Goal: Transaction & Acquisition: Purchase product/service

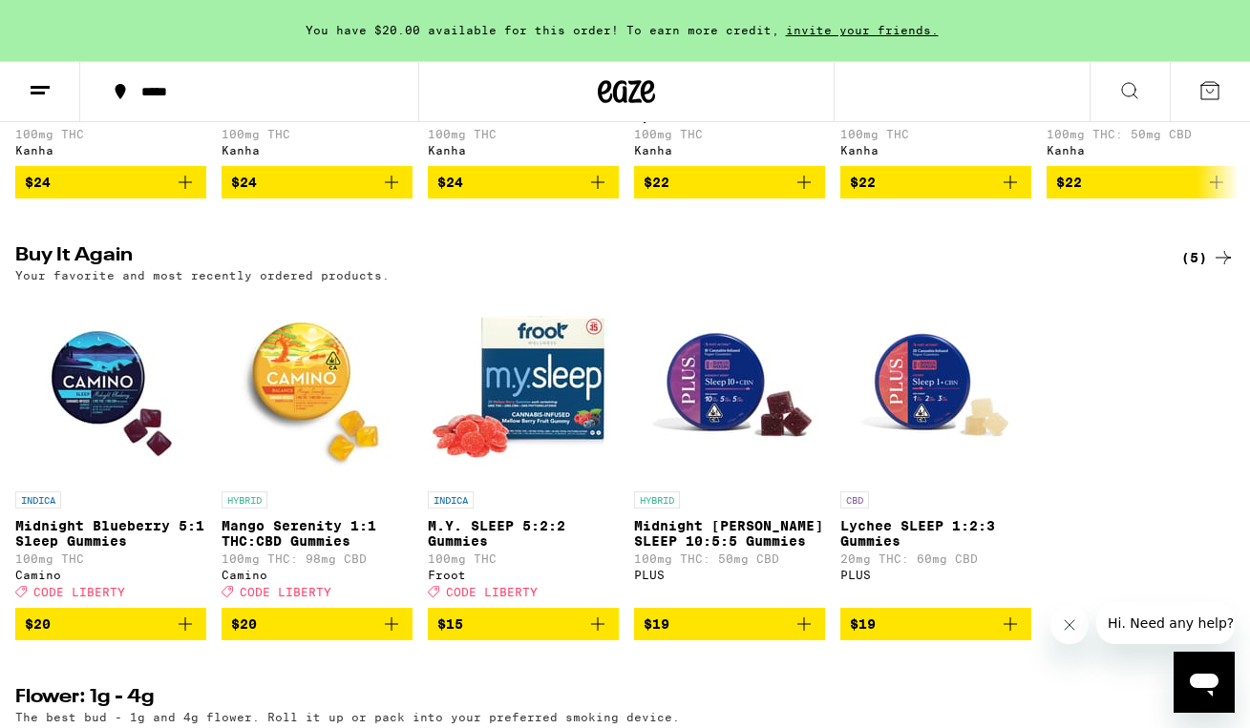
scroll to position [1422, 0]
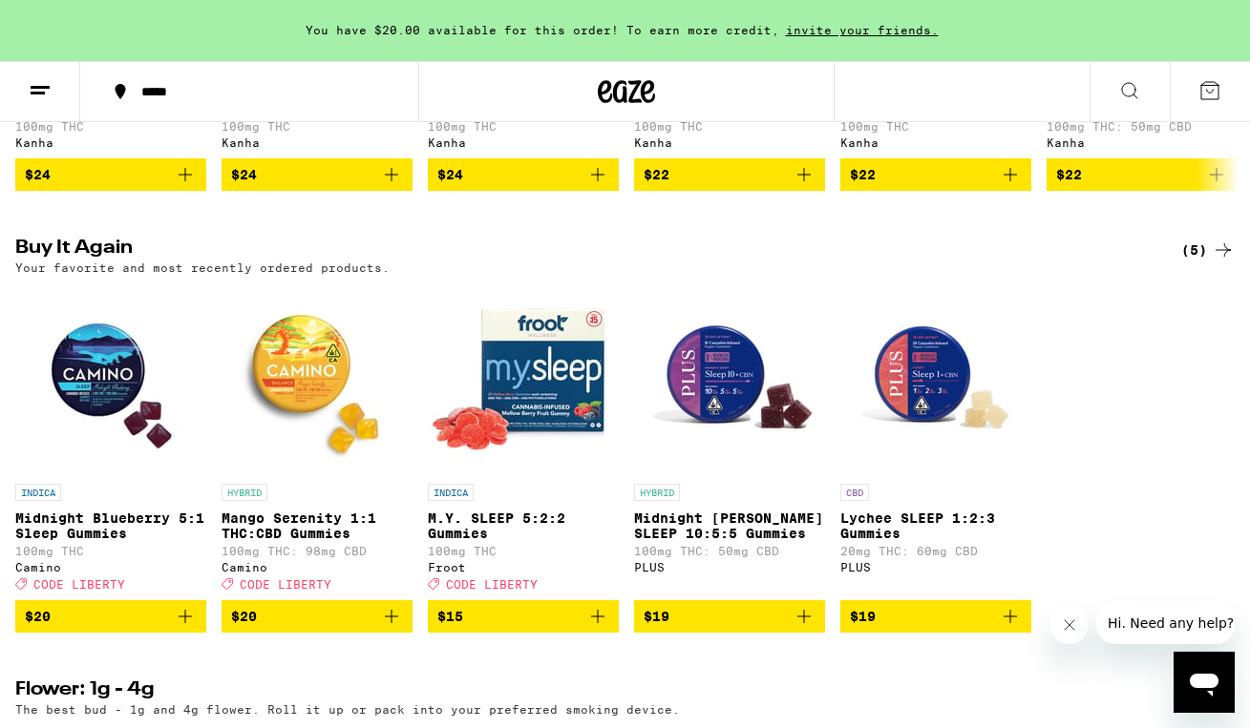
click at [96, 410] on img "Open page for Midnight Blueberry 5:1 Sleep Gummies from Camino" at bounding box center [110, 379] width 191 height 191
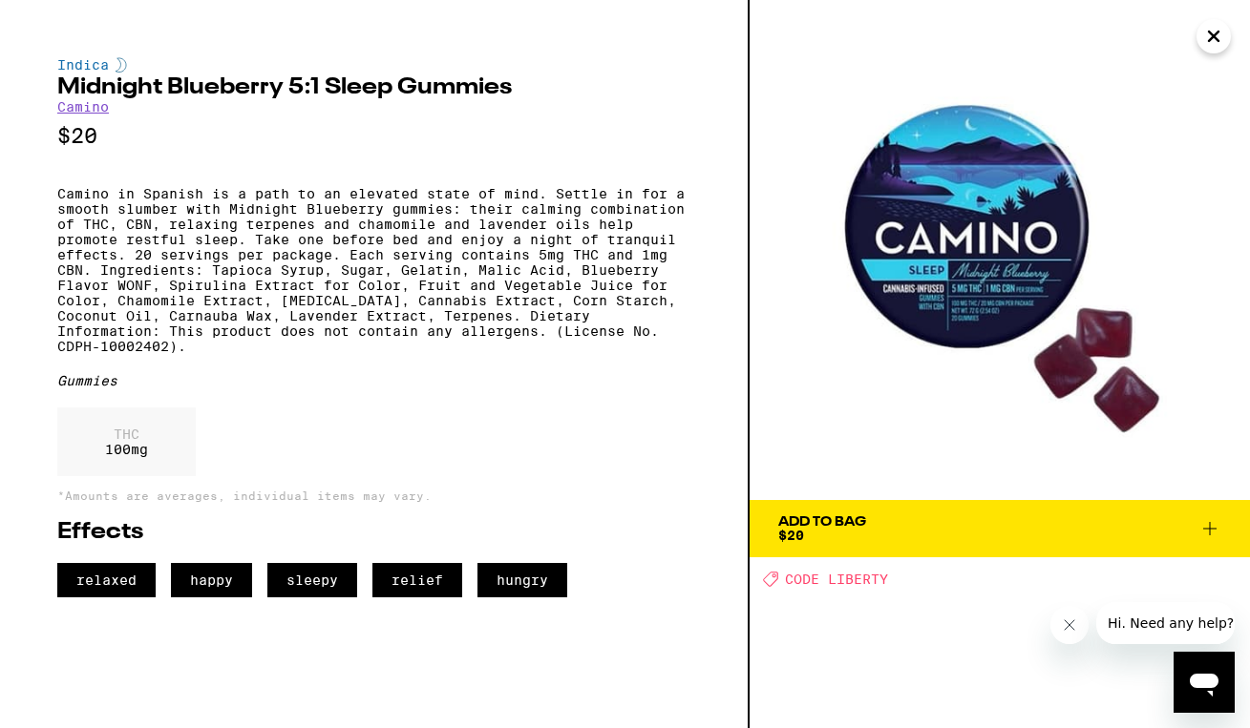
click at [1204, 517] on icon at bounding box center [1209, 528] width 23 height 23
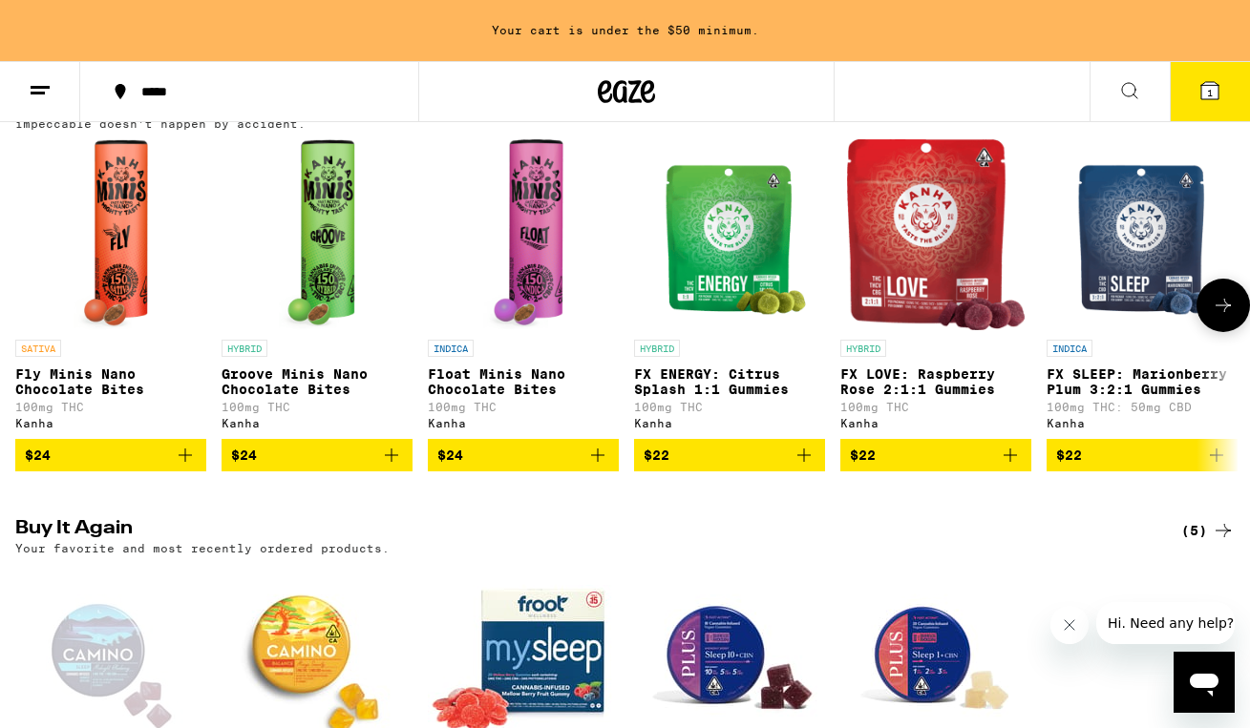
scroll to position [1198, 0]
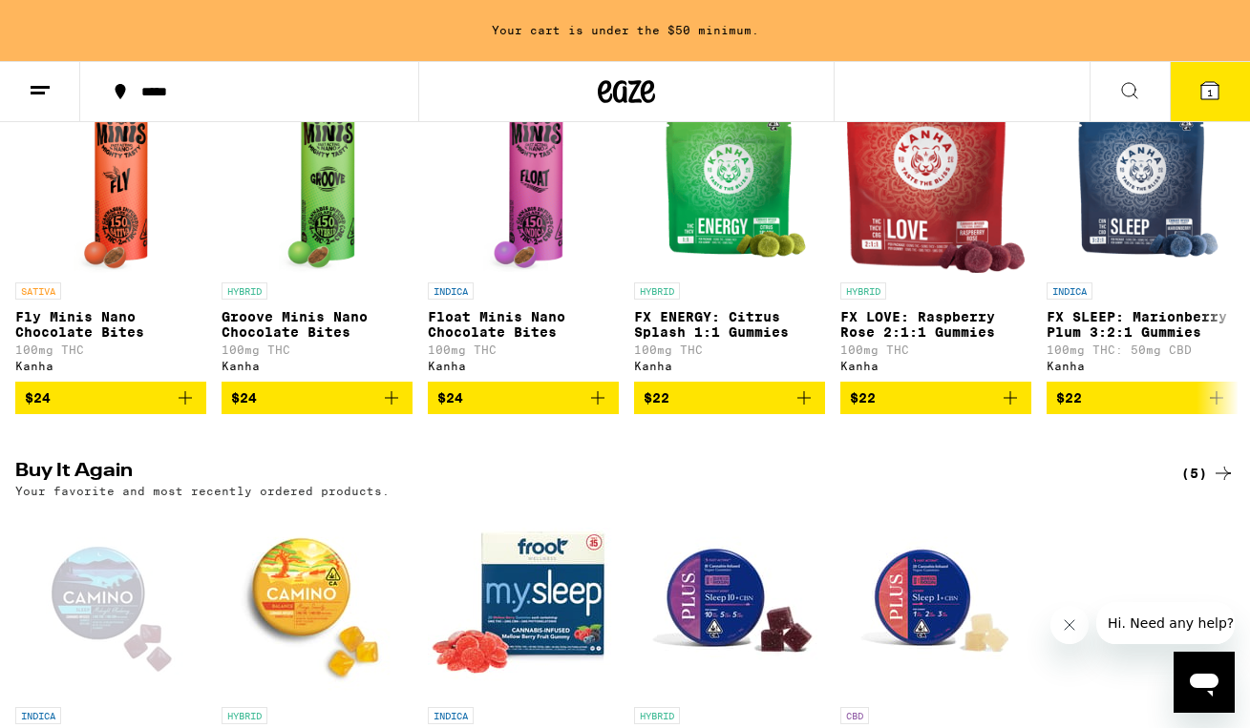
click at [1208, 90] on span "1" at bounding box center [1210, 92] width 6 height 11
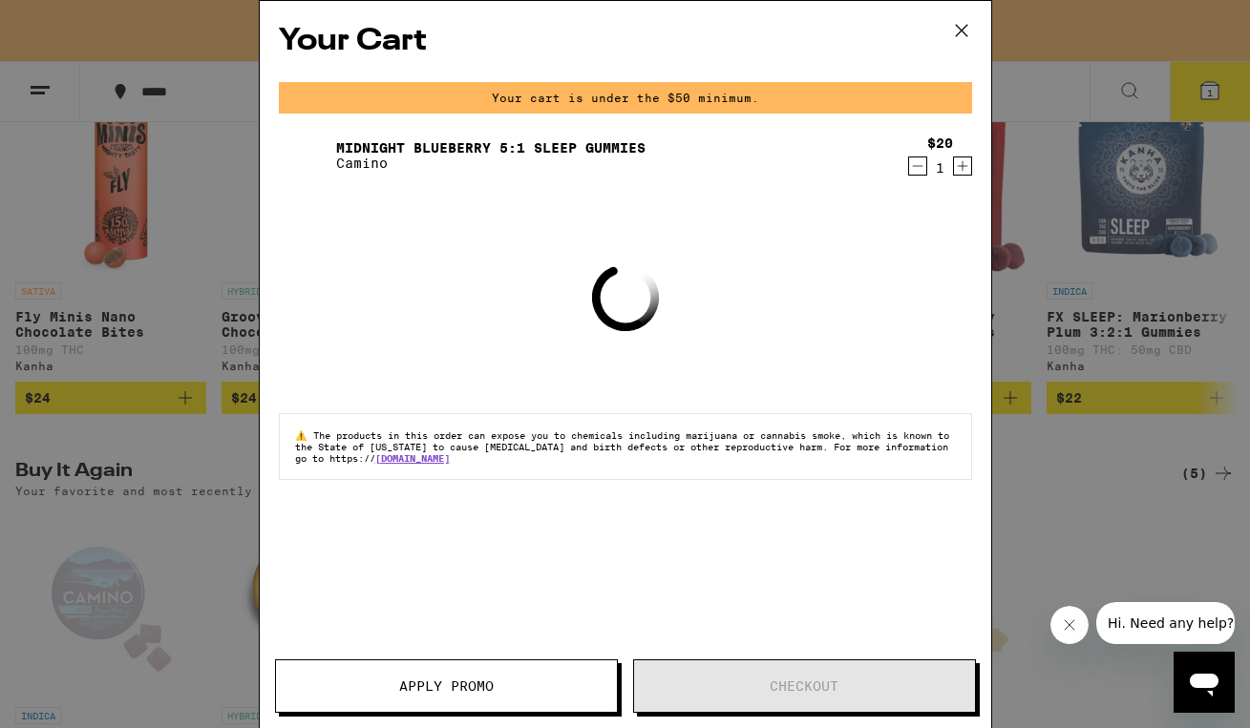
click at [961, 170] on icon "Increment" at bounding box center [962, 166] width 17 height 23
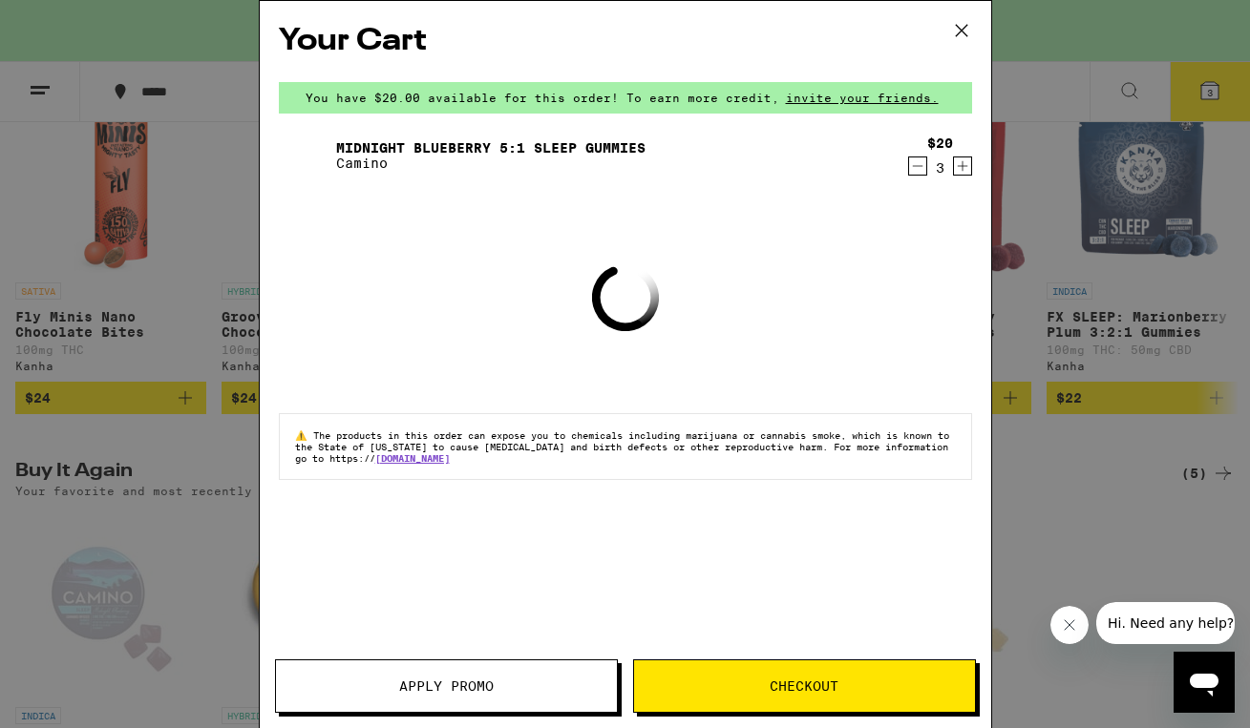
click at [961, 170] on icon "Increment" at bounding box center [962, 166] width 17 height 23
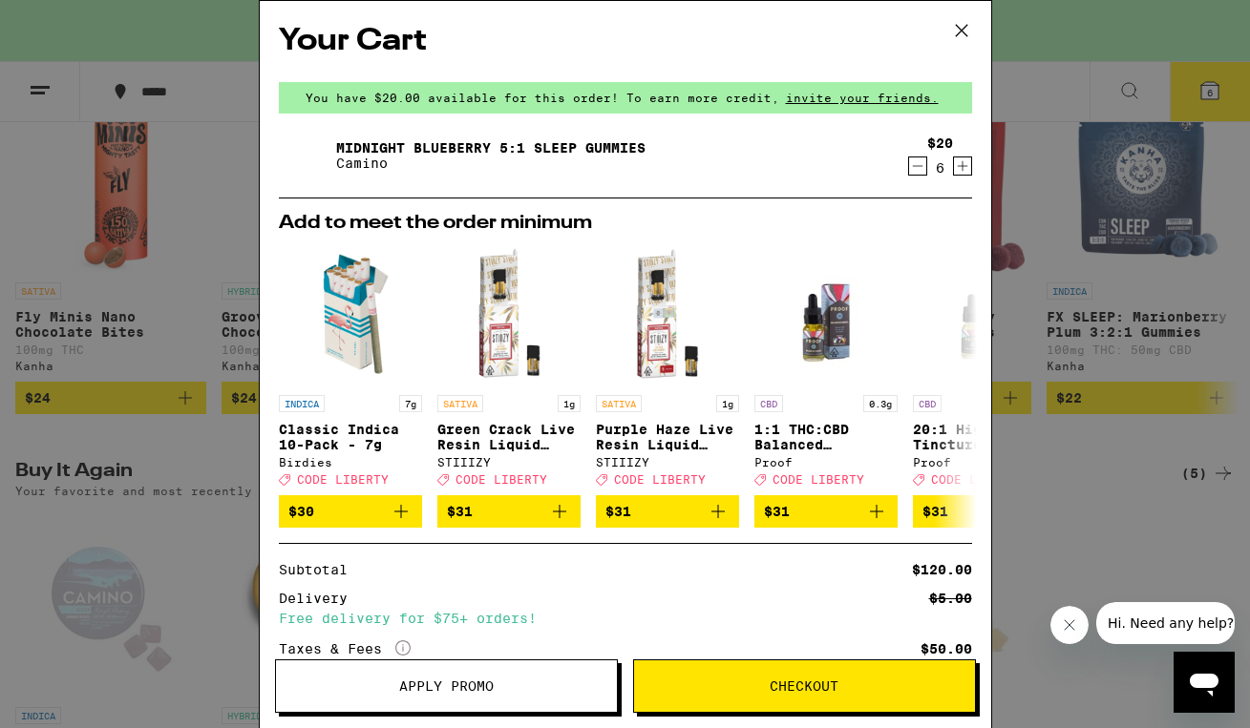
click at [434, 682] on span "Apply Promo" at bounding box center [446, 686] width 95 height 13
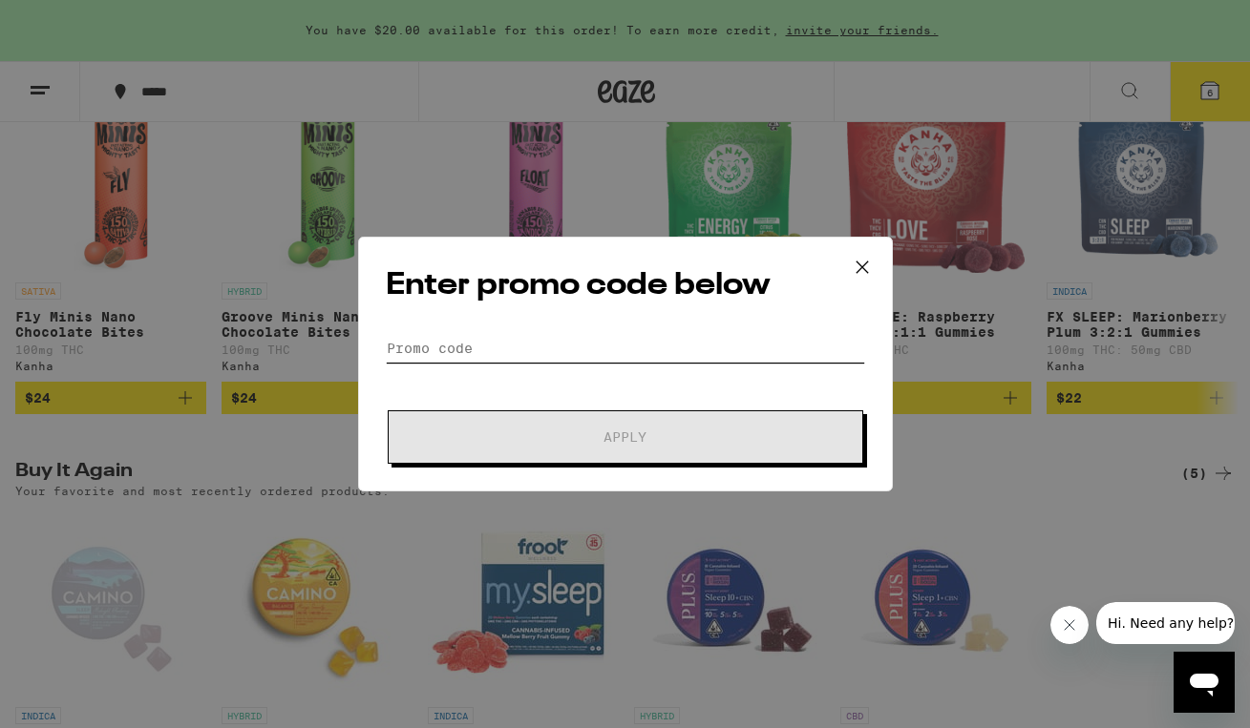
click at [507, 349] on input "Promo Code" at bounding box center [625, 348] width 479 height 29
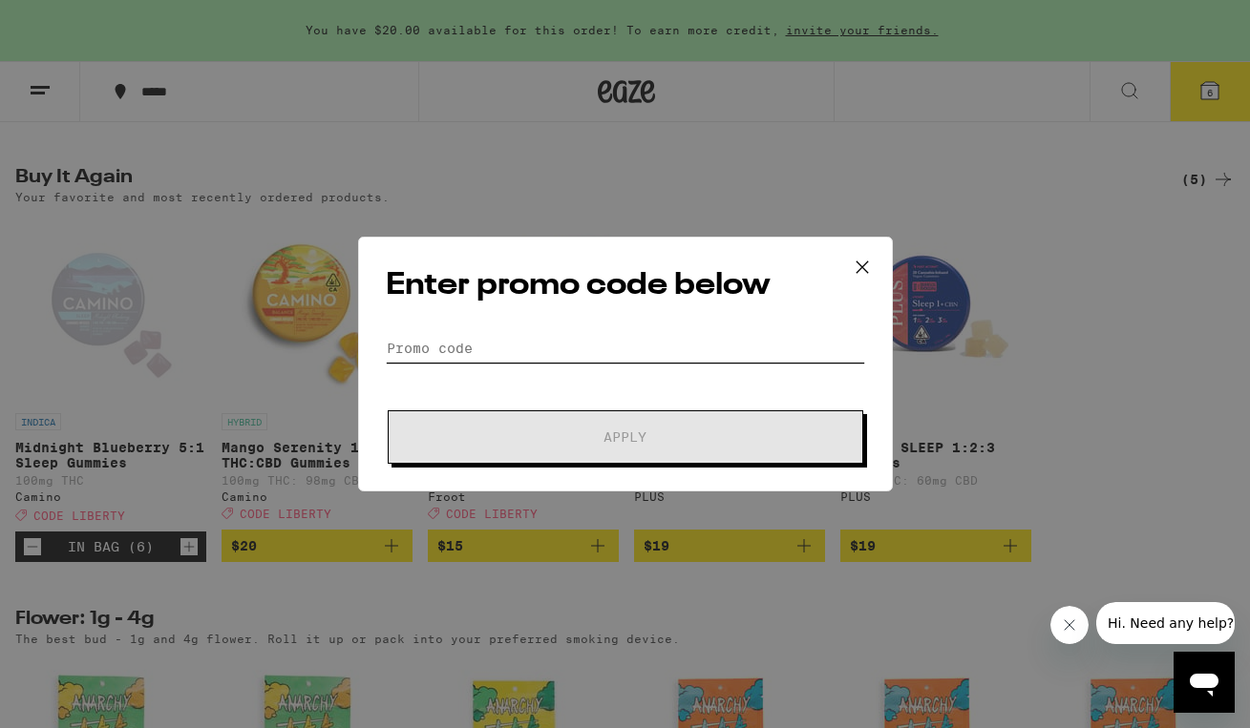
scroll to position [1490, 0]
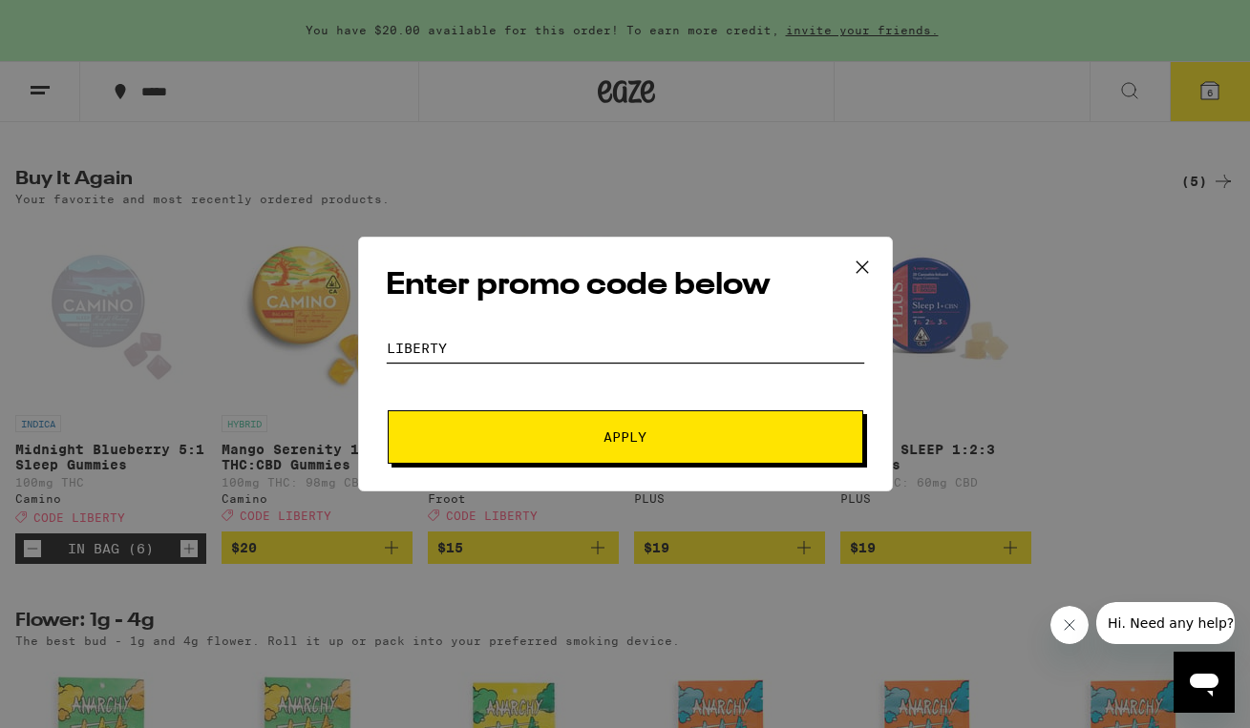
type input "Liberty"
click at [616, 451] on button "Apply" at bounding box center [625, 437] width 475 height 53
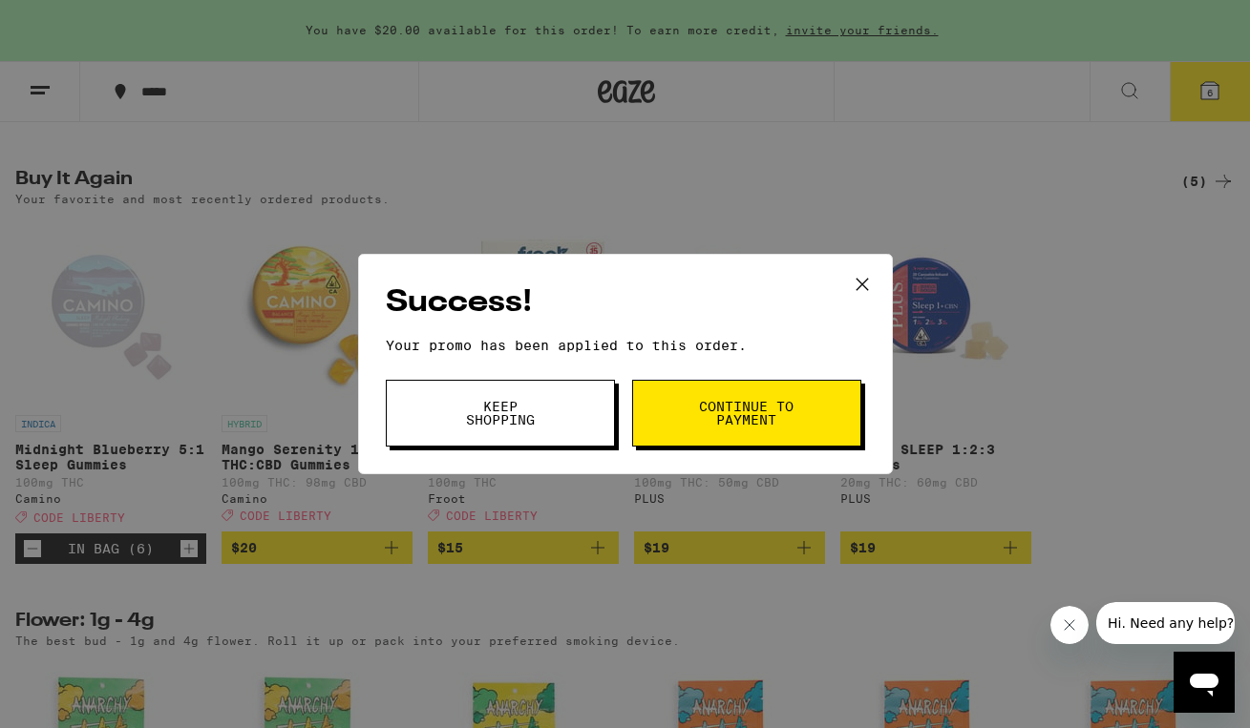
click at [725, 410] on span "Continue to payment" at bounding box center [746, 413] width 97 height 27
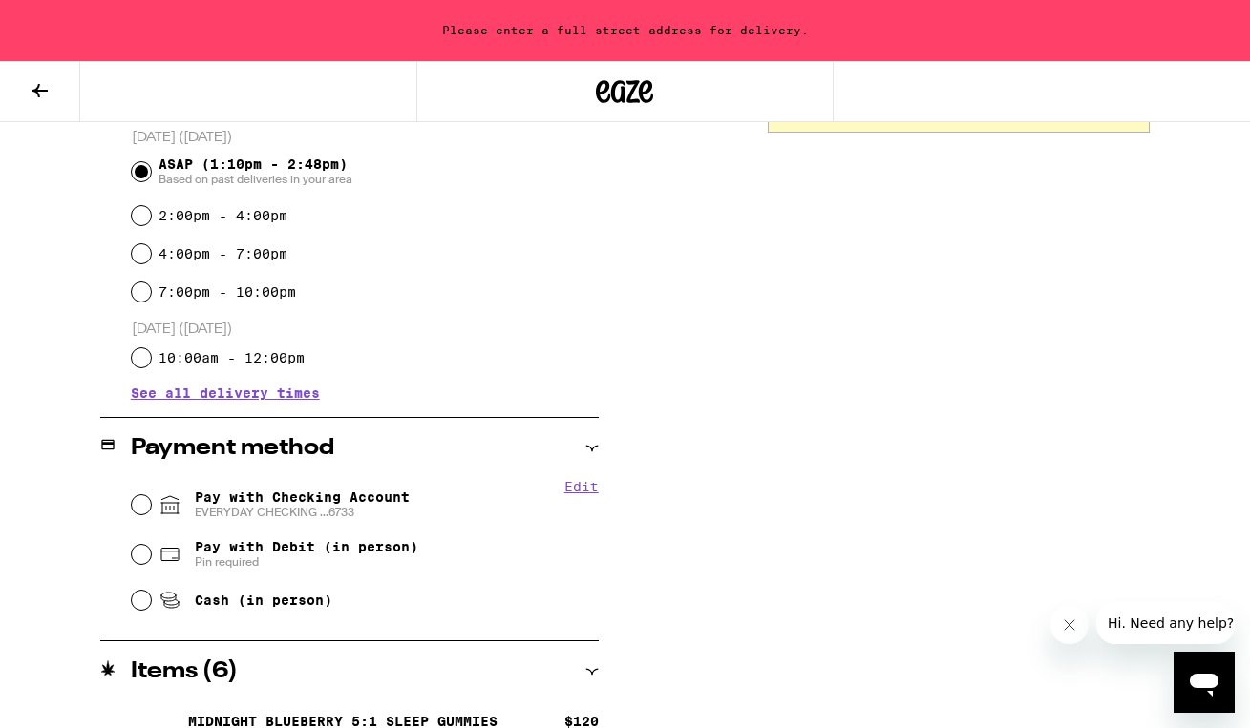
scroll to position [572, 0]
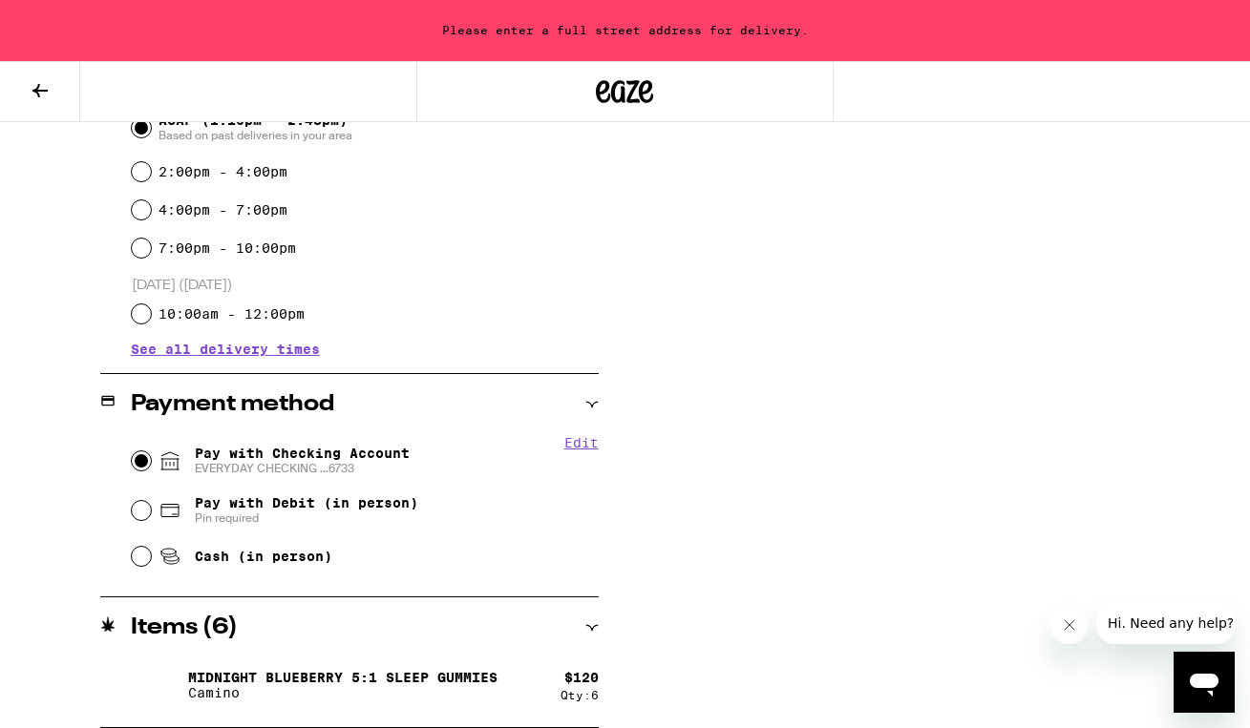
click at [148, 466] on input "Pay with Checking Account EVERYDAY CHECKING ...6733" at bounding box center [141, 461] width 19 height 19
radio input "true"
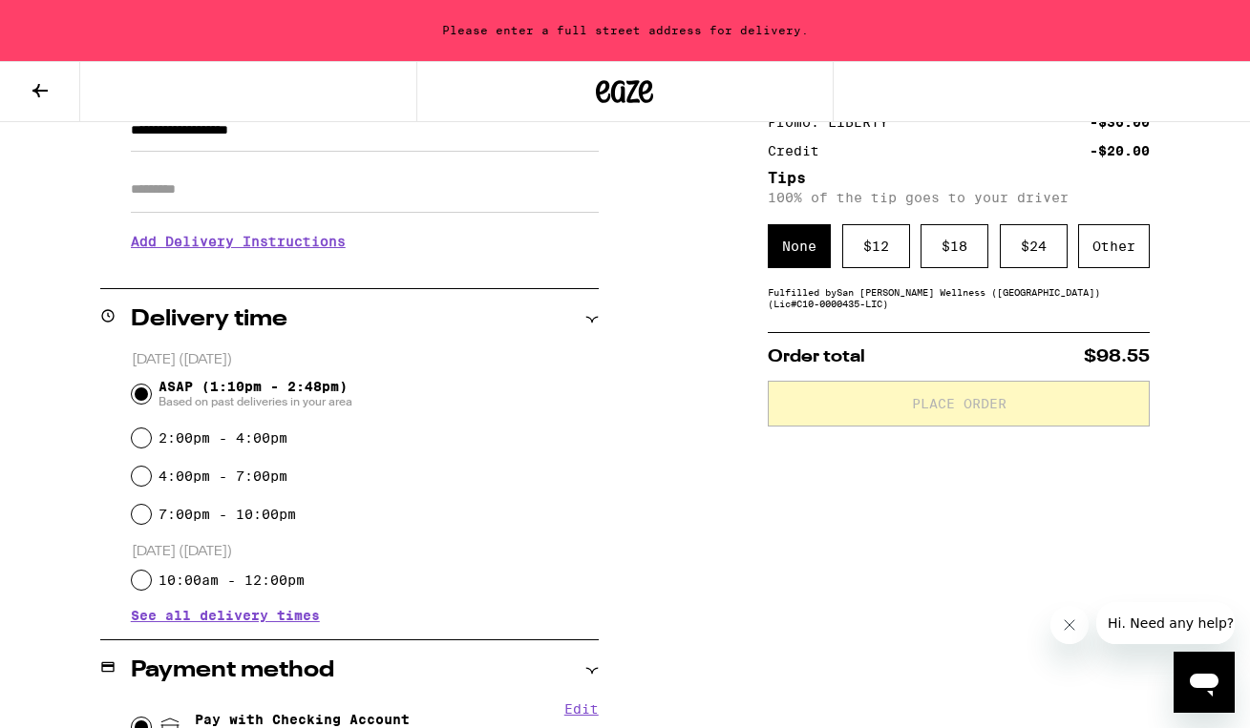
scroll to position [299, 0]
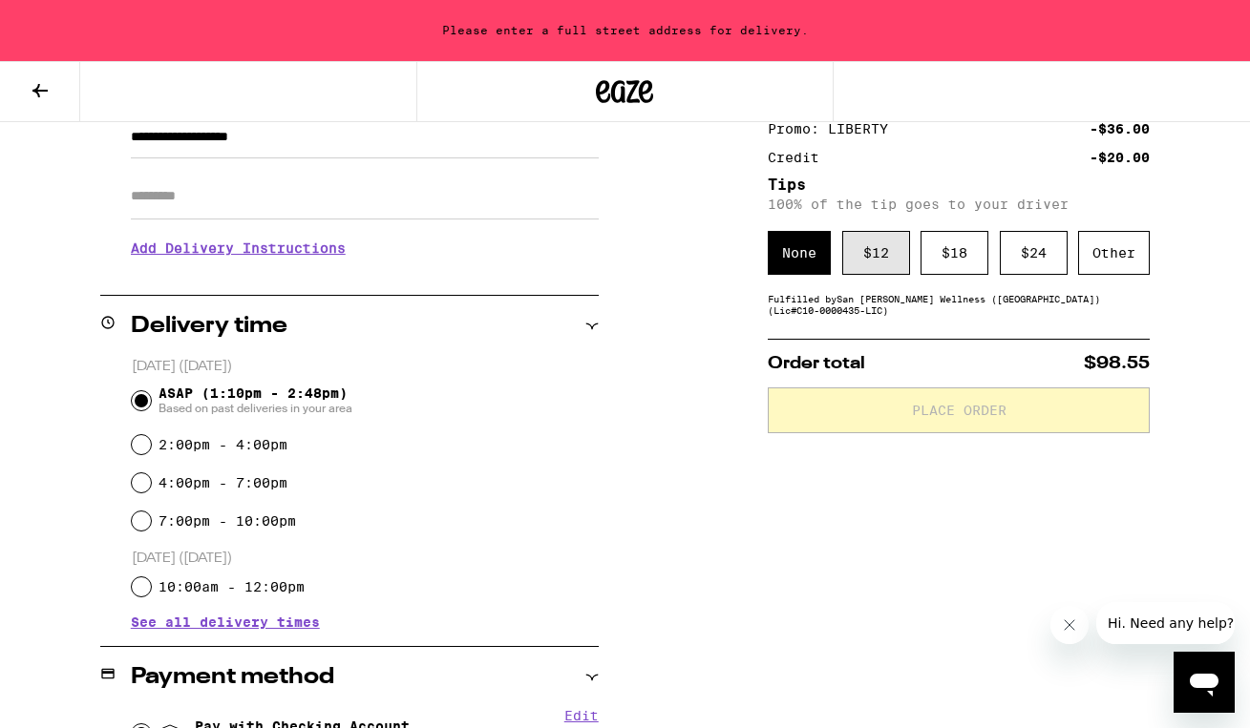
click at [887, 249] on div "$ 12" at bounding box center [876, 253] width 68 height 44
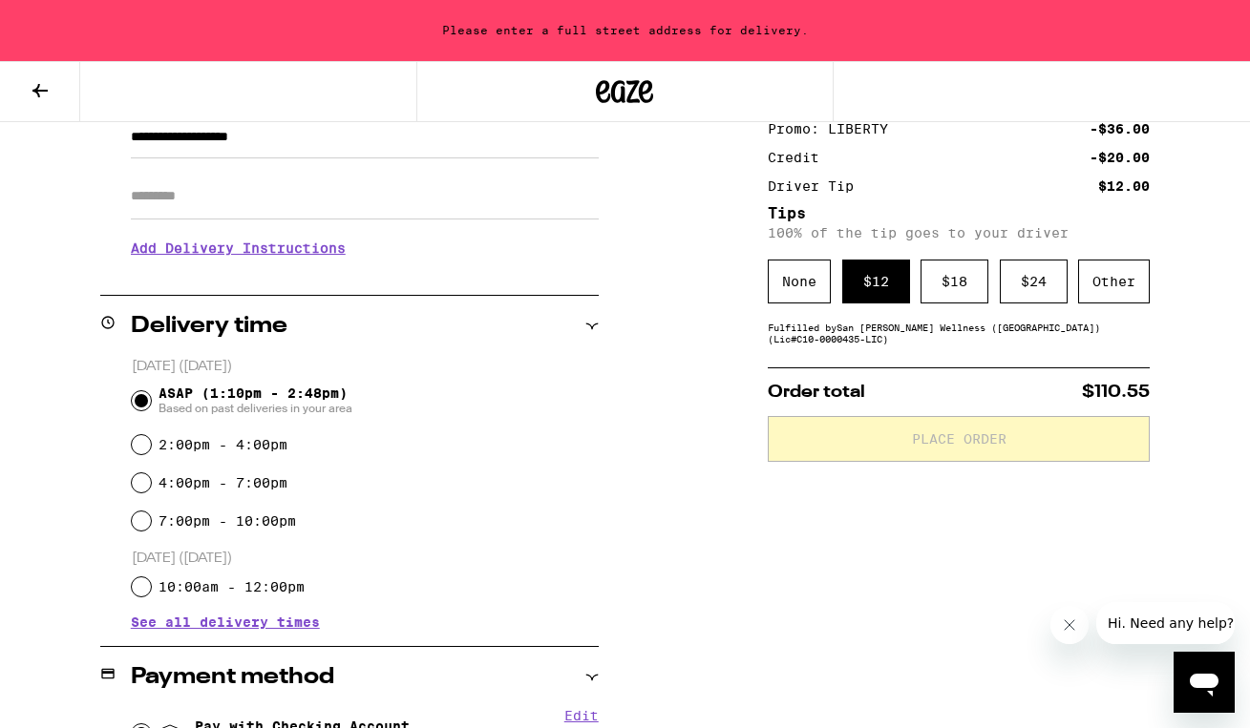
click at [981, 525] on div "Subtotal $120.00 Delivery $5.00 Free delivery for $75+ orders! Taxes & Fees Mor…" at bounding box center [959, 528] width 382 height 1070
click at [876, 291] on div "$ 12" at bounding box center [876, 282] width 68 height 44
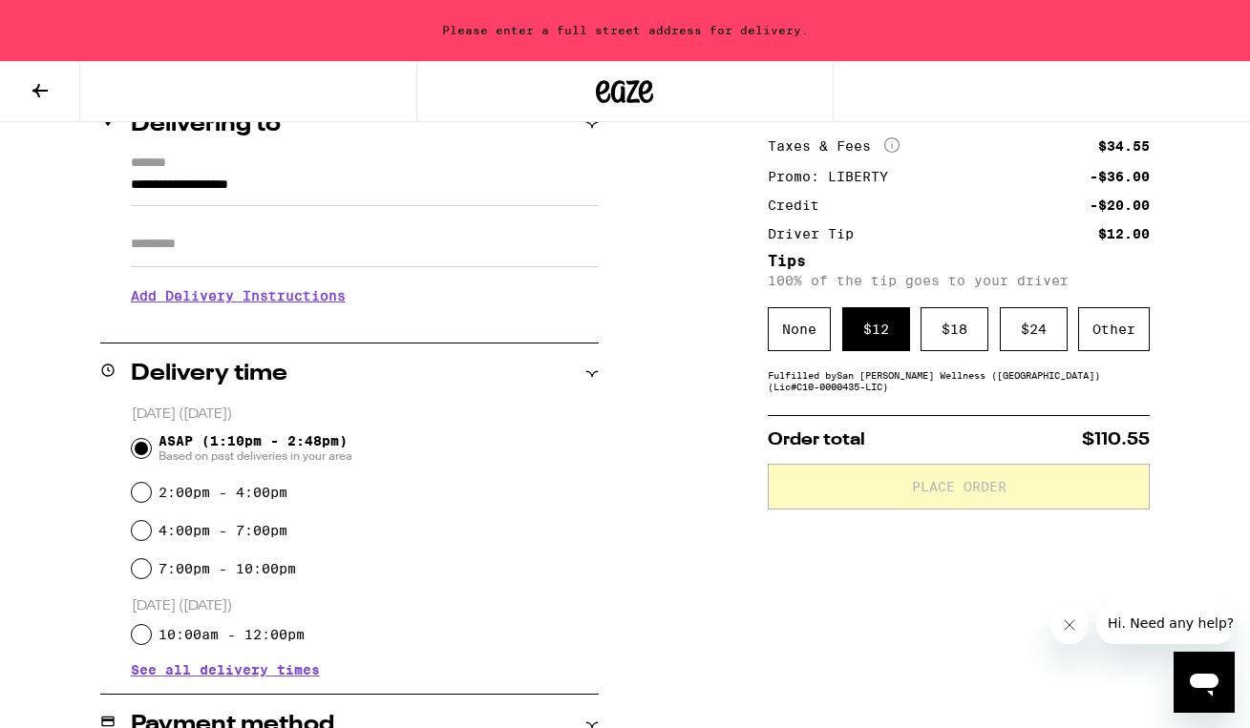
scroll to position [21, 0]
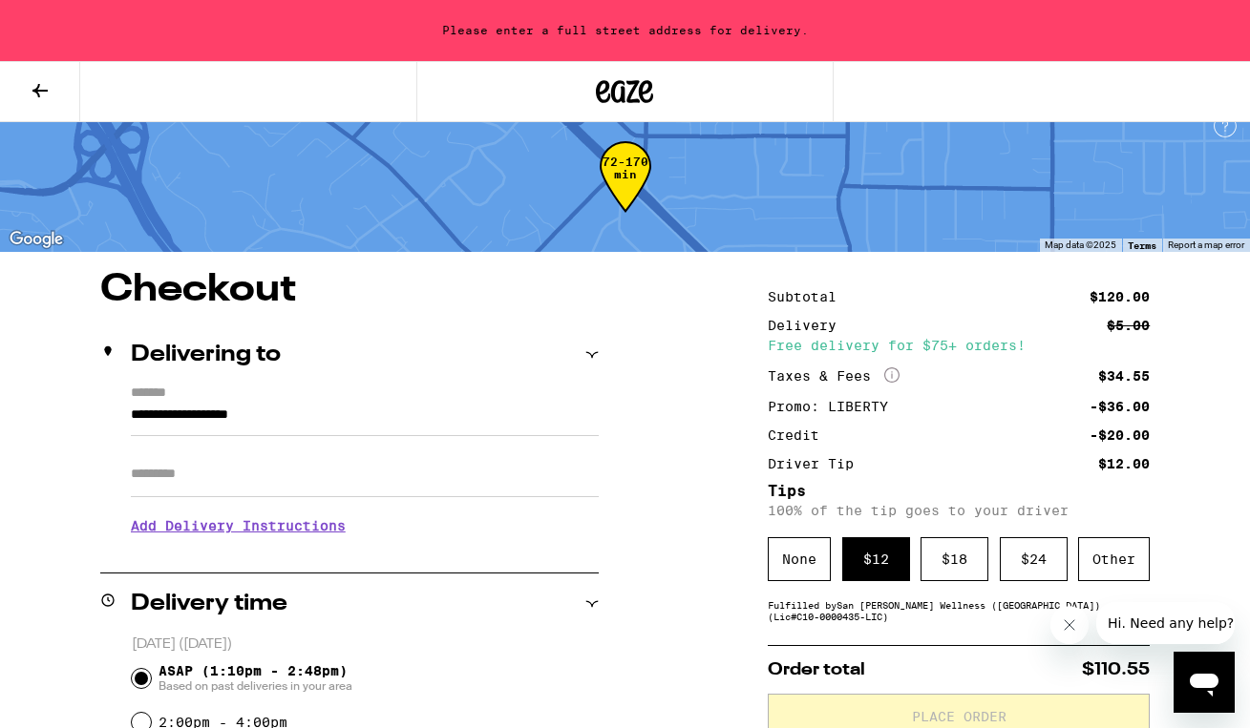
click at [882, 557] on div "$ 12" at bounding box center [876, 560] width 68 height 44
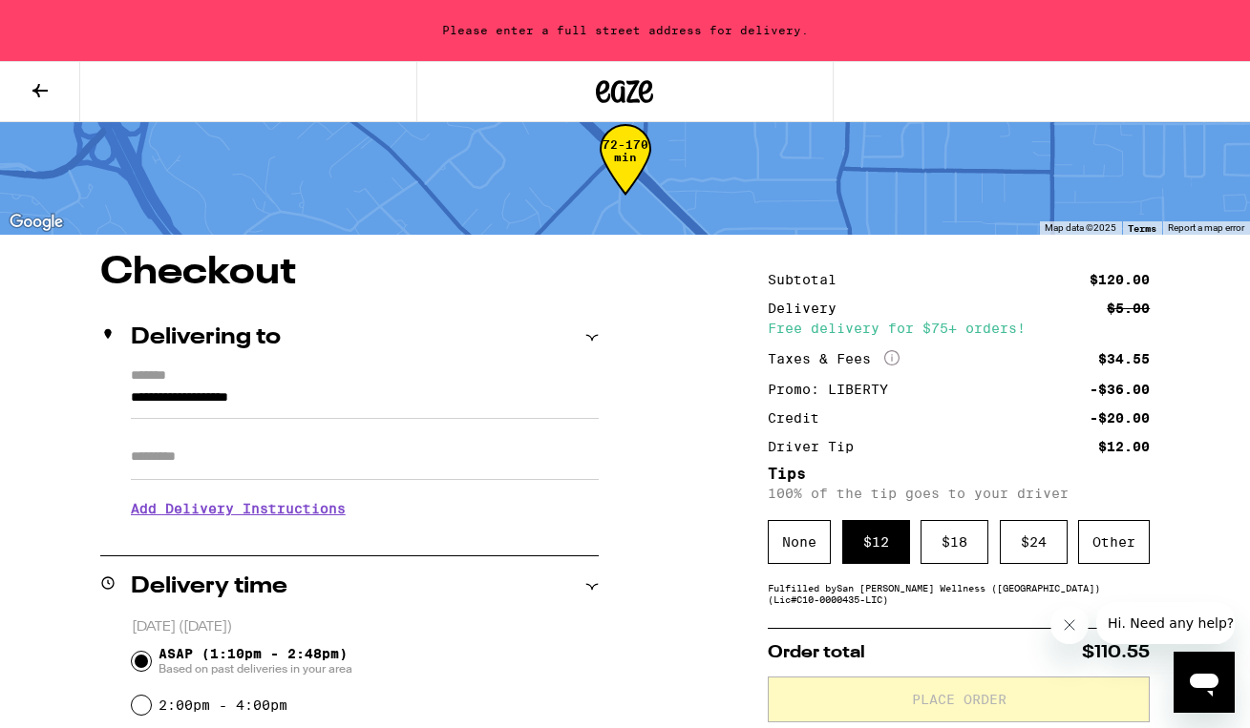
scroll to position [95, 0]
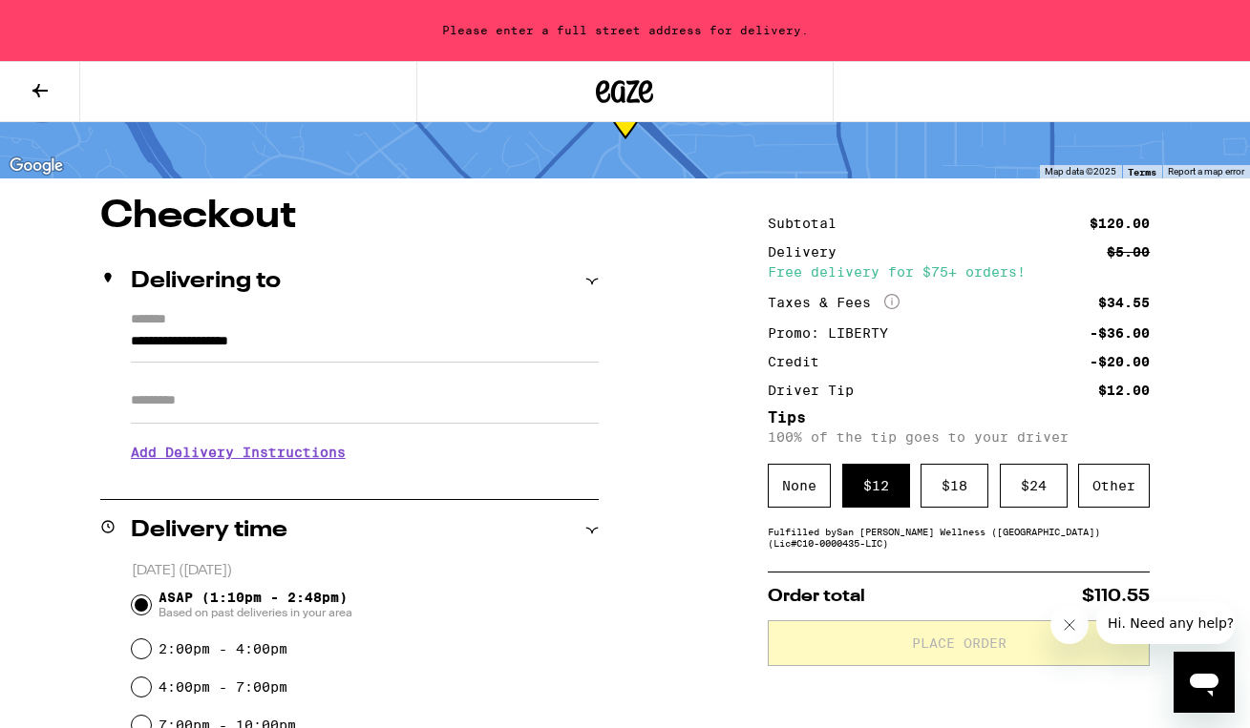
click at [911, 605] on p "Order total $110.55" at bounding box center [959, 596] width 382 height 17
click at [1068, 627] on icon "Close message from company" at bounding box center [1069, 625] width 15 height 15
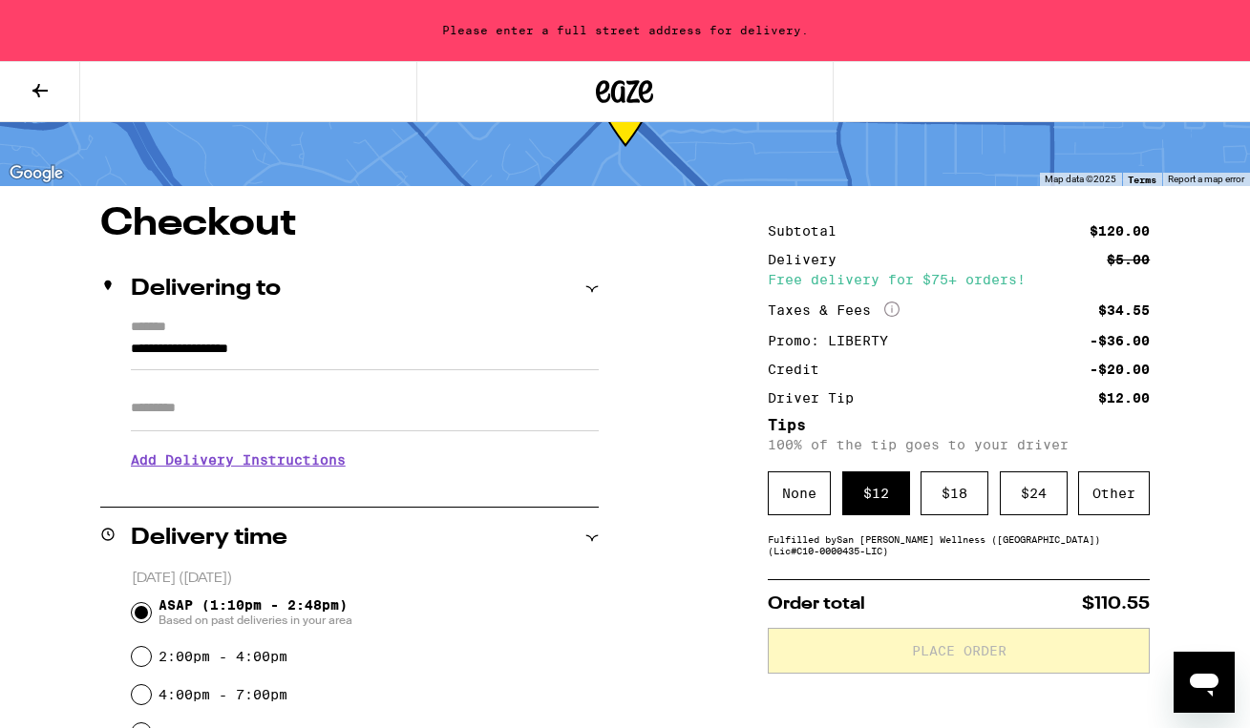
scroll to position [88, 0]
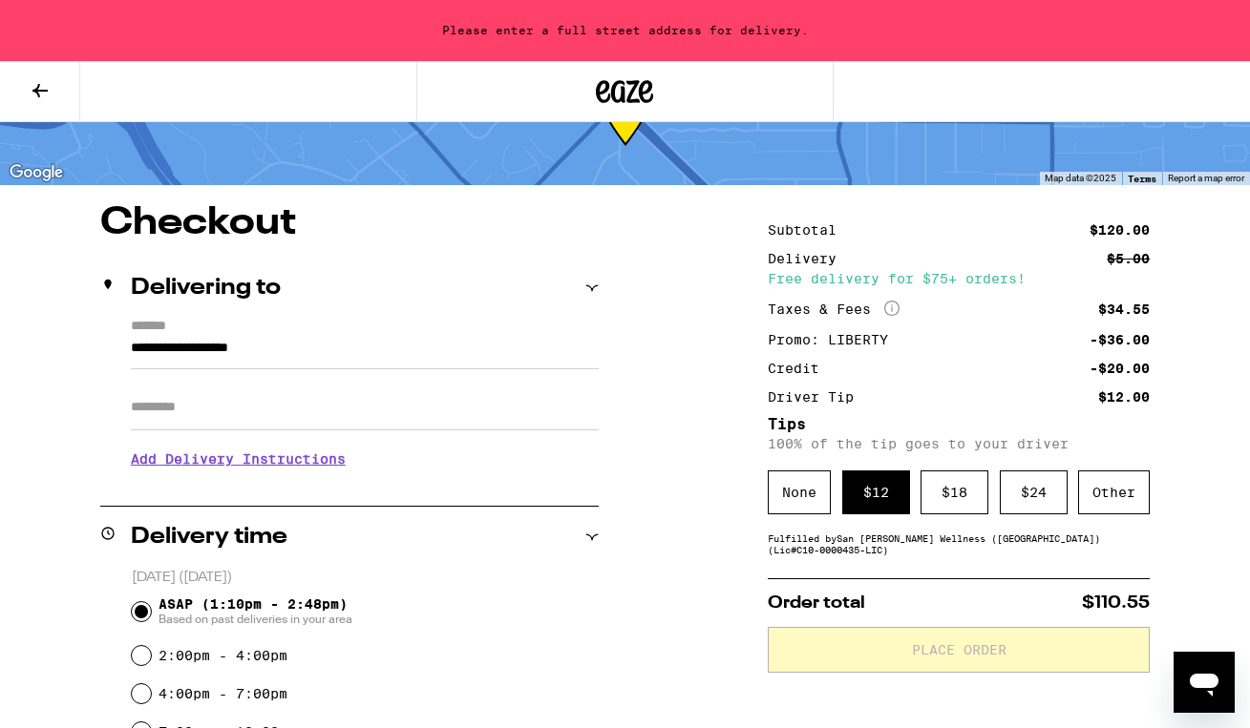
click at [169, 324] on label "*******" at bounding box center [365, 328] width 468 height 18
click at [169, 337] on input "**********" at bounding box center [365, 353] width 468 height 32
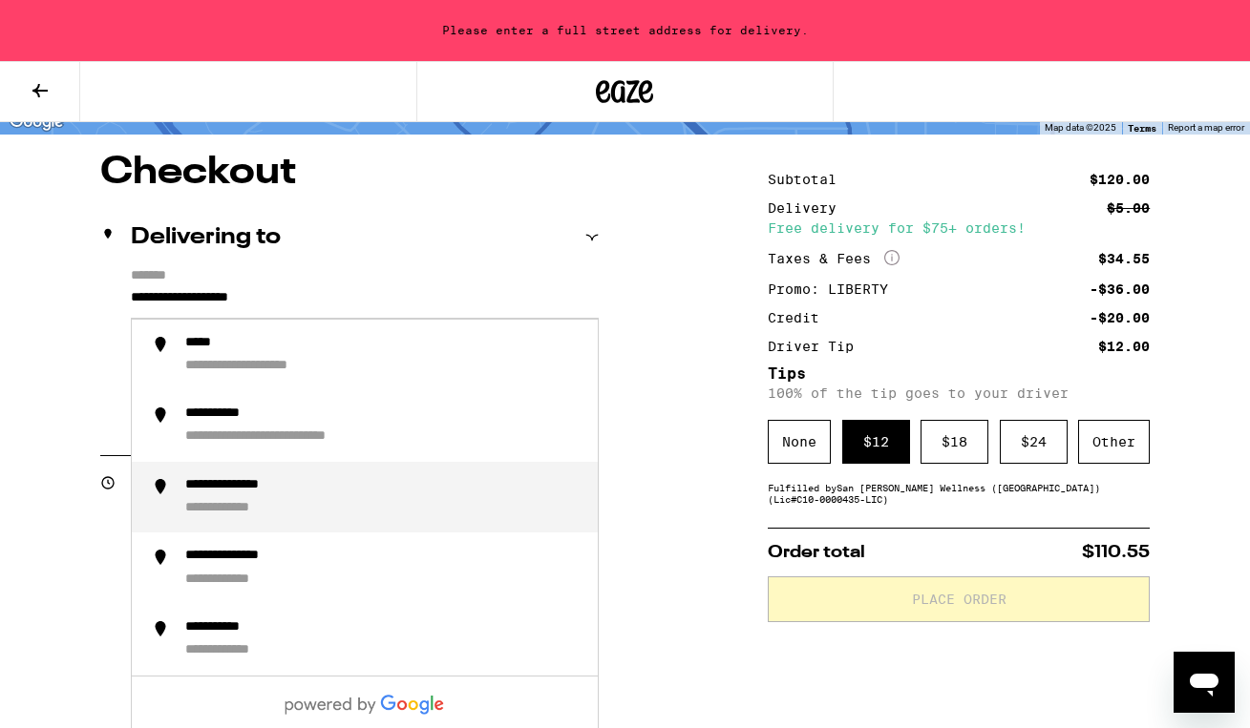
scroll to position [137, 0]
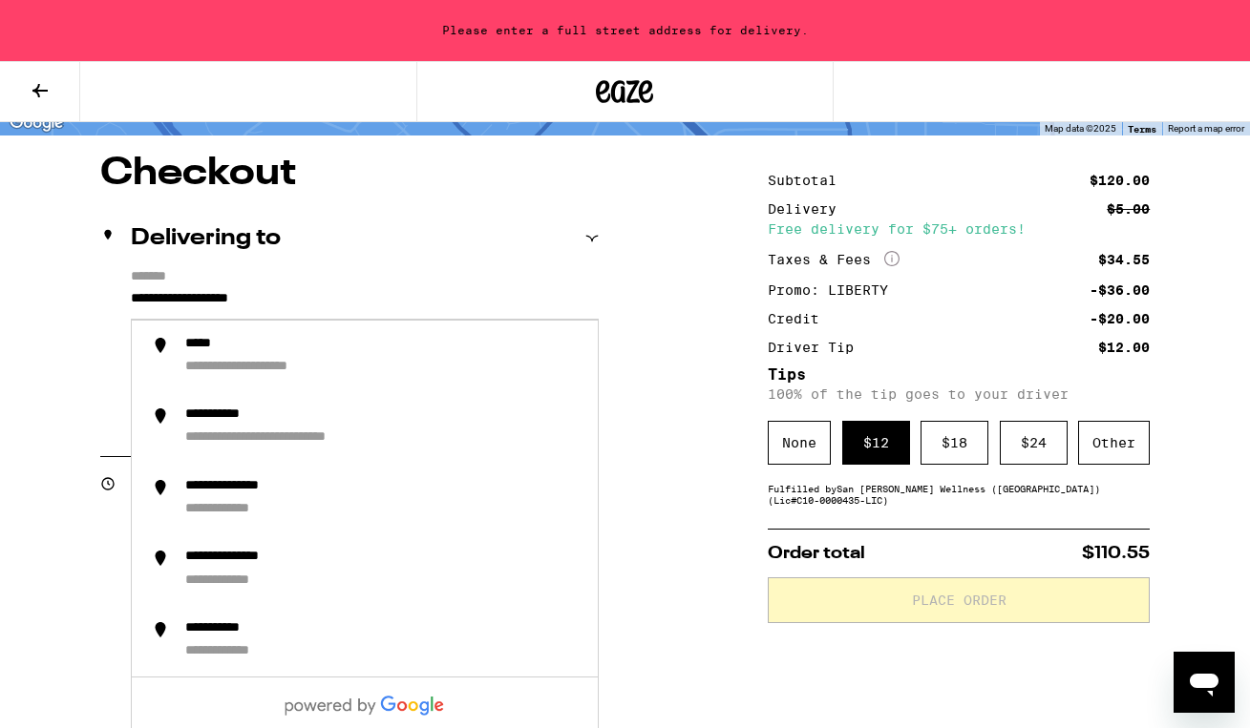
click at [64, 430] on div "**********" at bounding box center [625, 690] width 1250 height 1070
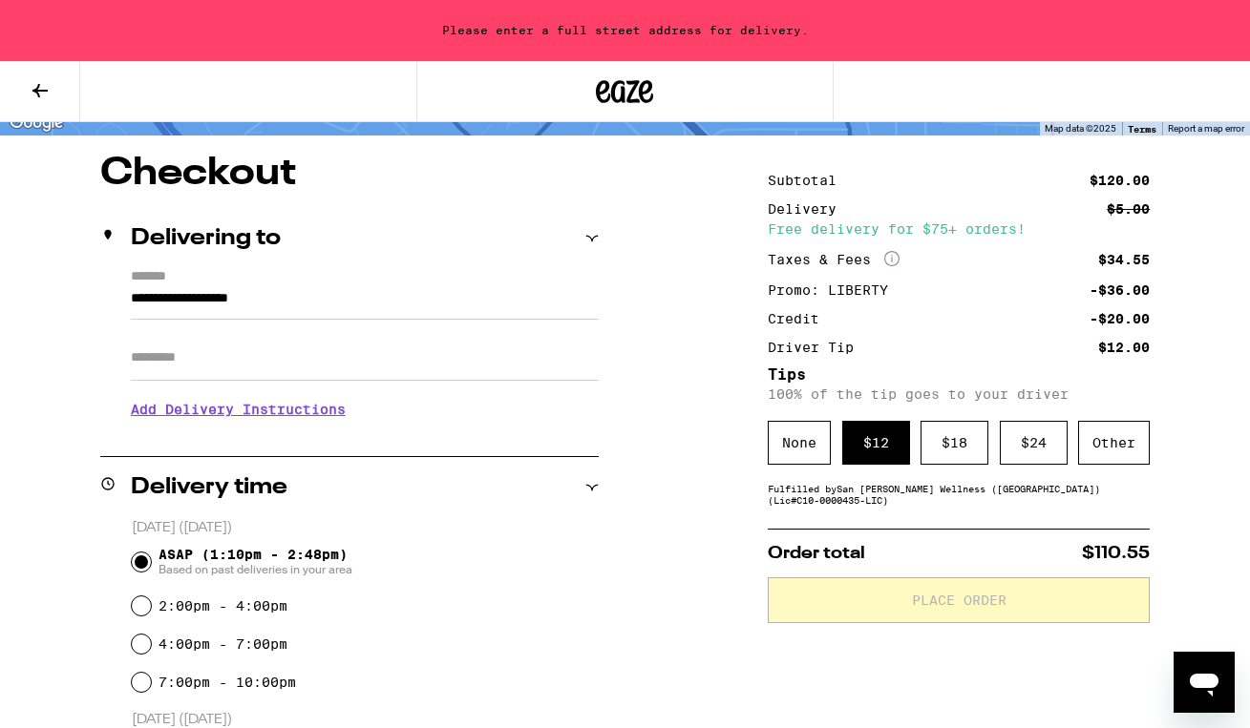
click at [130, 298] on div "**********" at bounding box center [349, 351] width 498 height 165
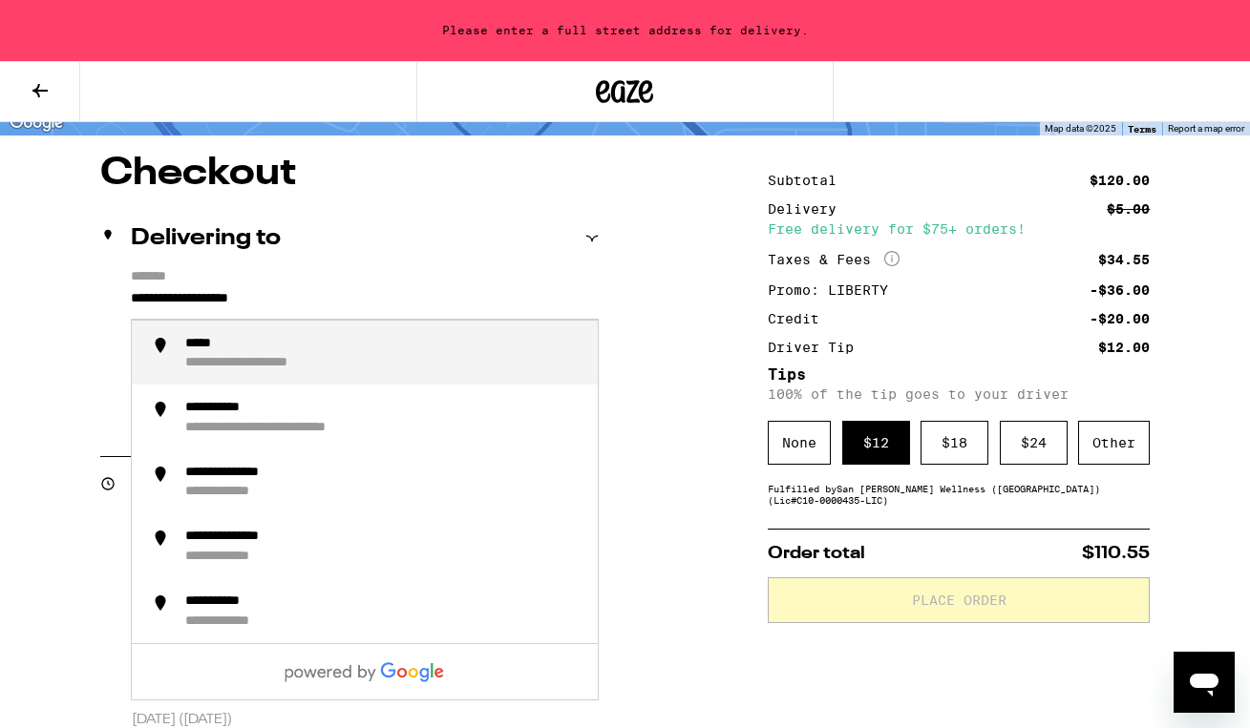
click at [137, 297] on input "**********" at bounding box center [365, 303] width 468 height 32
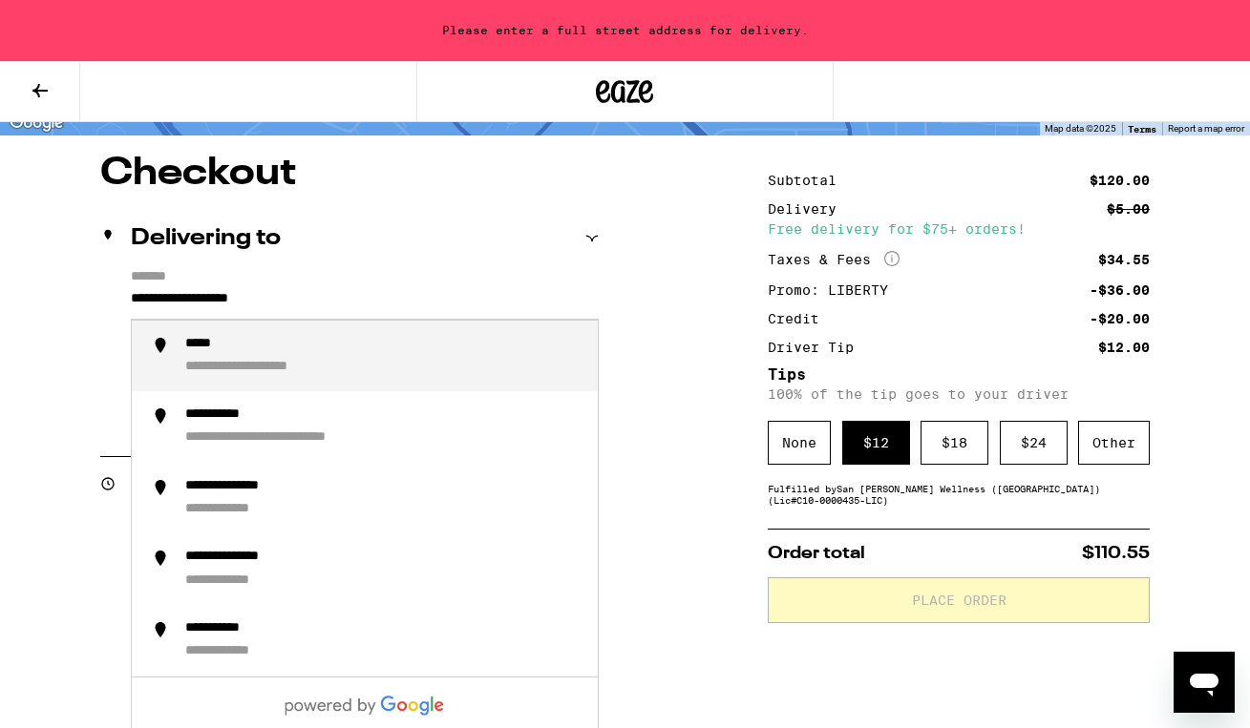
click at [135, 297] on input "**********" at bounding box center [365, 303] width 468 height 32
click at [132, 296] on input "**********" at bounding box center [365, 303] width 468 height 32
click at [233, 367] on div "**********" at bounding box center [275, 368] width 181 height 18
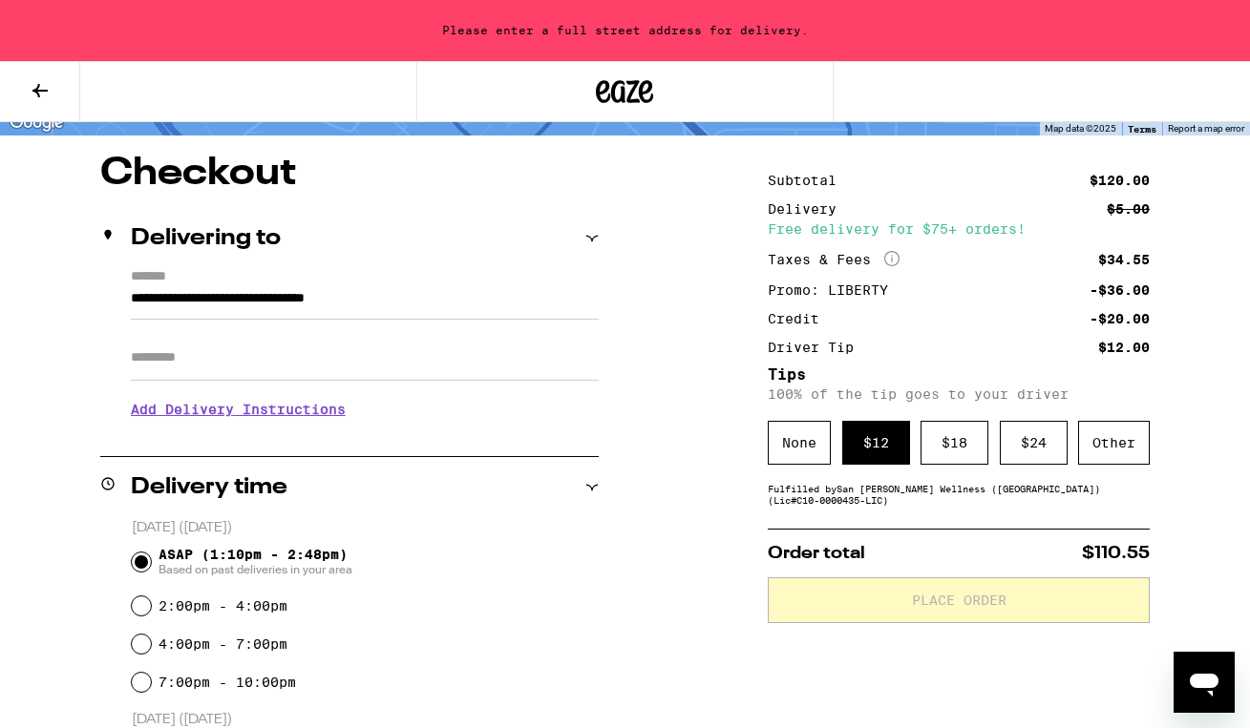
type input "**********"
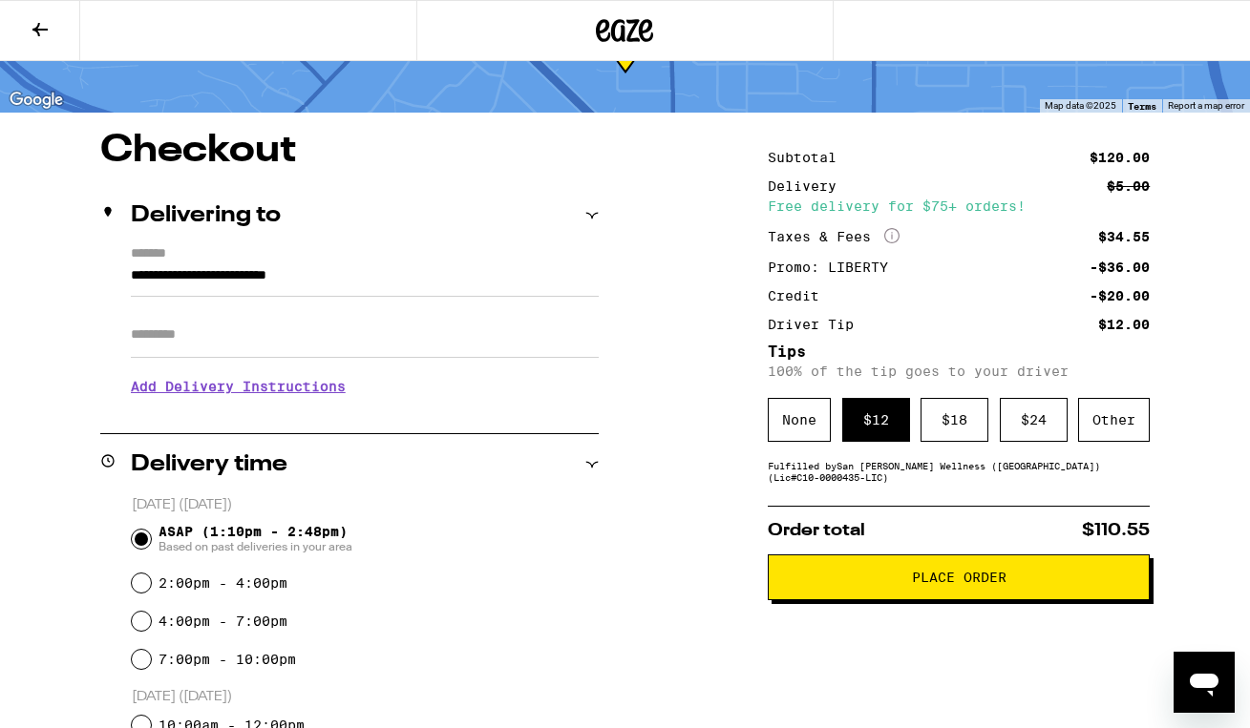
scroll to position [101, 0]
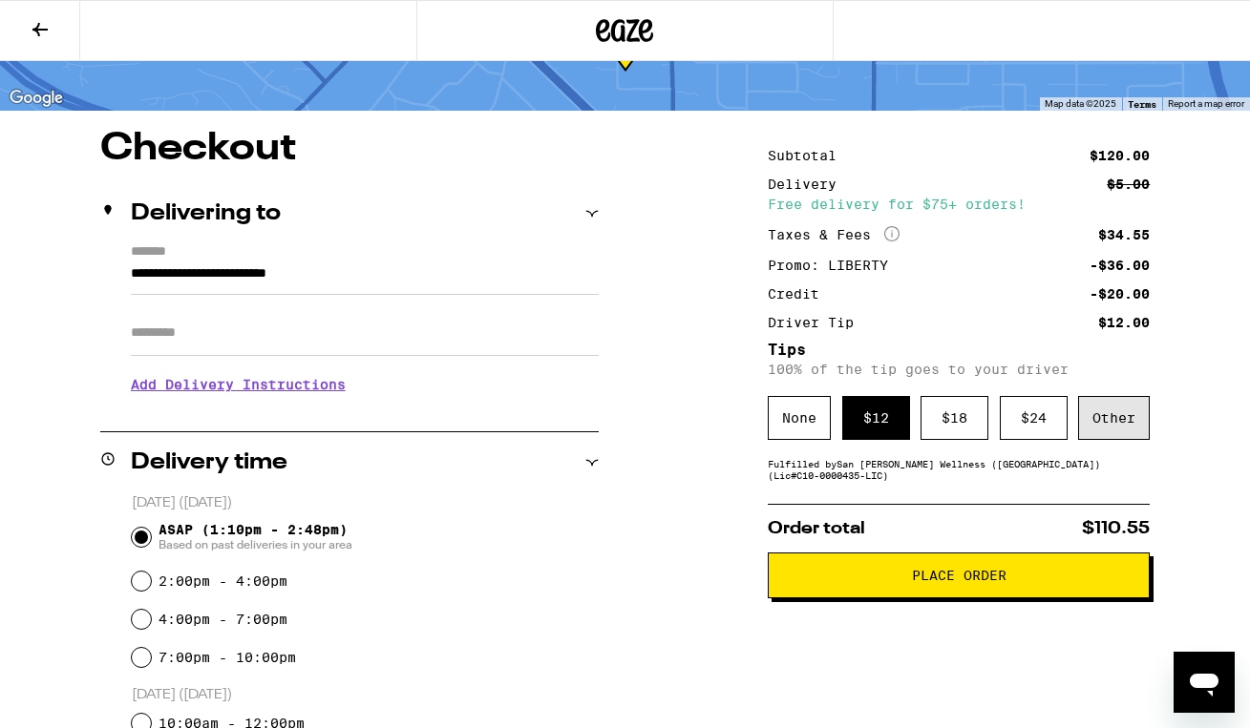
click at [1109, 425] on div "Other" at bounding box center [1114, 418] width 72 height 44
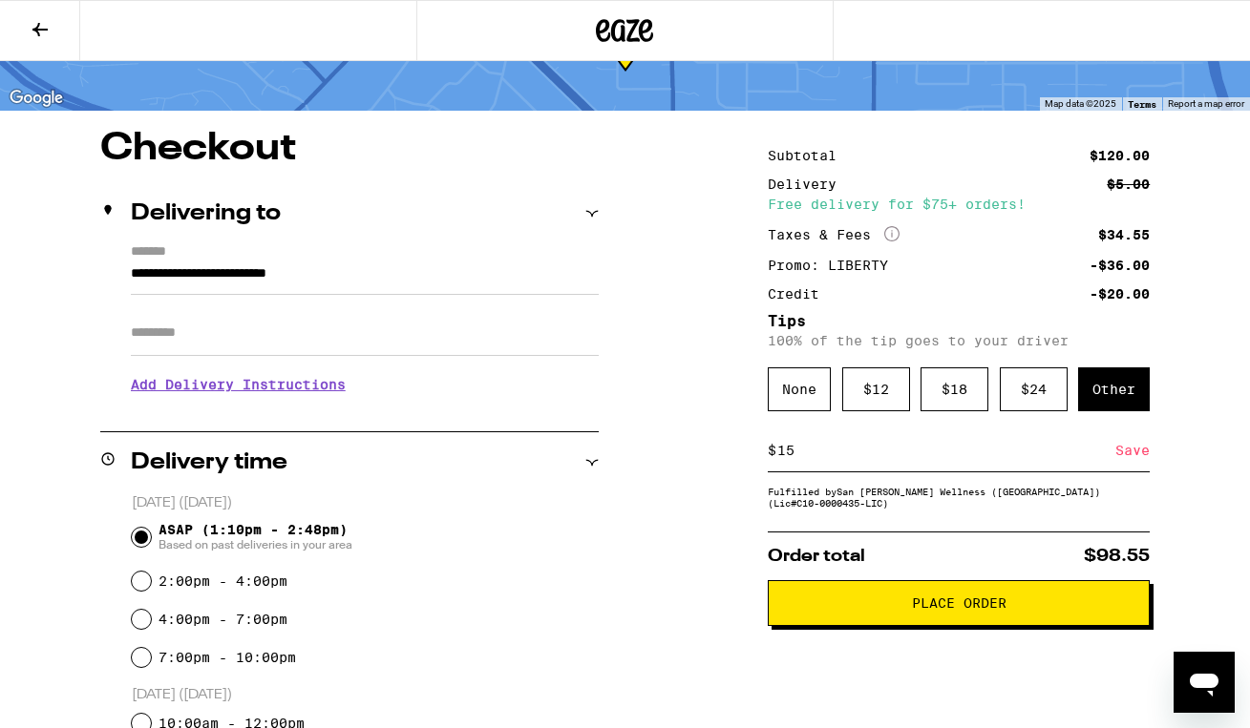
type input "15"
click at [946, 610] on span "Place Order" at bounding box center [959, 603] width 95 height 13
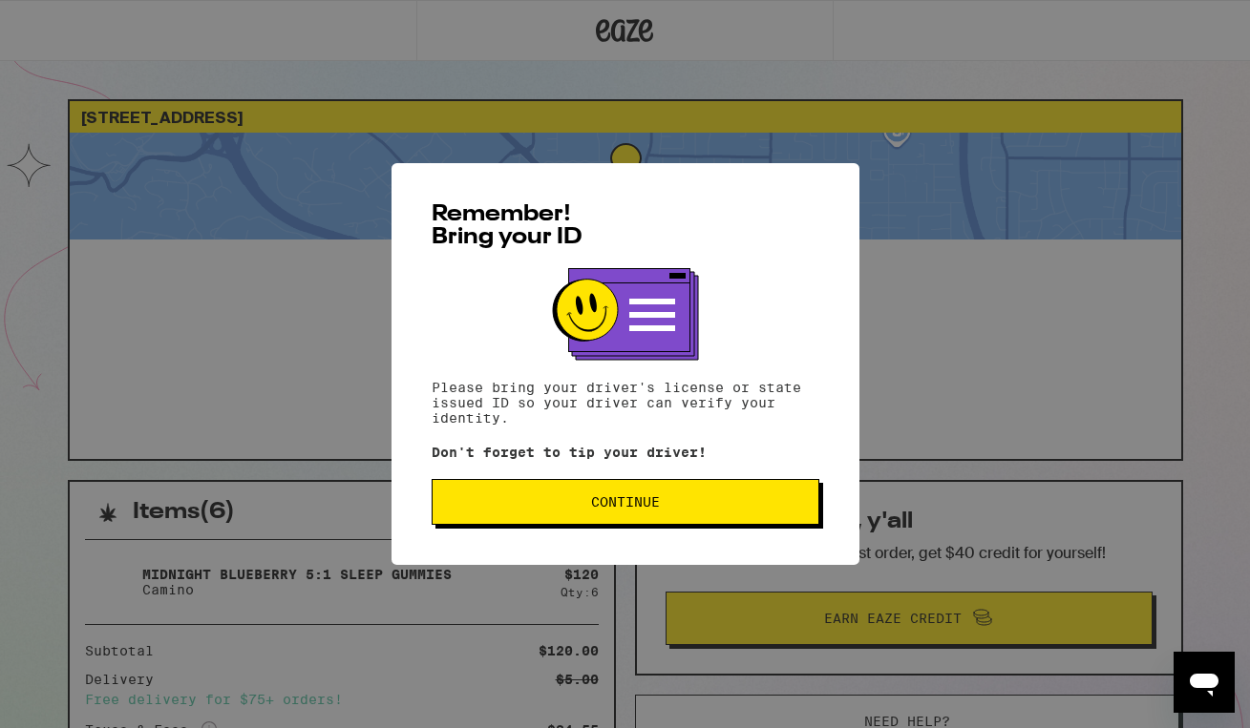
click at [674, 509] on span "Continue" at bounding box center [625, 502] width 355 height 13
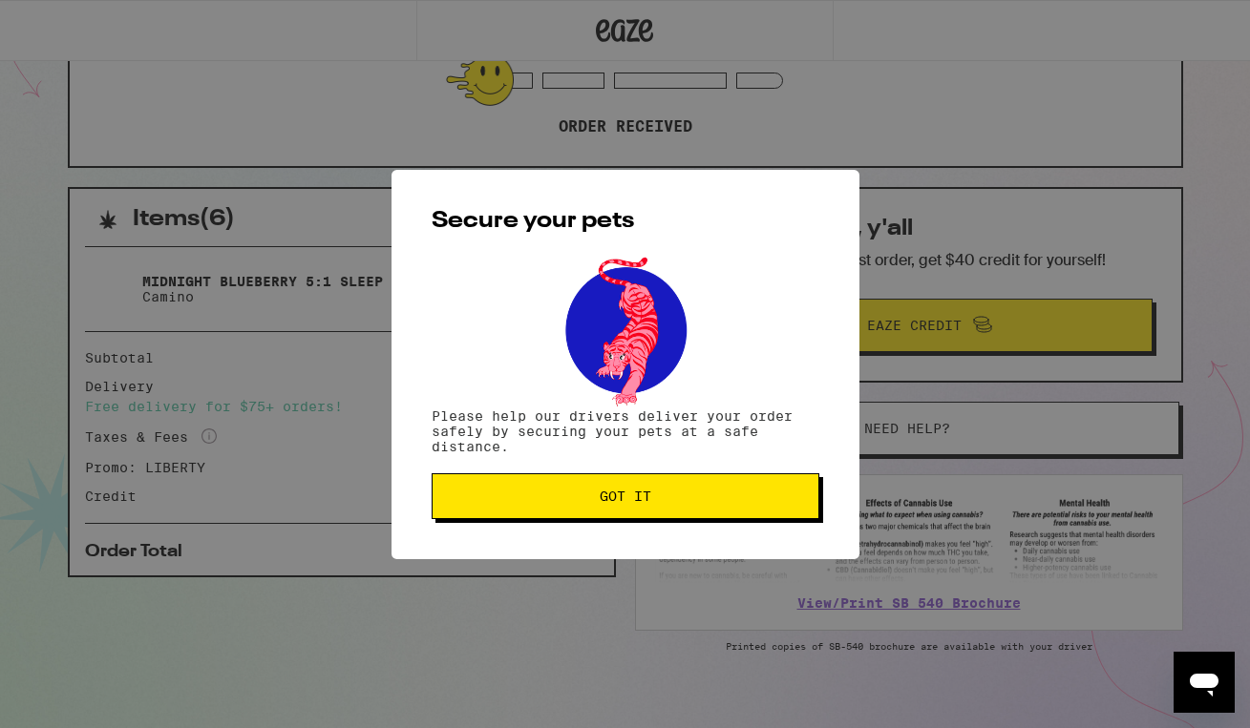
scroll to position [290, 0]
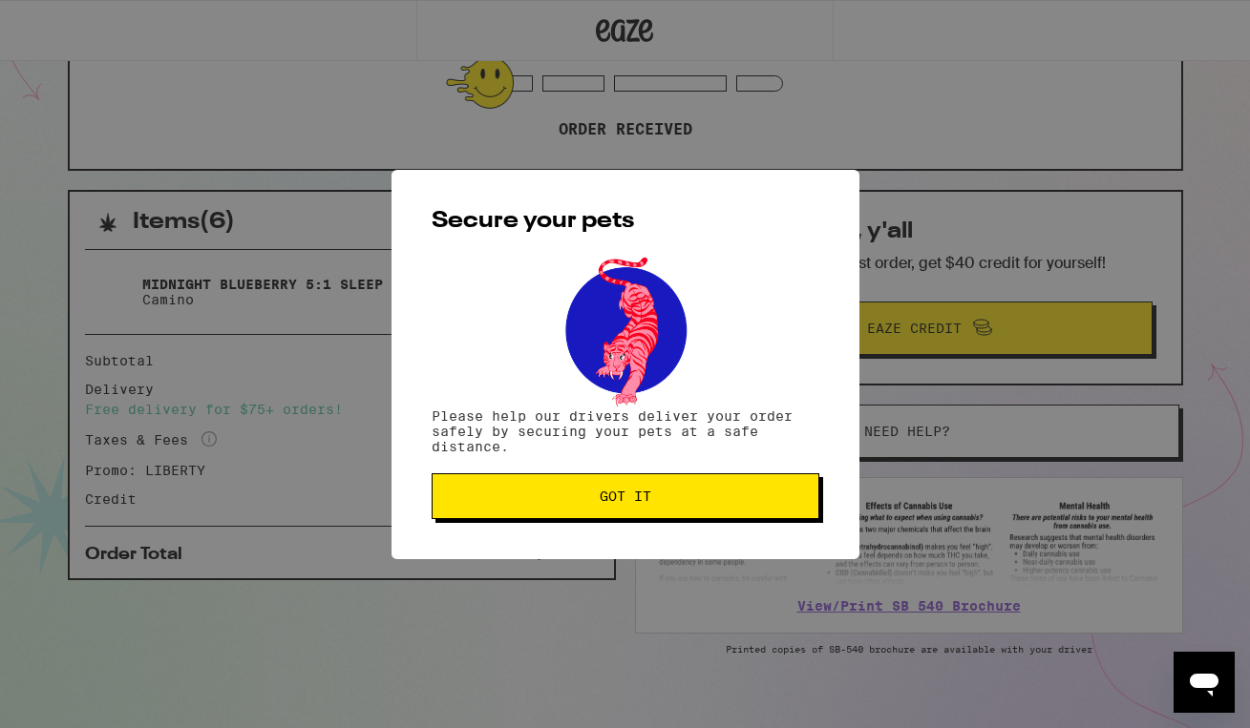
click at [631, 502] on span "Got it" at bounding box center [626, 496] width 52 height 13
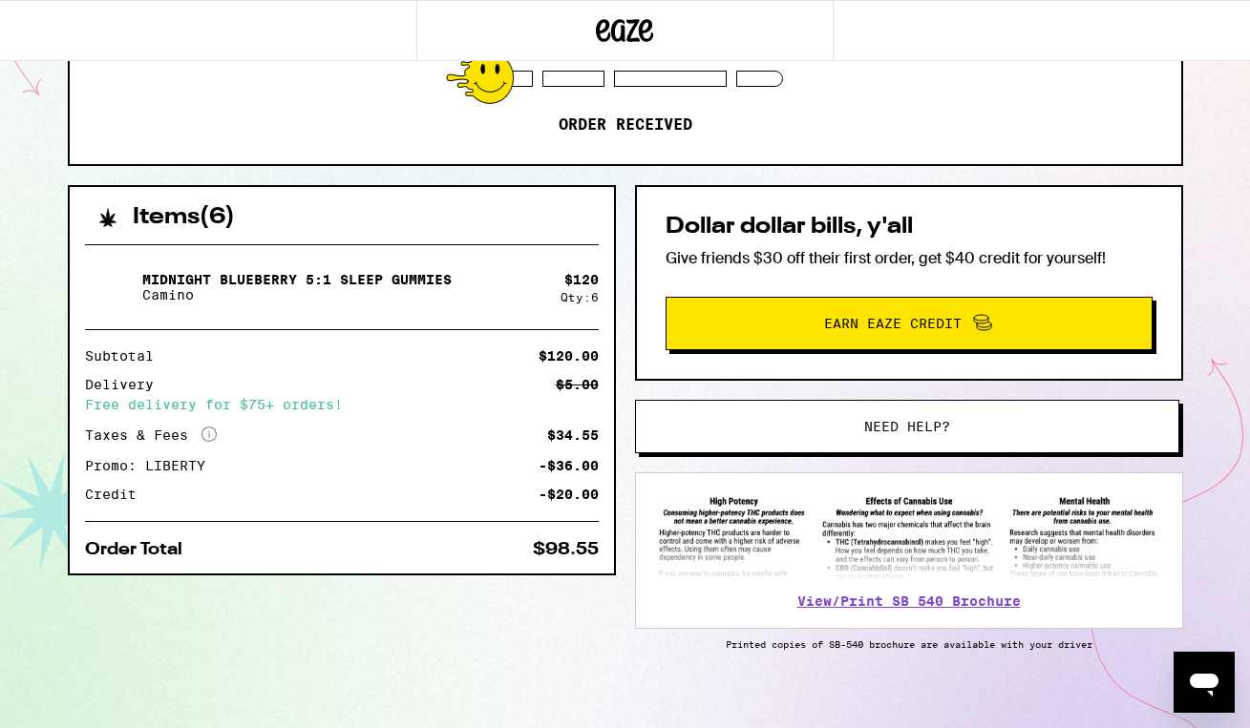
scroll to position [292, 0]
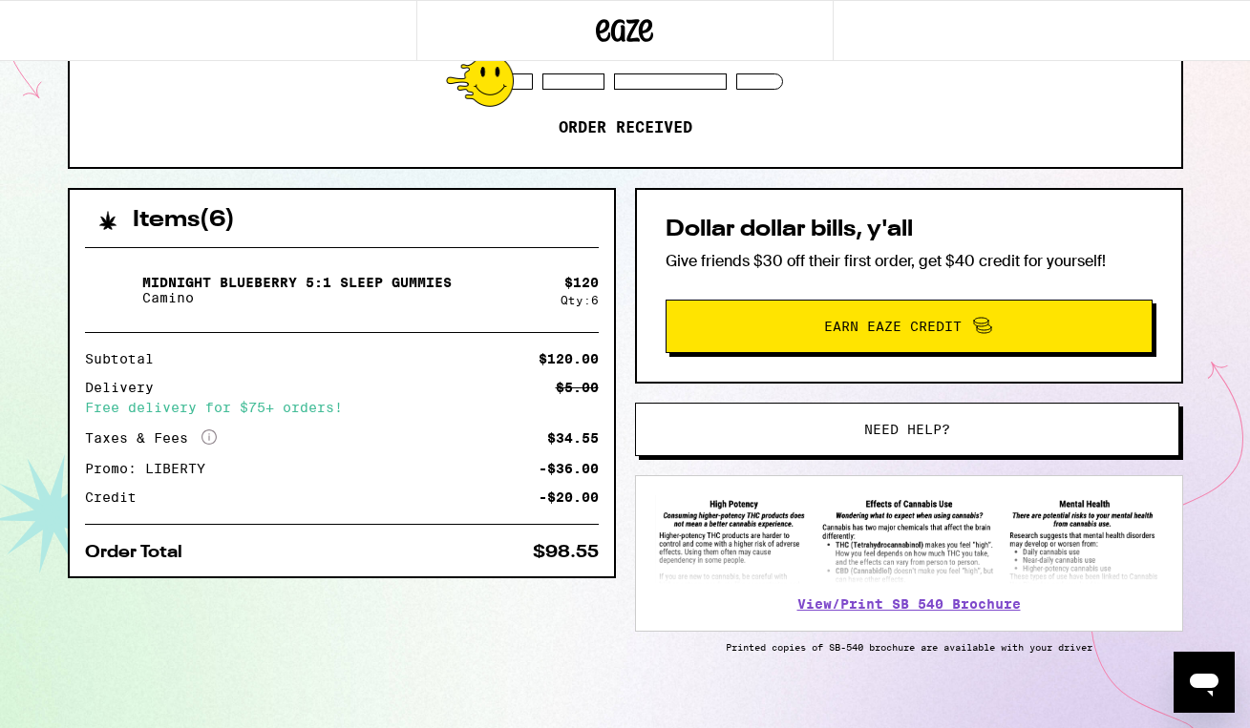
click at [440, 317] on div "Midnight Blueberry 5:1 Sleep Gummies Camino $ 120 Qty: 6 Subtotal $120.00 Deliv…" at bounding box center [342, 404] width 544 height 345
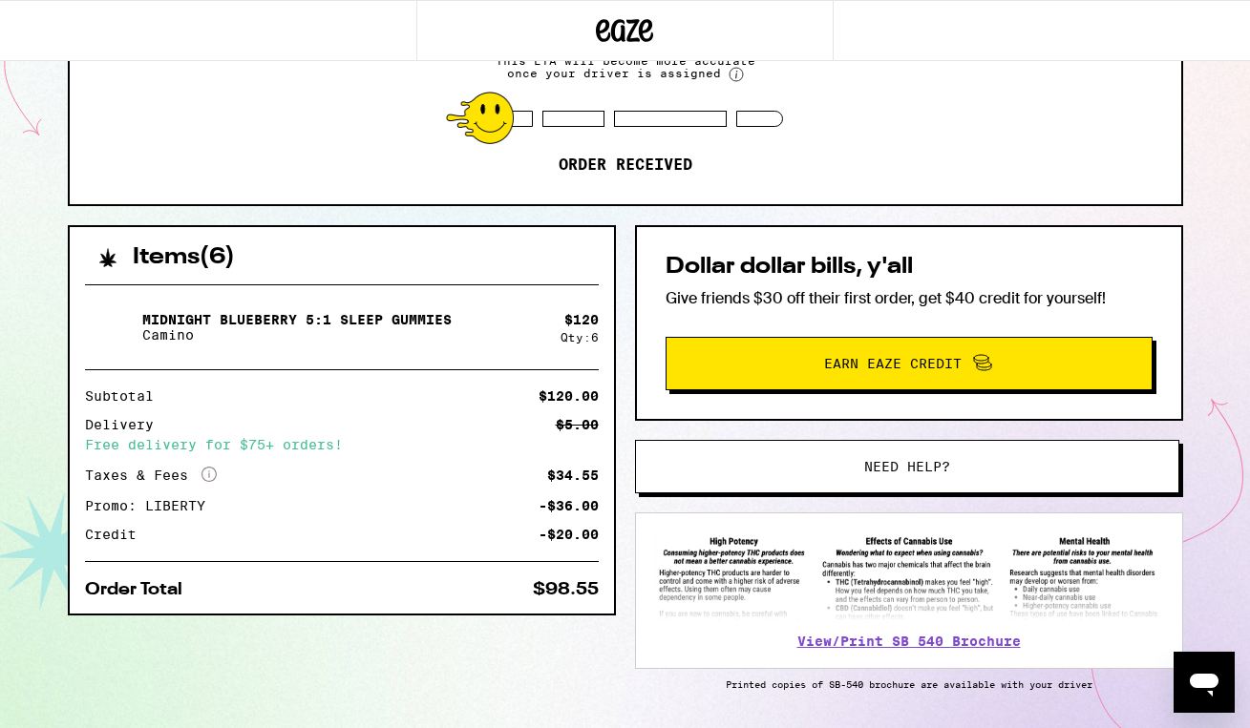
scroll to position [288, 0]
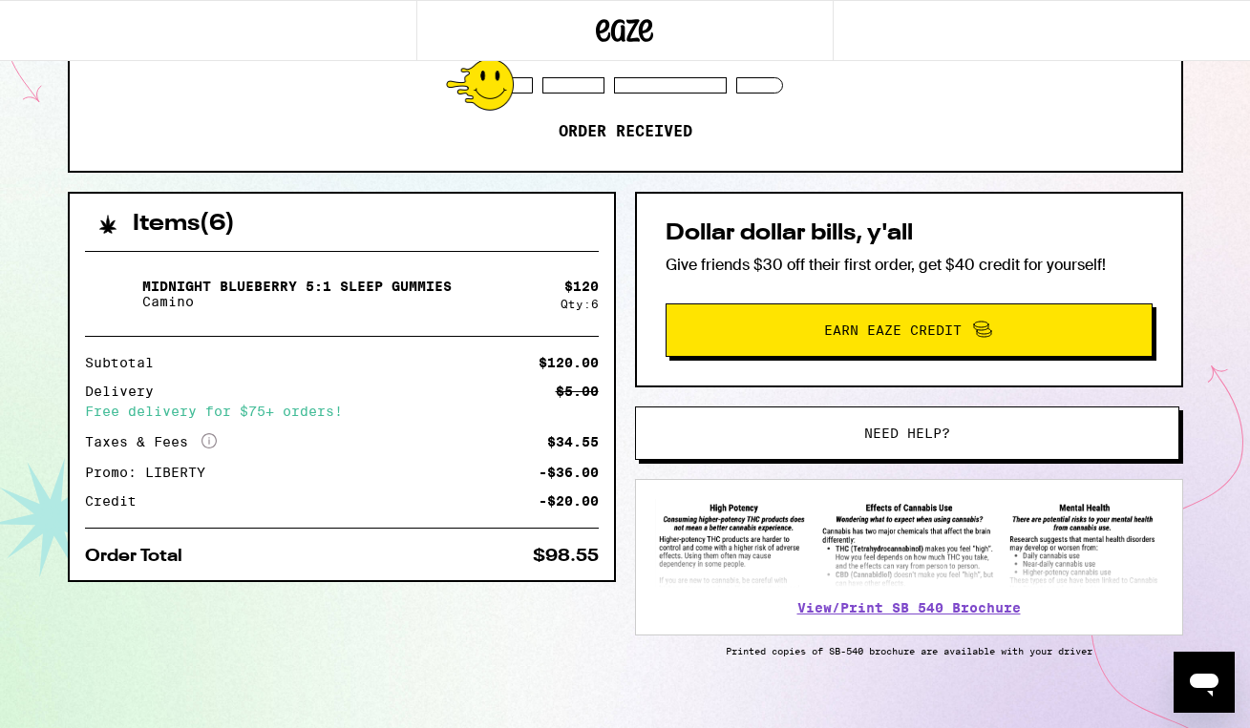
click at [242, 415] on div "Free delivery for $75+ orders!" at bounding box center [342, 411] width 514 height 13
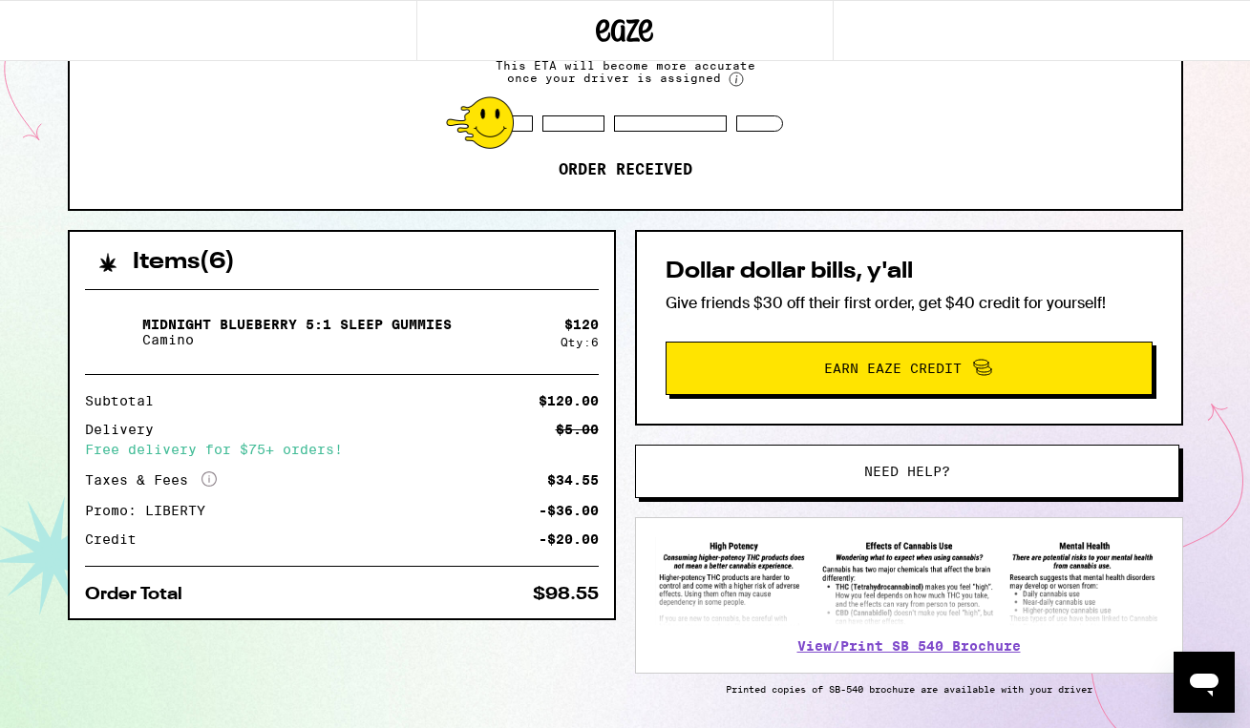
scroll to position [247, 0]
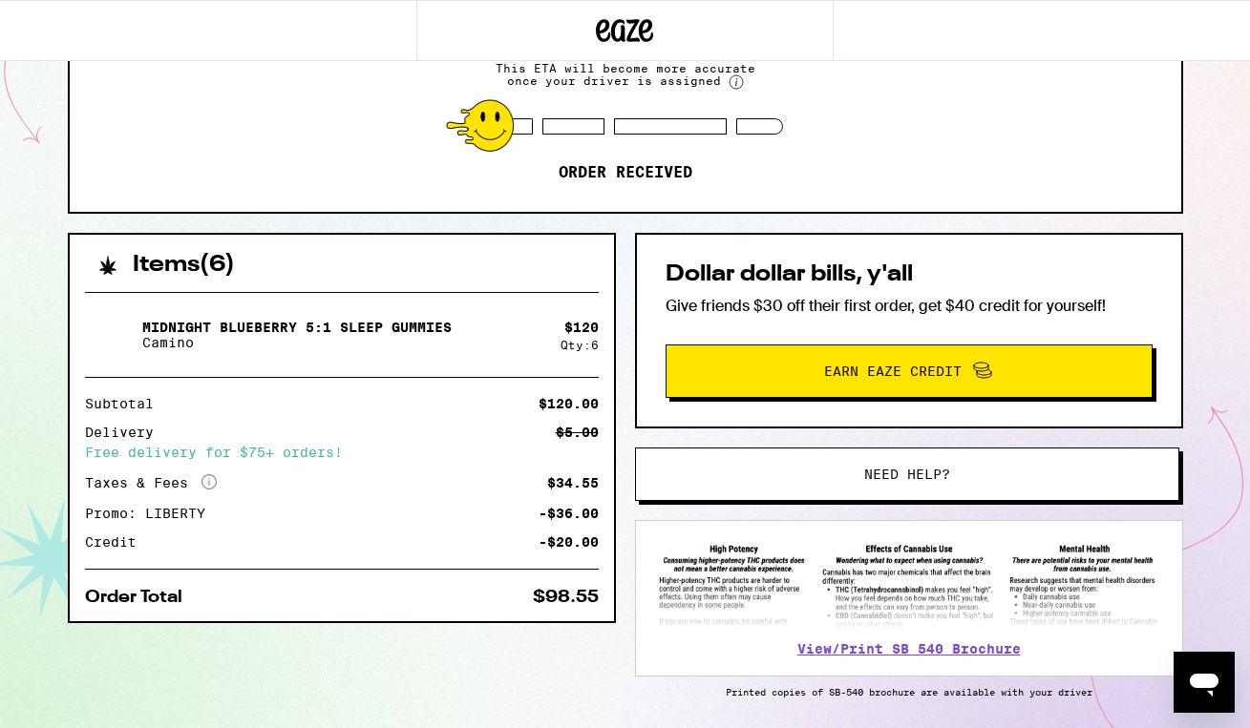
click at [858, 479] on span "Need help?" at bounding box center [907, 474] width 412 height 13
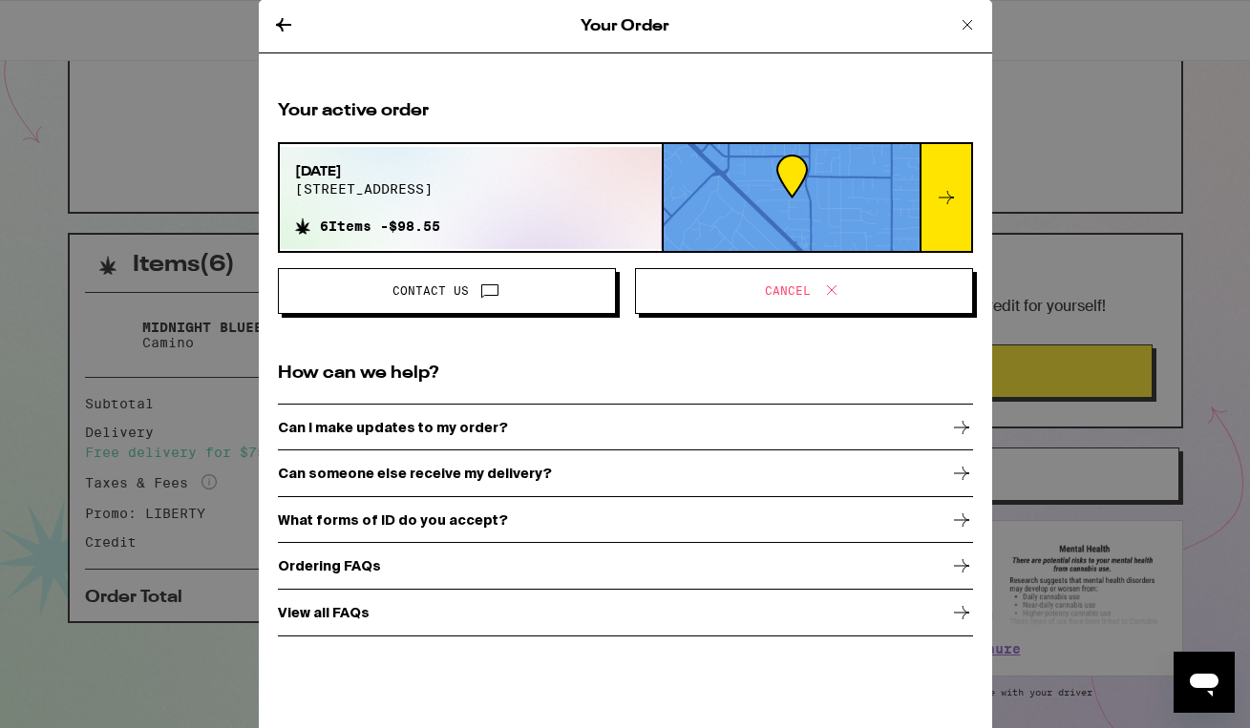
click at [529, 425] on div "Can I make updates to my order?" at bounding box center [625, 428] width 695 height 48
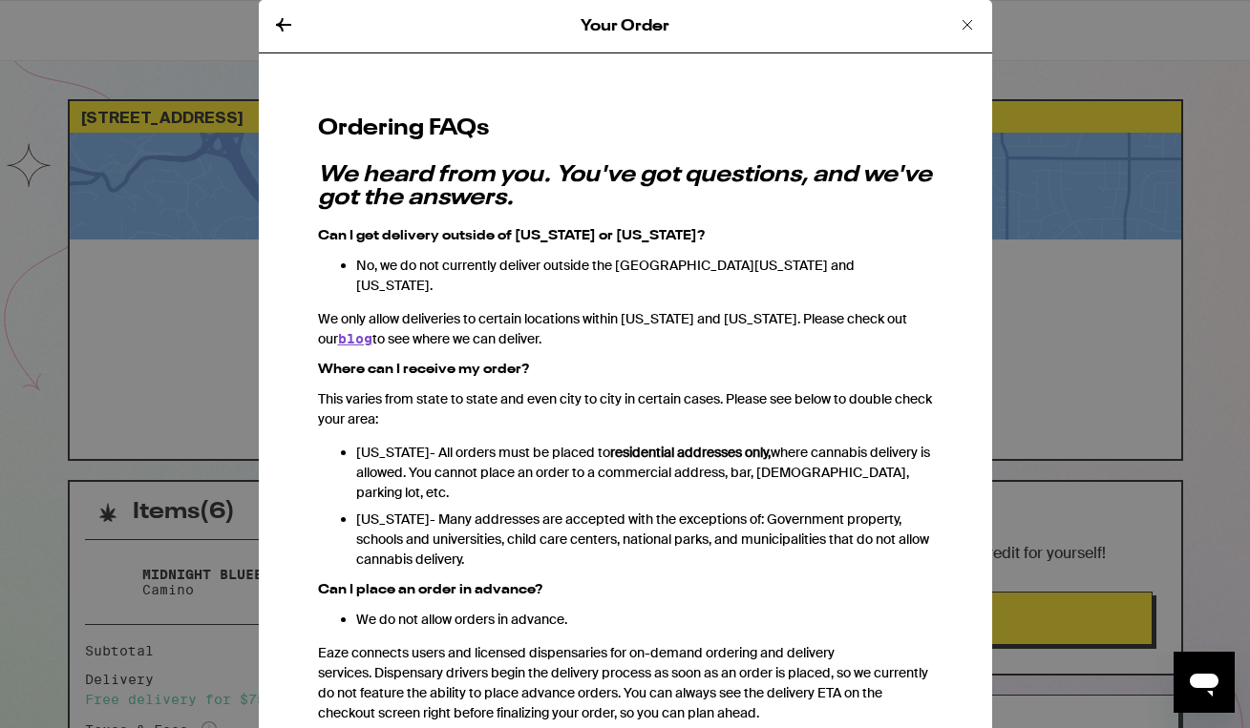
click at [961, 27] on icon at bounding box center [967, 24] width 23 height 23
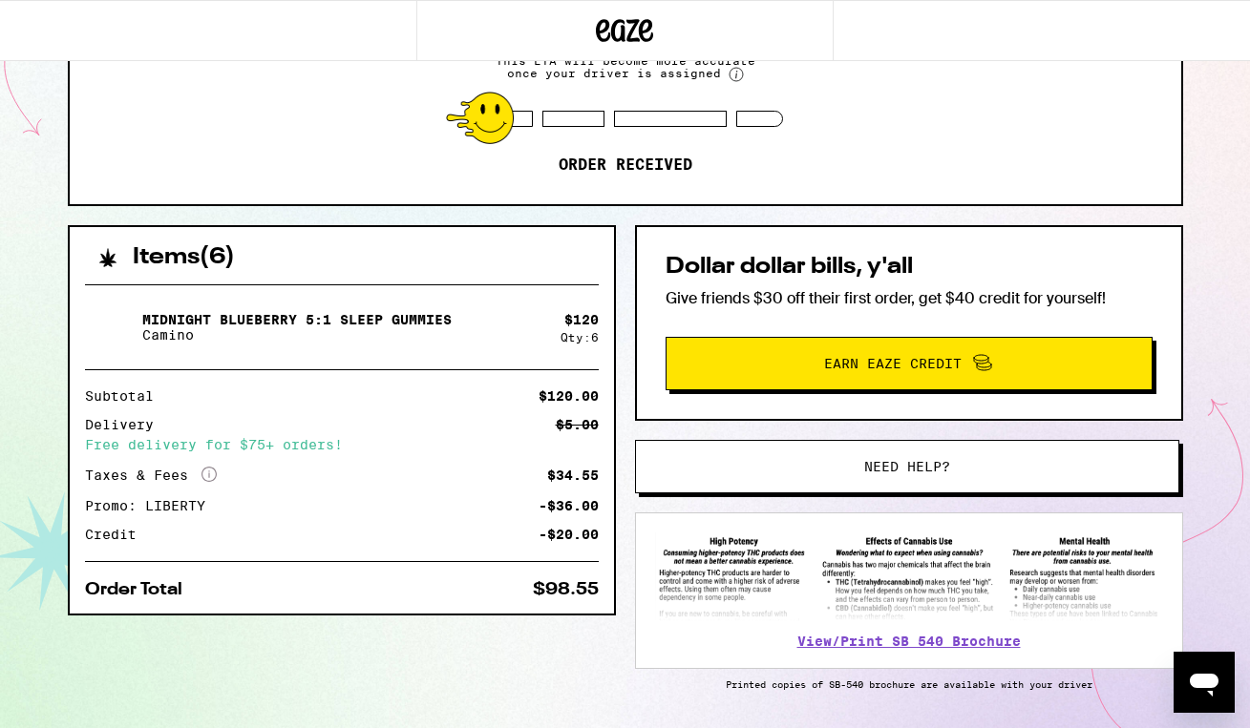
scroll to position [317, 0]
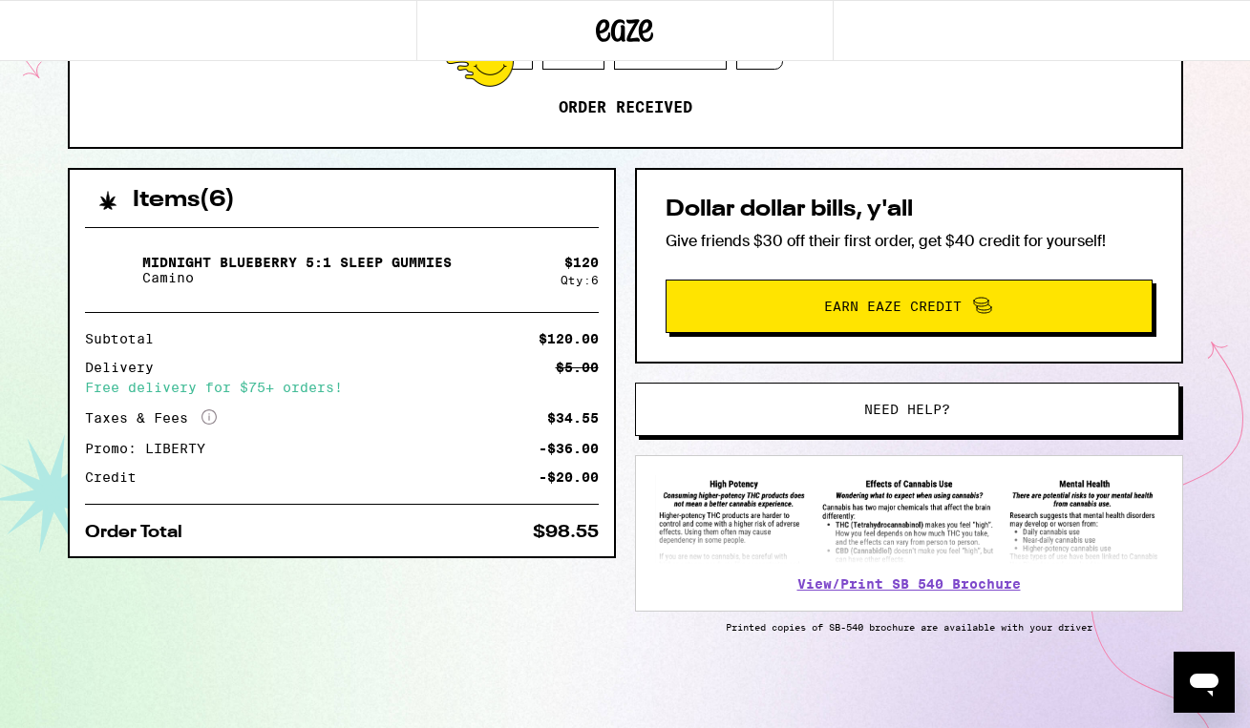
click at [898, 403] on span "Need help?" at bounding box center [907, 409] width 86 height 13
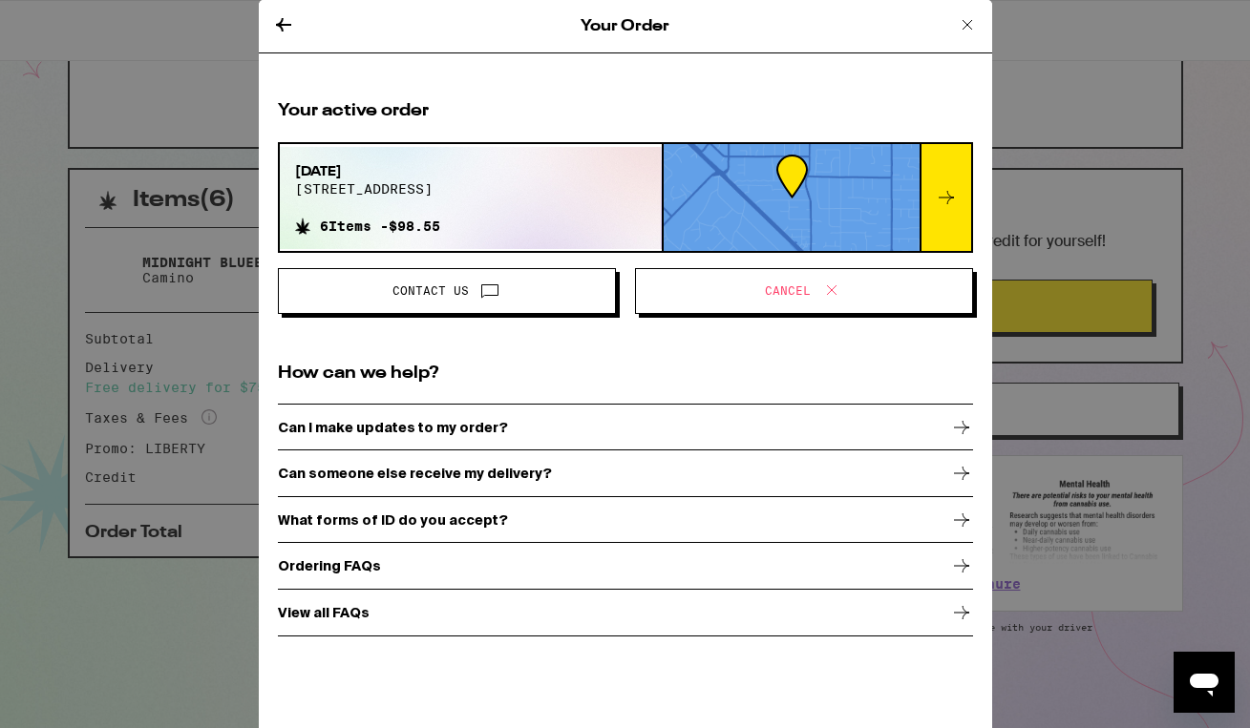
click at [494, 295] on icon at bounding box center [489, 291] width 16 height 12
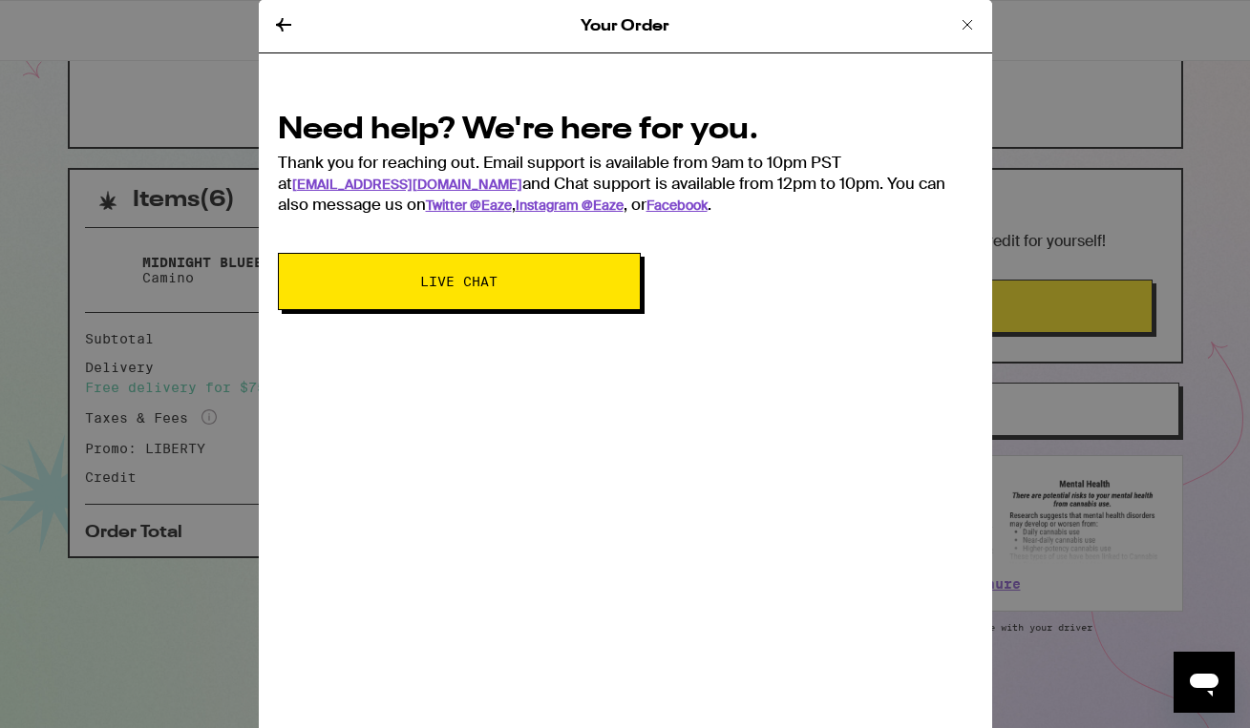
click at [489, 292] on button "Live Chat" at bounding box center [459, 281] width 363 height 57
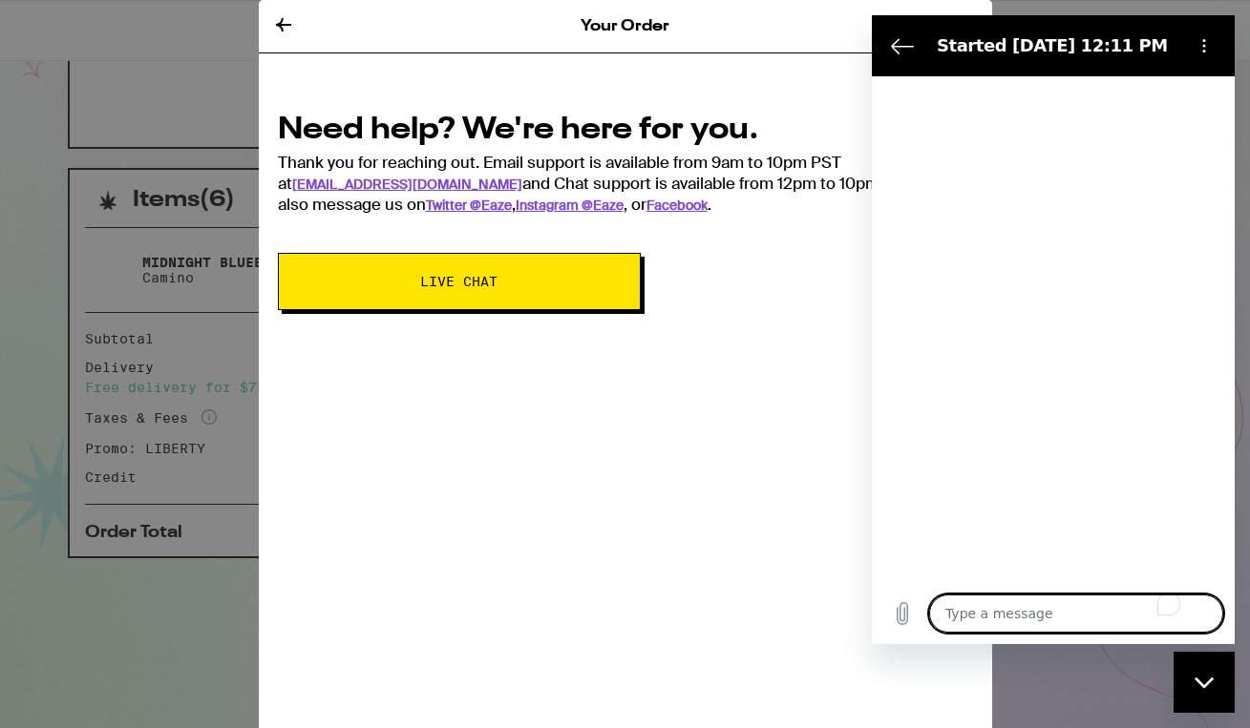
type textarea "x"
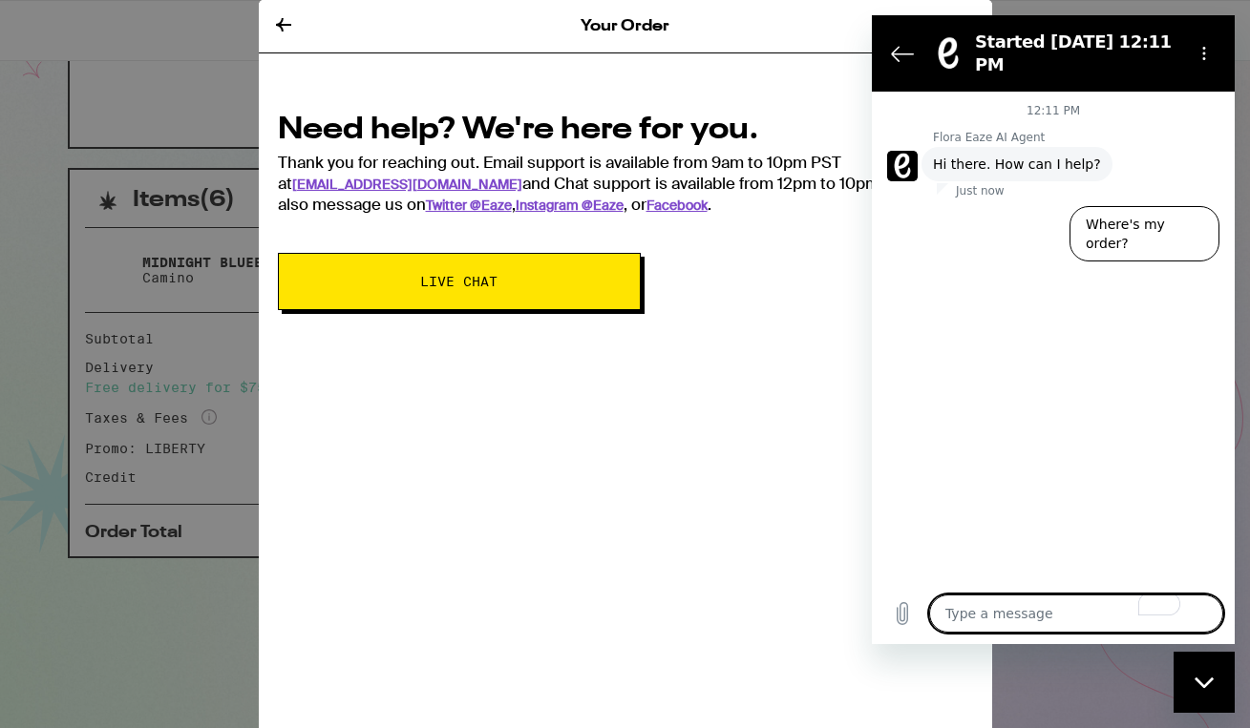
type textarea "I"
type textarea "x"
type textarea "I"
type textarea "x"
type textarea "I t"
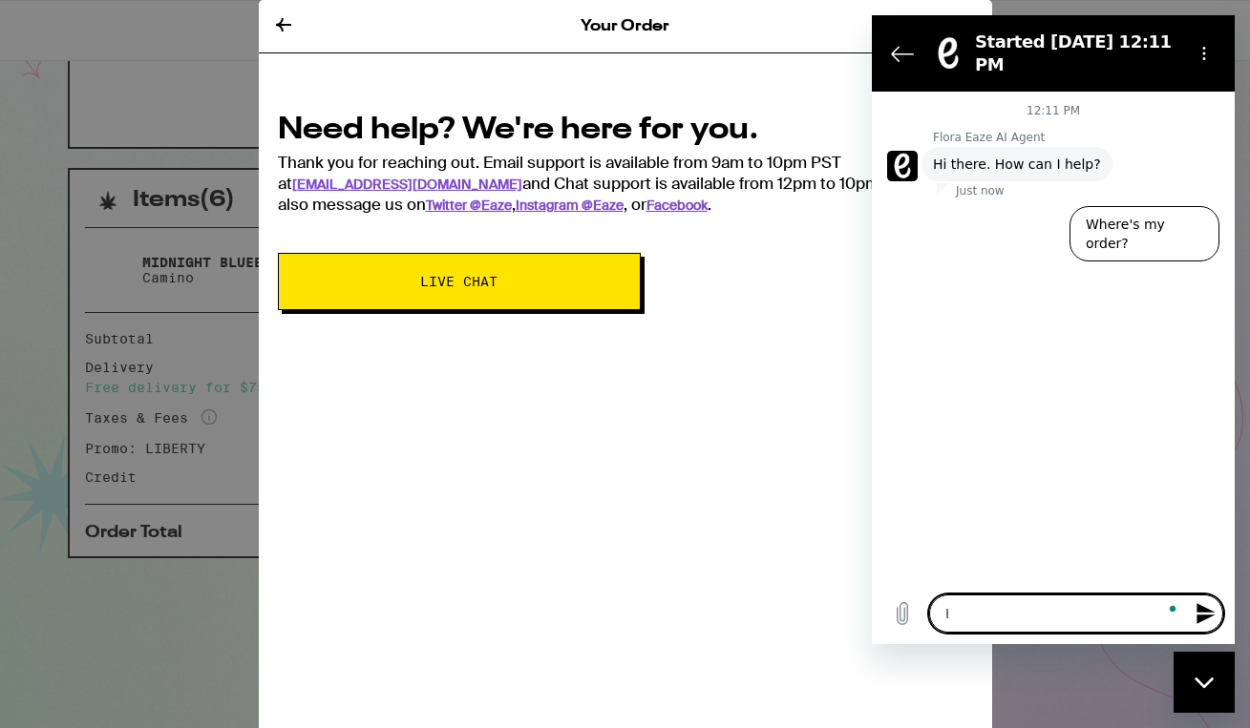
type textarea "x"
type textarea "I th"
type textarea "x"
type textarea "I tho"
type textarea "x"
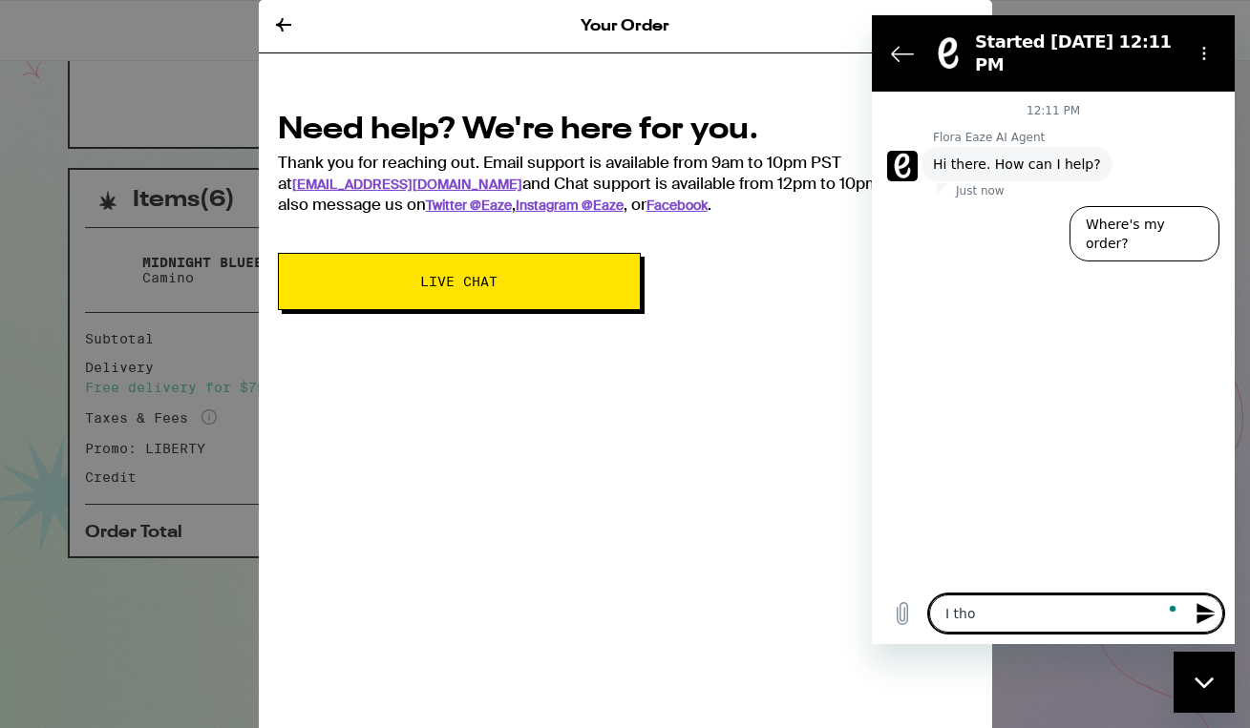
type textarea "I thou"
type textarea "x"
type textarea "I thoug"
type textarea "x"
type textarea "I though"
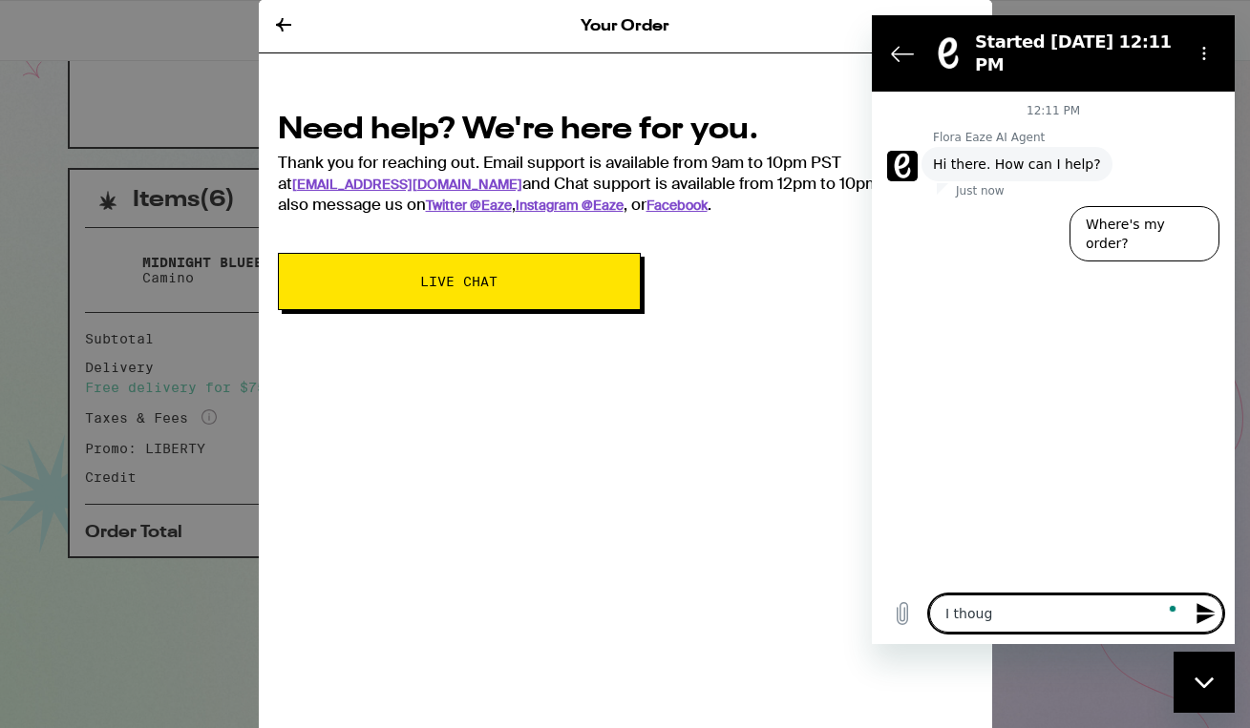
type textarea "x"
type textarea "I thought"
type textarea "x"
type textarea "I thought"
type textarea "x"
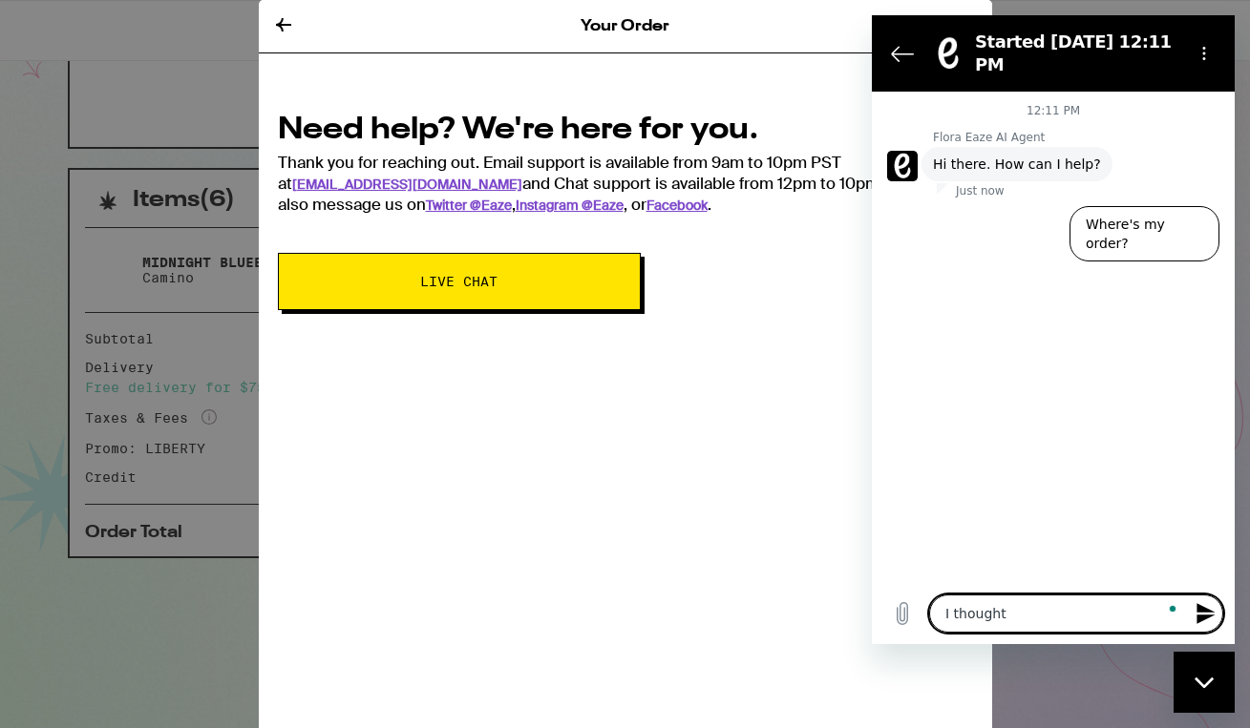
type textarea "I thought I"
type textarea "x"
type textarea "I thought I"
type textarea "x"
type textarea "I thought I a"
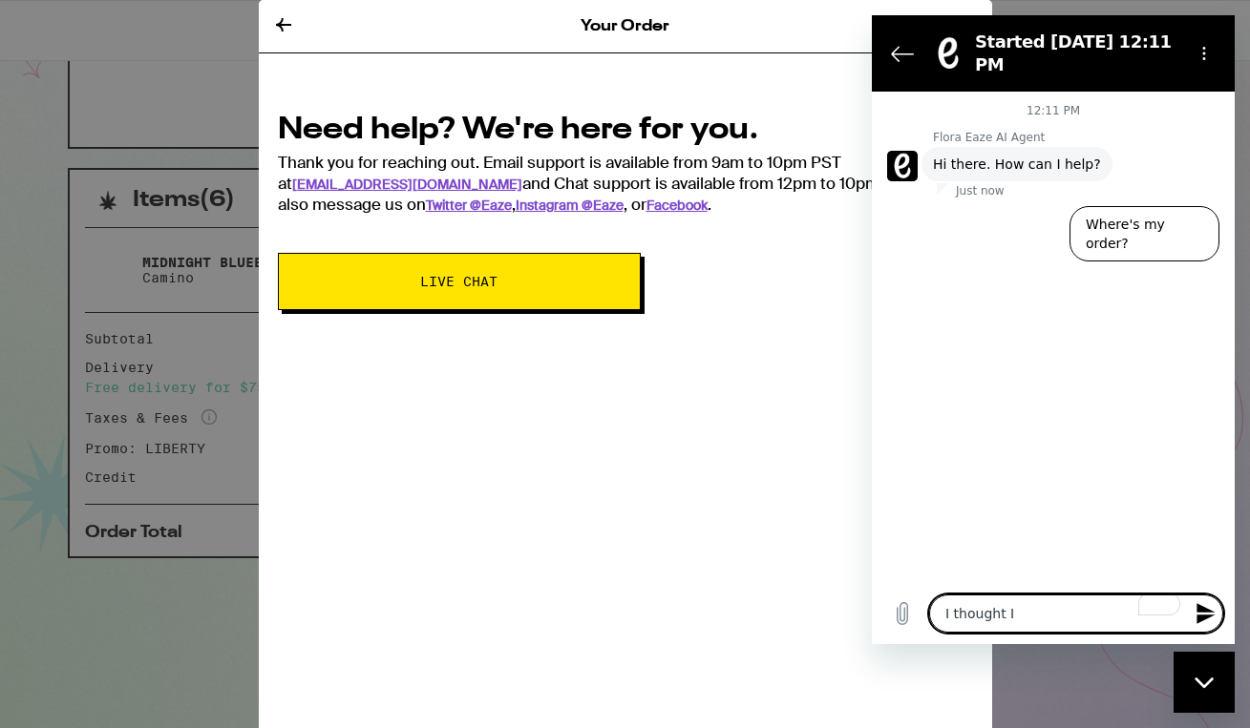
type textarea "x"
type textarea "I thought I ad"
type textarea "x"
type textarea "I thought I add"
type textarea "x"
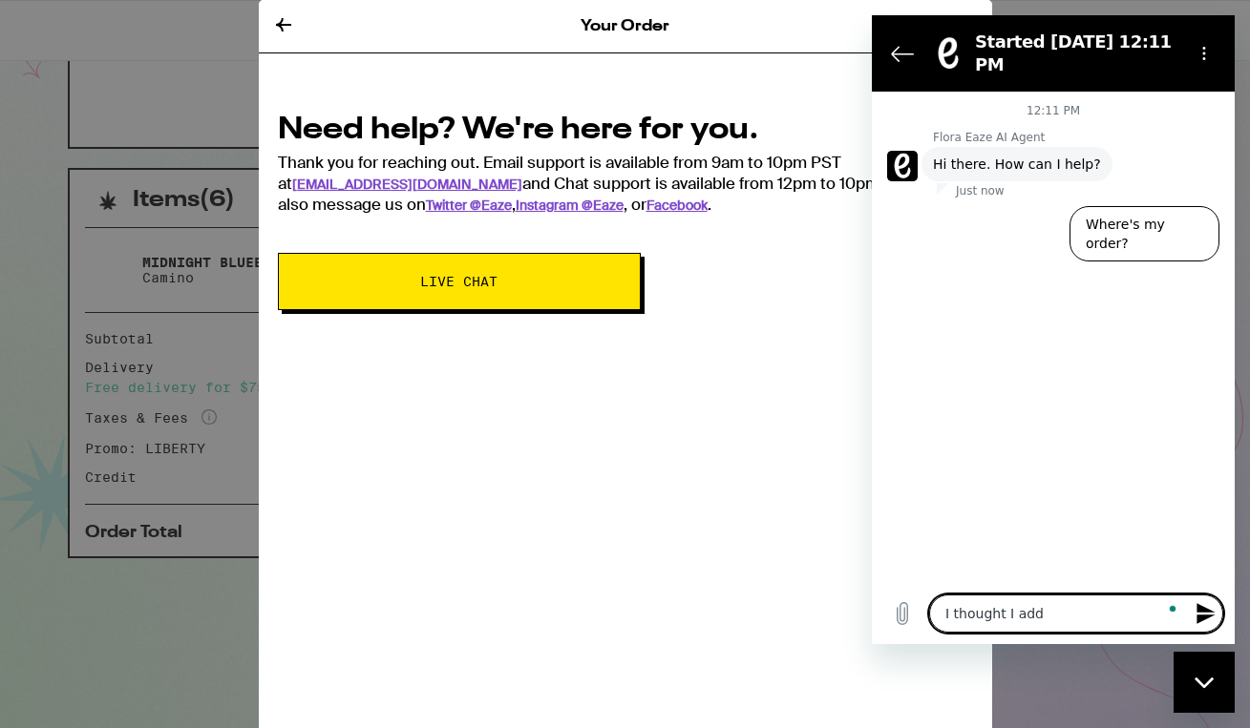
type textarea "I thought I adde"
type textarea "x"
type textarea "I thought I added"
type textarea "x"
type textarea "I thought I added"
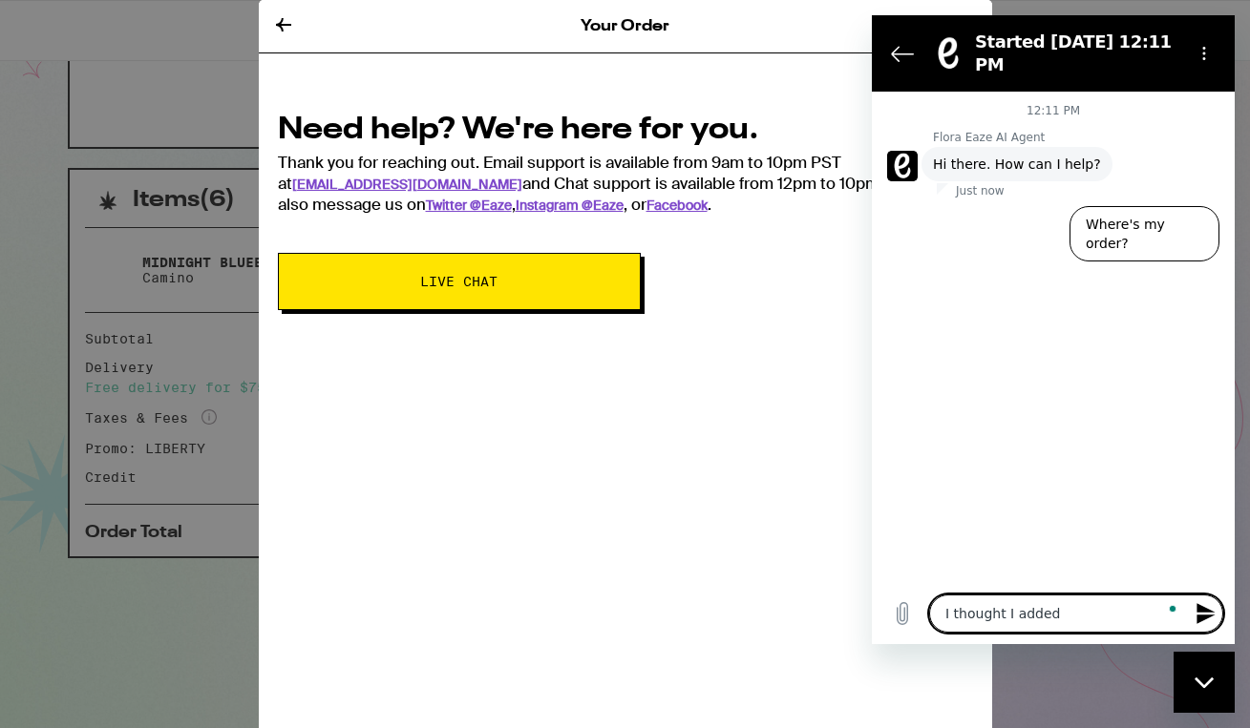
type textarea "x"
type textarea "I thought I added t"
type textarea "x"
type textarea "I thought I added ti"
type textarea "x"
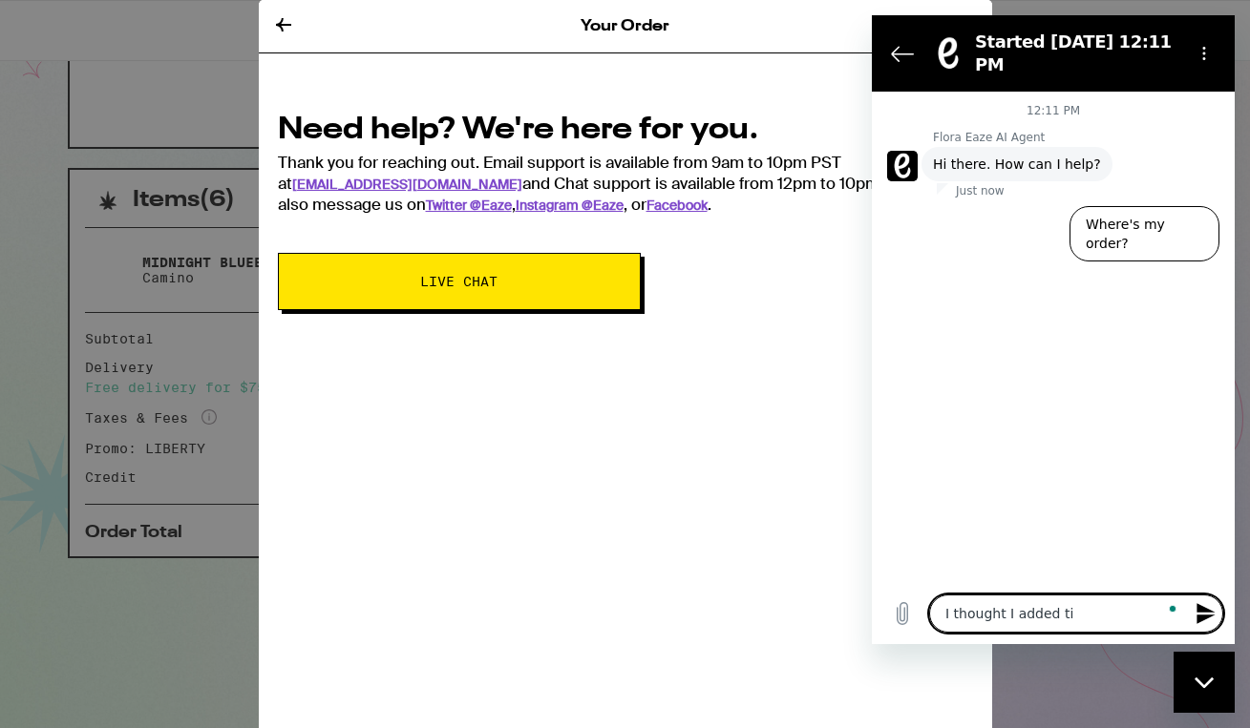
type textarea "I thought I added tip"
type textarea "x"
type textarea "I thought I added tip"
type textarea "x"
type textarea "I thought I added tip a"
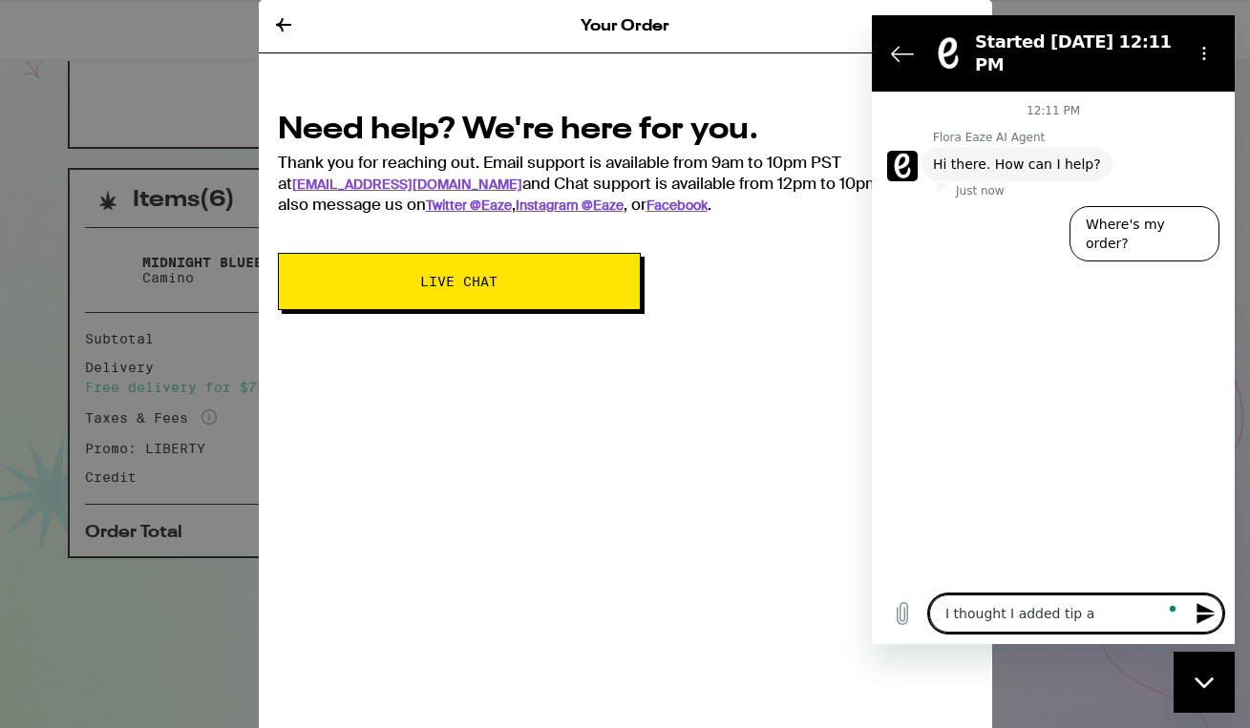
type textarea "x"
type textarea "I thought I added tip an"
type textarea "x"
type textarea "I thought I added tip and"
type textarea "x"
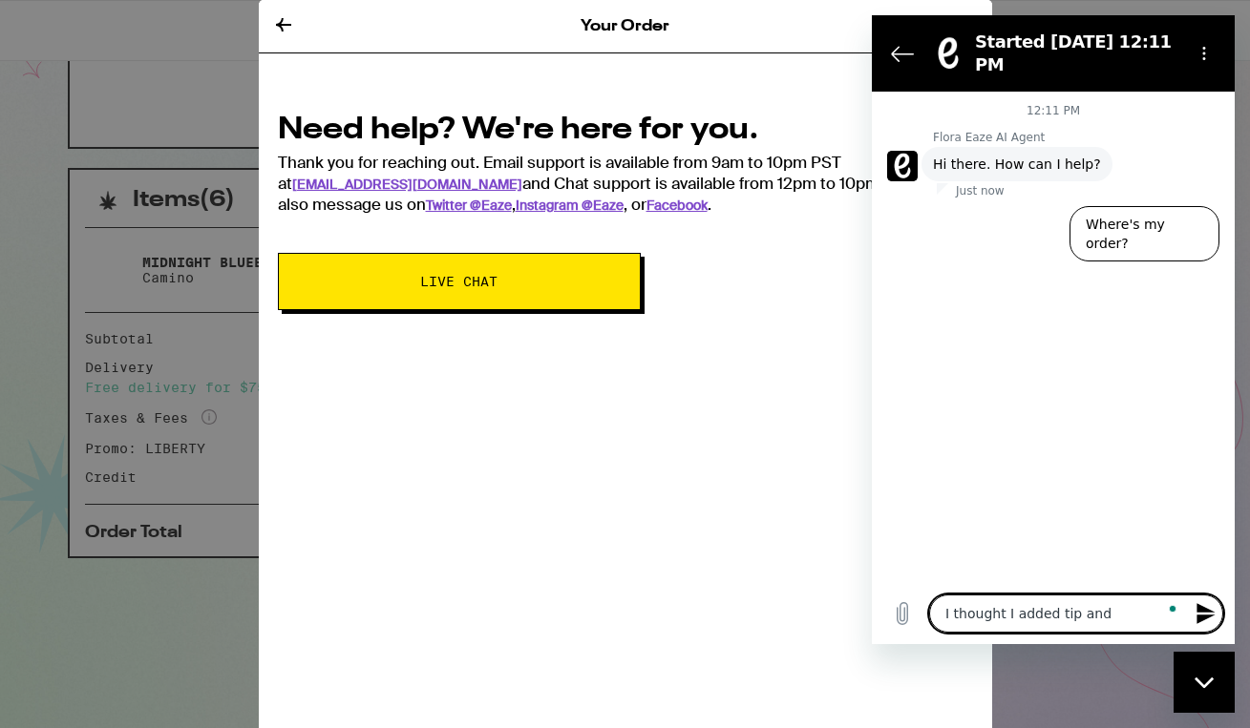
type textarea "I thought I added tip and"
type textarea "x"
type textarea "I thought I added tip and i"
type textarea "x"
type textarea "I thought I added tip and it"
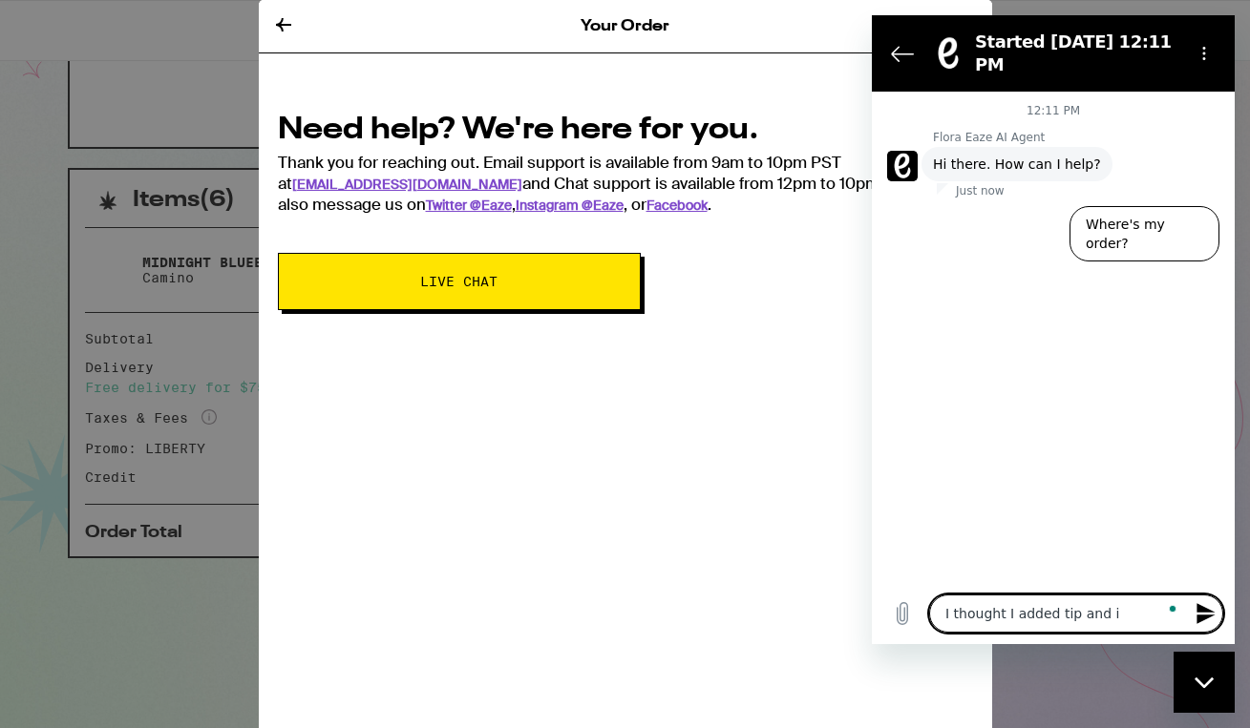
type textarea "x"
type textarea "I thought I added tip and it"
type textarea "x"
type textarea "I thought I added tip and it d"
type textarea "x"
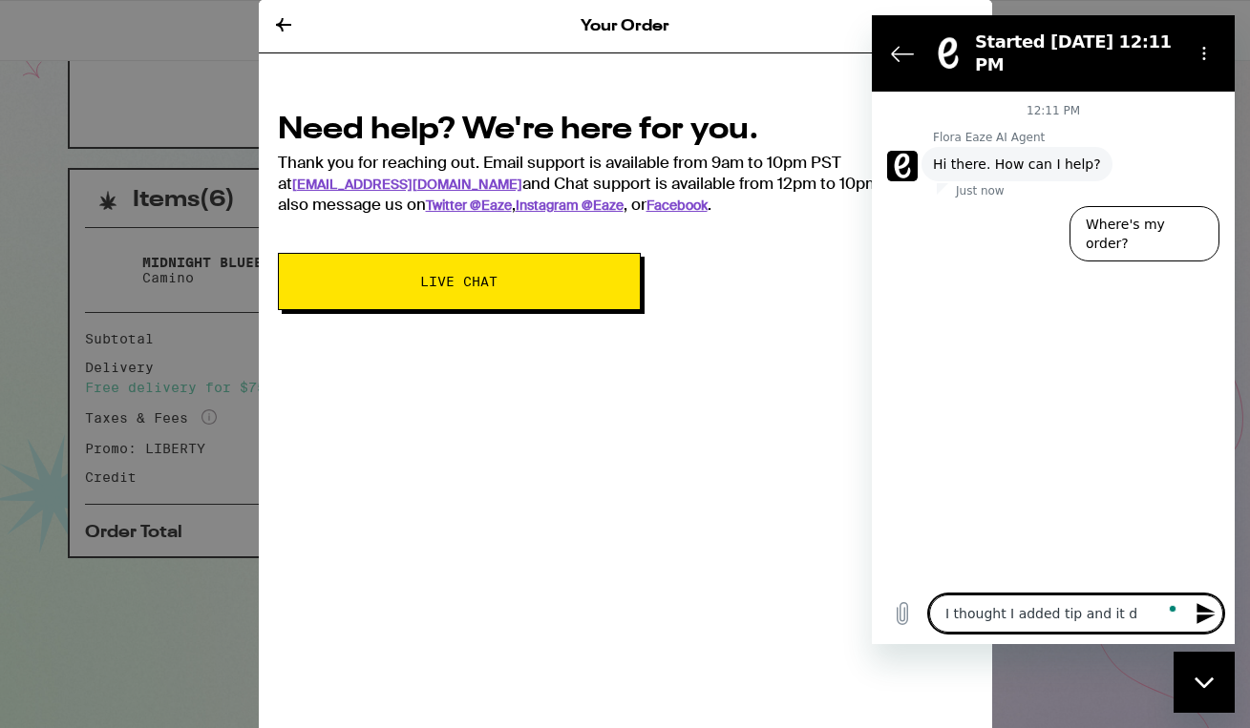
type textarea "I thought I added tip and it di"
type textarea "x"
type textarea "I thought I added tip and it did"
type textarea "x"
type textarea "I thought I added tip and it didn"
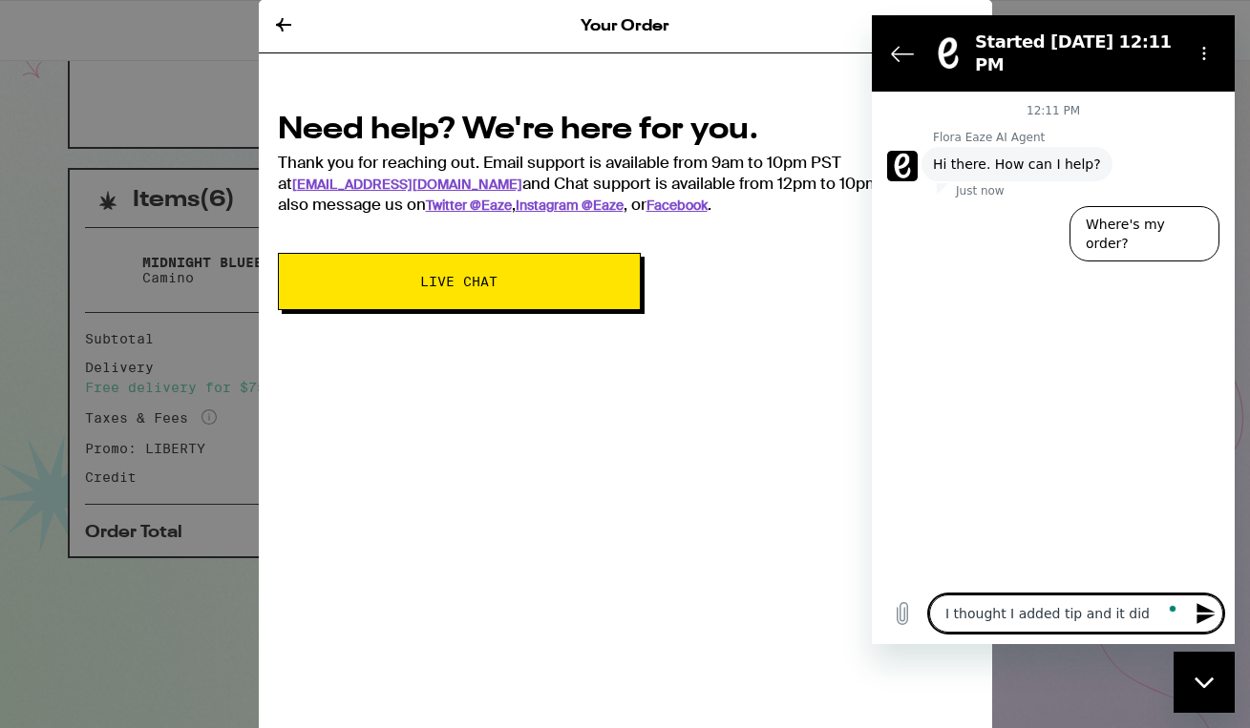
type textarea "x"
type textarea "I thought I added tip and it didn'"
type textarea "x"
type textarea "I thought I added tip and it didn't"
type textarea "x"
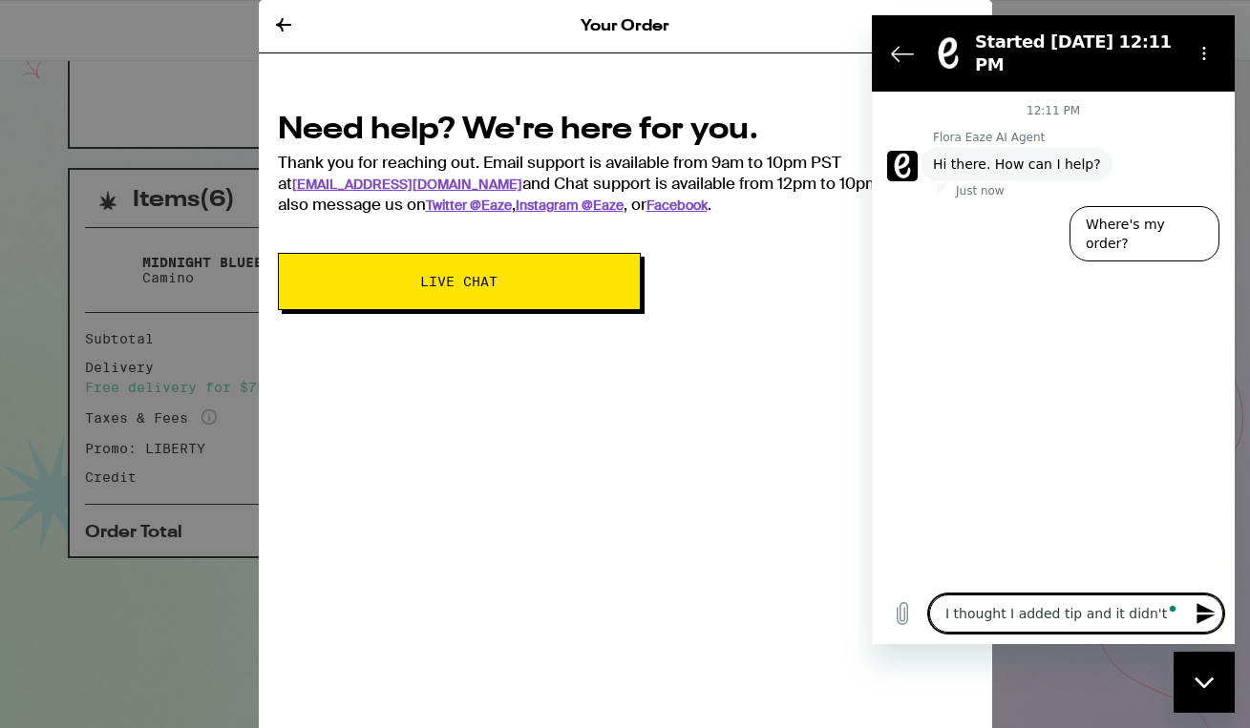
type textarea "I thought I added tip and it didn't"
type textarea "x"
type textarea "I thought I added tip and it didn't t"
type textarea "x"
type textarea "I thought I added tip and it didn't ta"
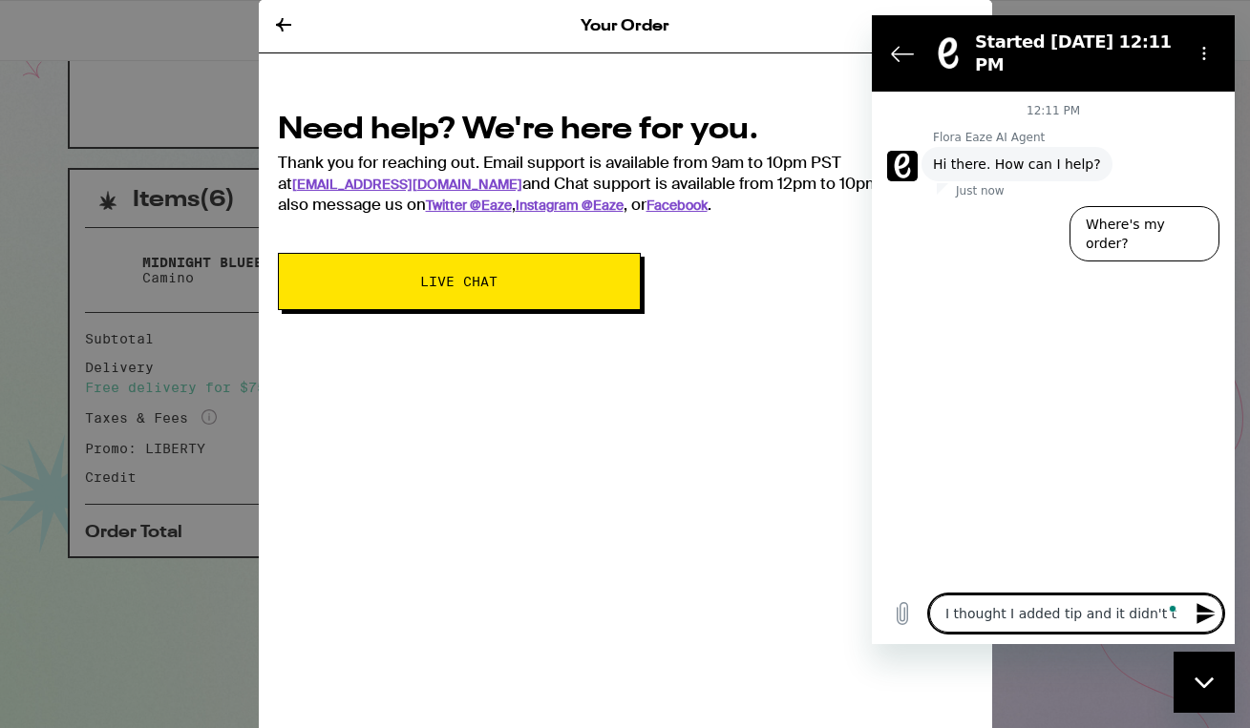
type textarea "x"
type textarea "I thought I added tip and it didn't tak"
type textarea "x"
type textarea "I thought I added tip and it didn't take"
type textarea "x"
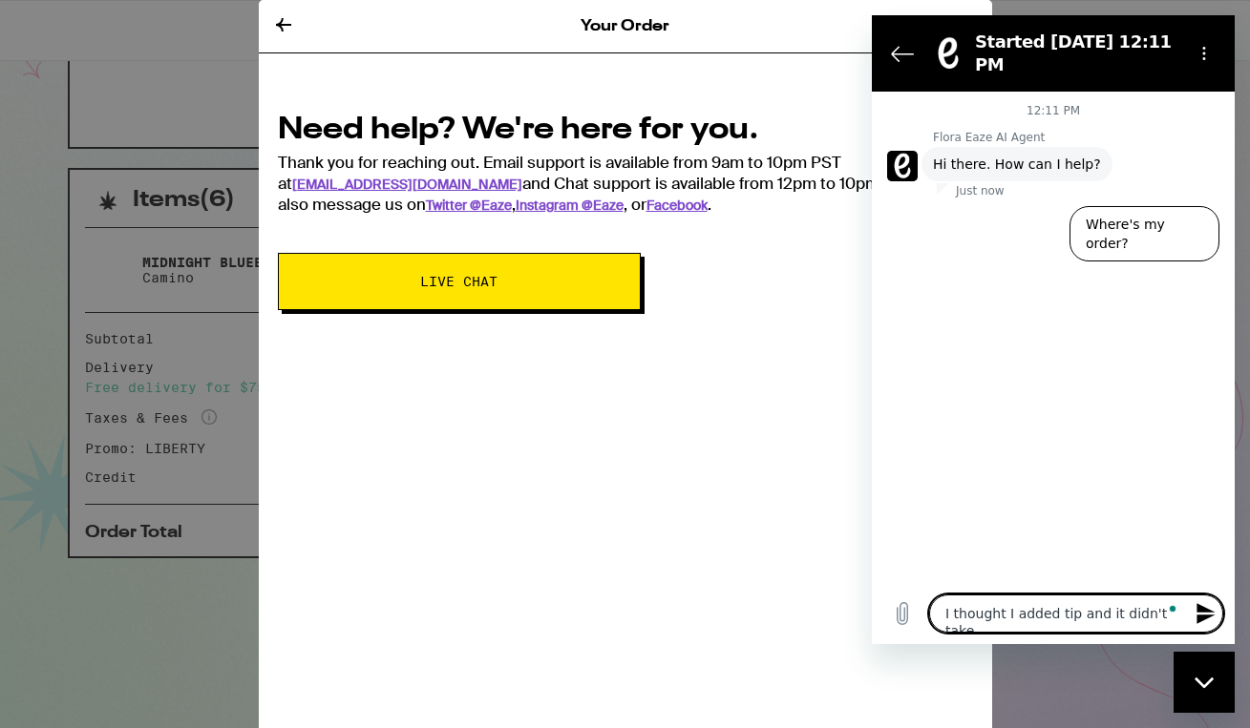
type textarea "I thought I added tip and it didn't take."
type textarea "x"
type textarea "I thought I added tip and it didn't take."
type textarea "x"
type textarea "I thought I added tip and it didn't take. C"
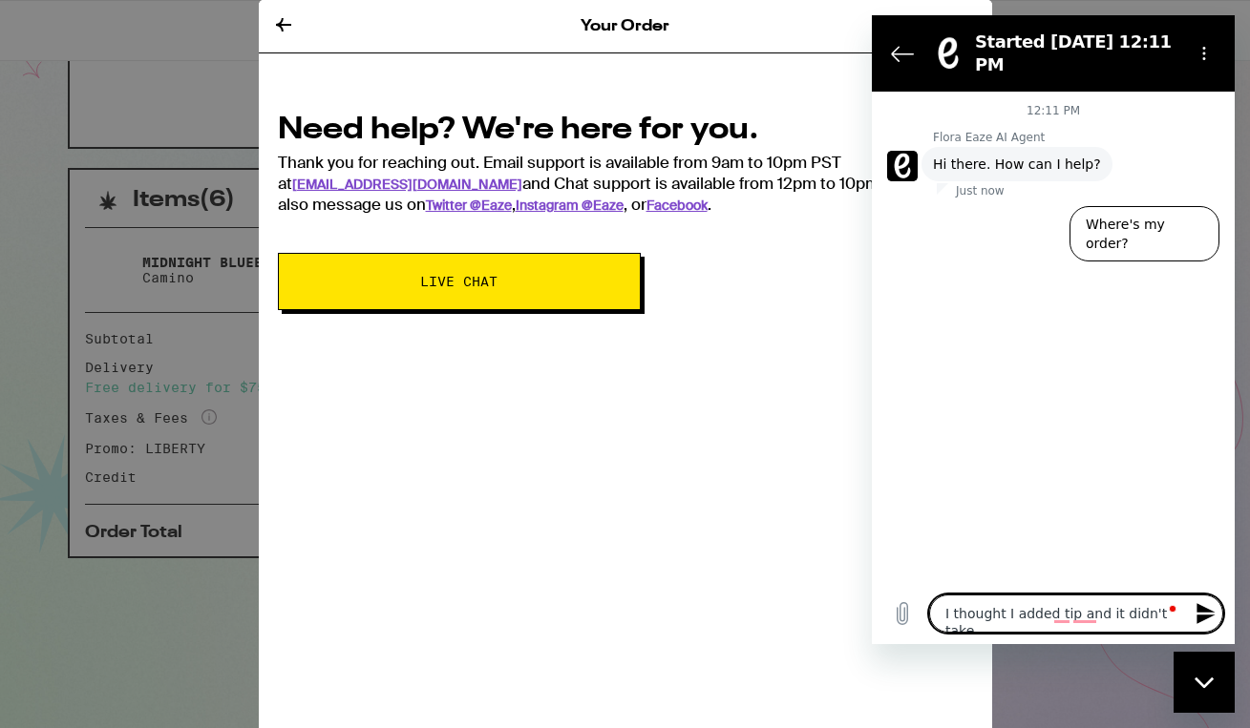
type textarea "x"
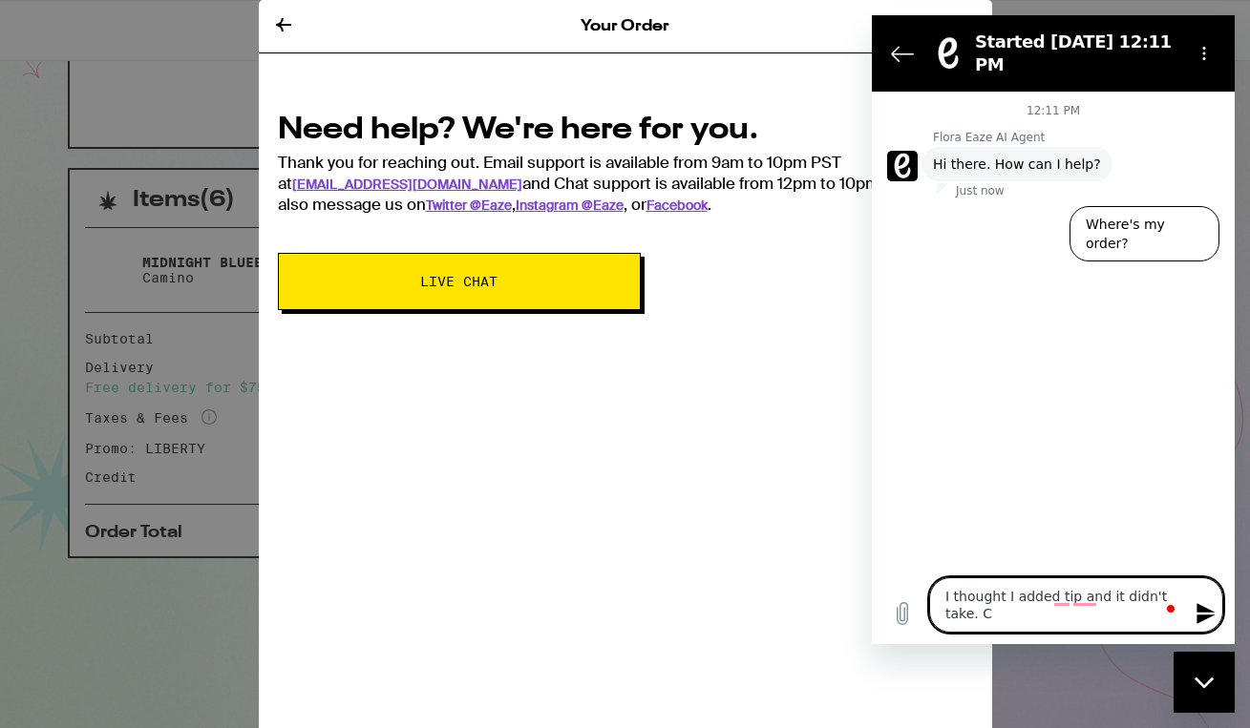
type textarea "I thought I added tip and it didn't take. CN"
type textarea "x"
type textarea "I thought I added tip and it didn't take. CN"
type textarea "x"
type textarea "I thought I added tip and it didn't take. CN"
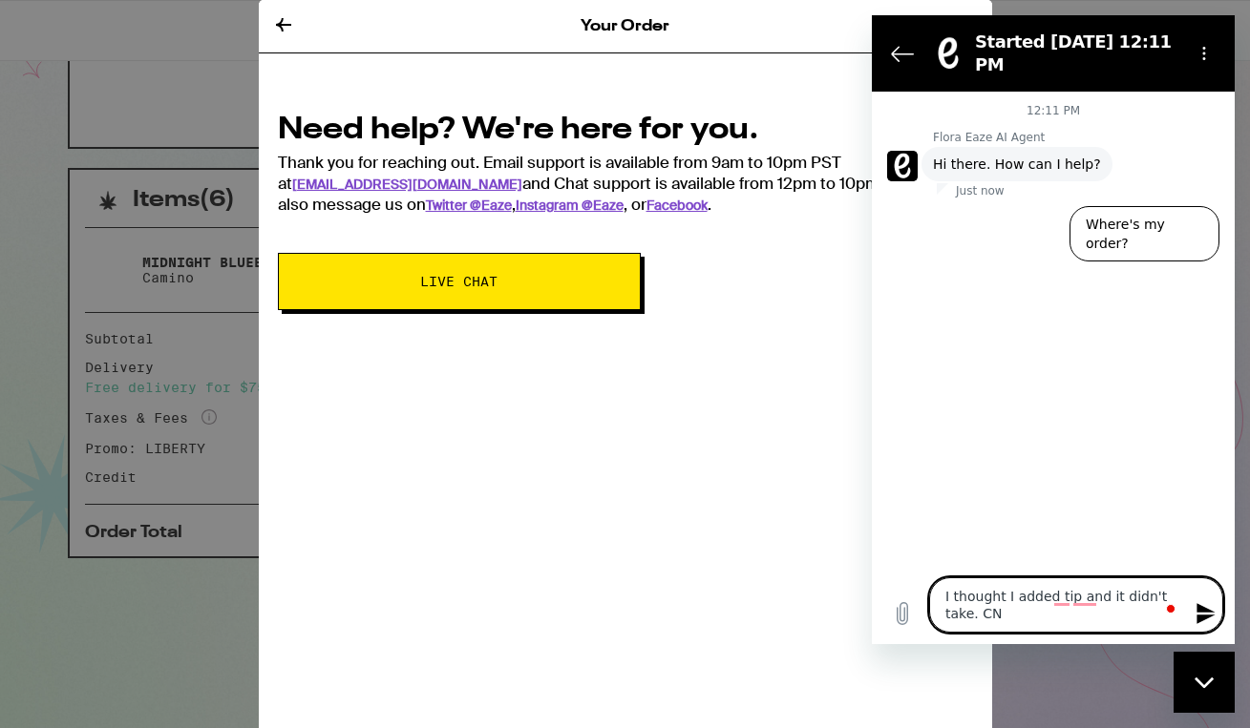
type textarea "x"
type textarea "I thought I added tip and it didn't take. C"
type textarea "x"
type textarea "I thought I added tip and it didn't take. CA"
type textarea "x"
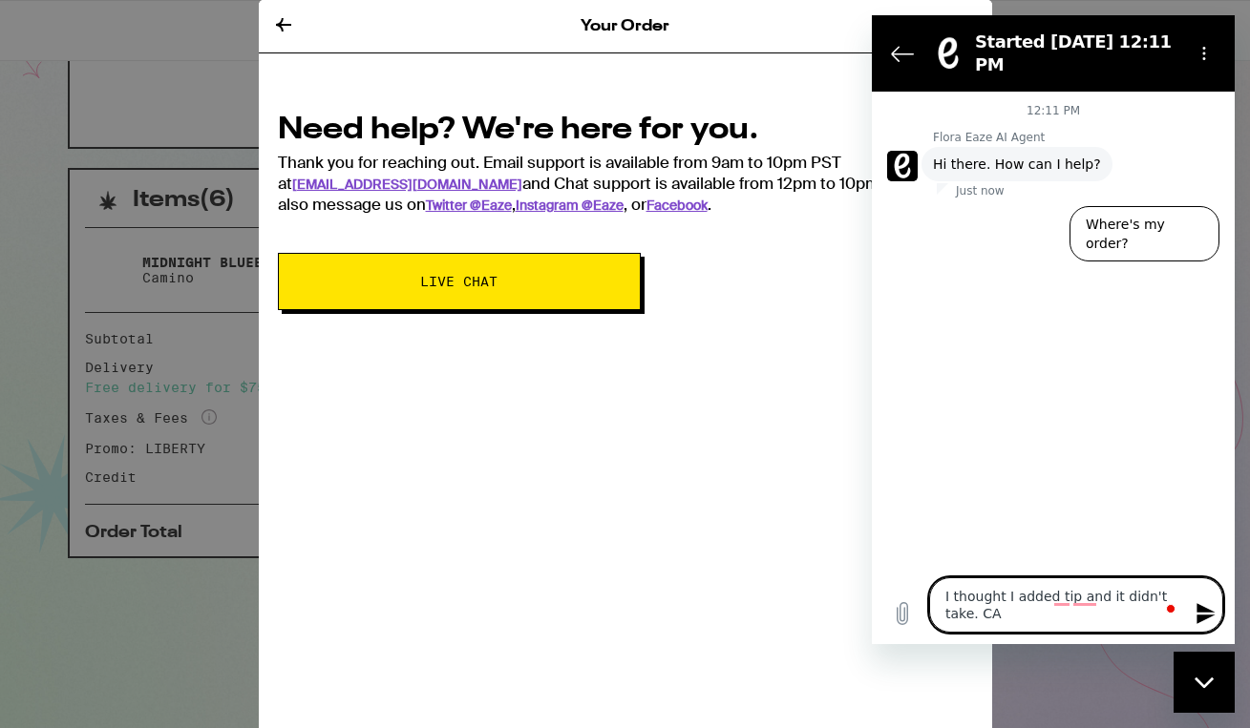
type textarea "I thought I added tip and it didn't take. CAN"
type textarea "x"
type textarea "I thought I added tip and it didn't take. CAN"
type textarea "x"
type textarea "I thought I added tip and it didn't take. CAN"
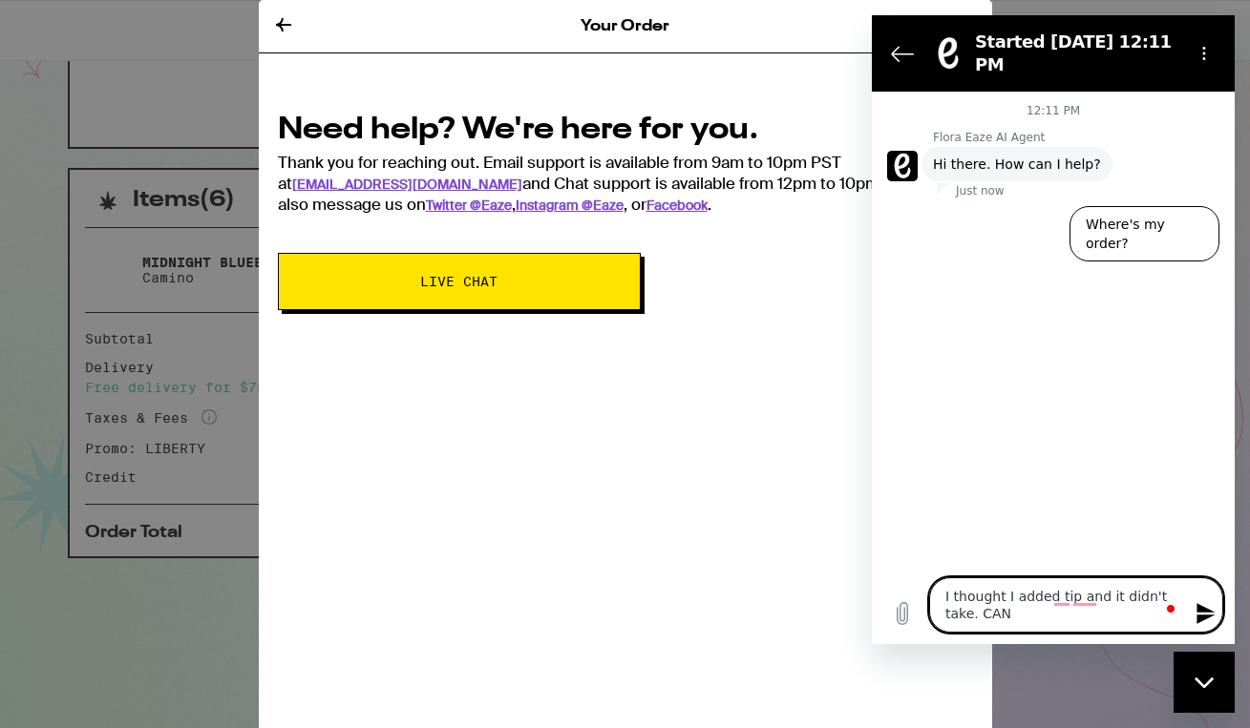
type textarea "x"
type textarea "I thought I added tip and it didn't take. CA"
type textarea "x"
type textarea "I thought I added tip and it didn't take. C"
type textarea "x"
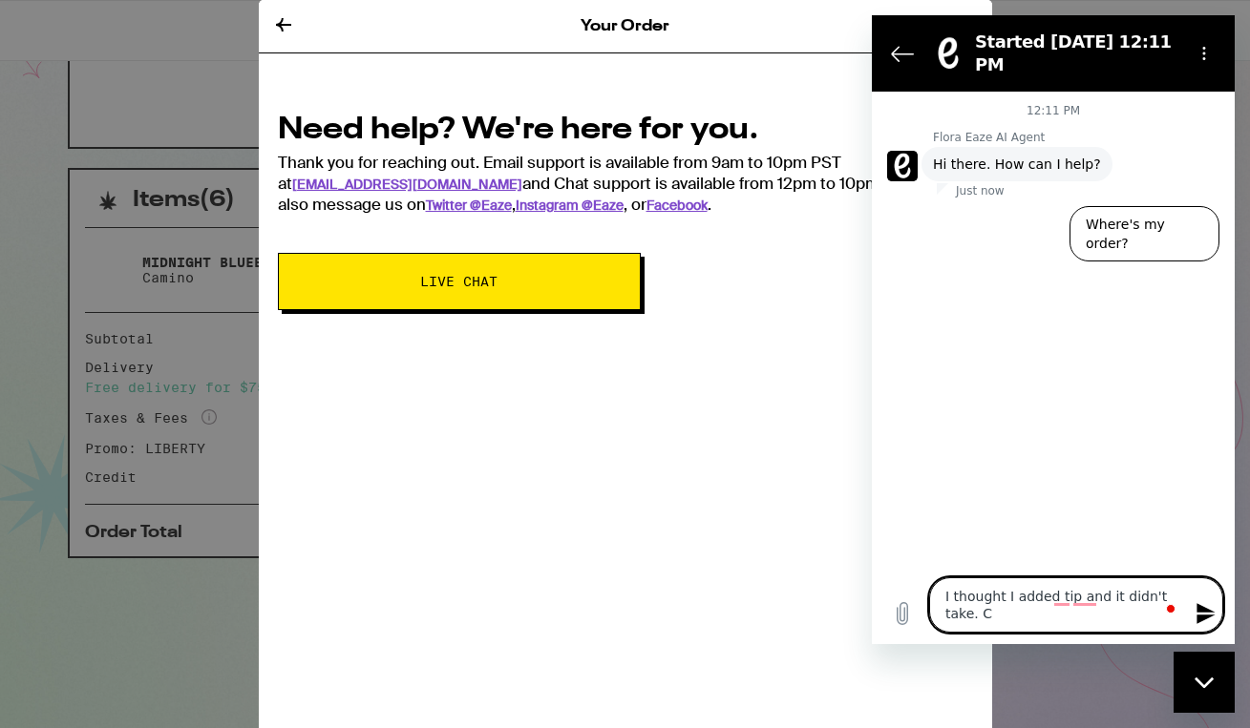
type textarea "I thought I added tip and it didn't take. Ca"
type textarea "x"
type textarea "I thought I added tip and it didn't take. Can"
type textarea "x"
type textarea "I thought I added tip and it didn't take. Can"
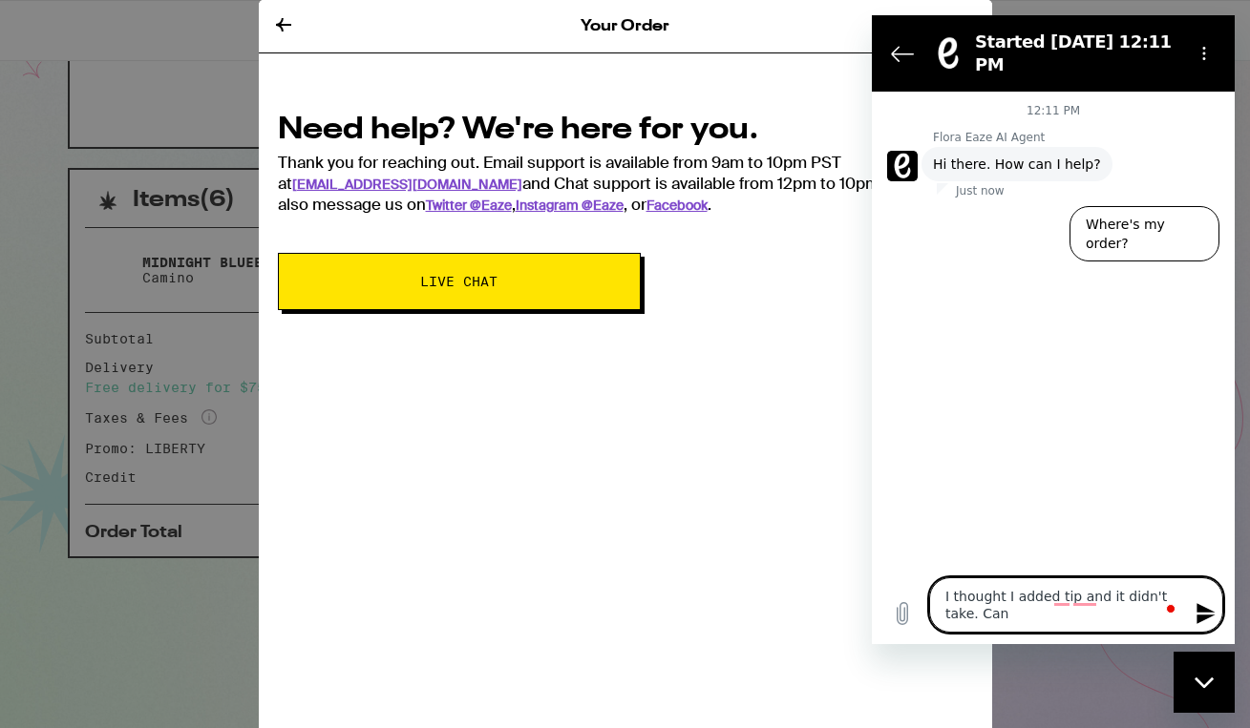
type textarea "x"
type textarea "I thought I added tip and it didn't take. Can I"
type textarea "x"
type textarea "I thought I added tip and it didn't take. Can I"
type textarea "x"
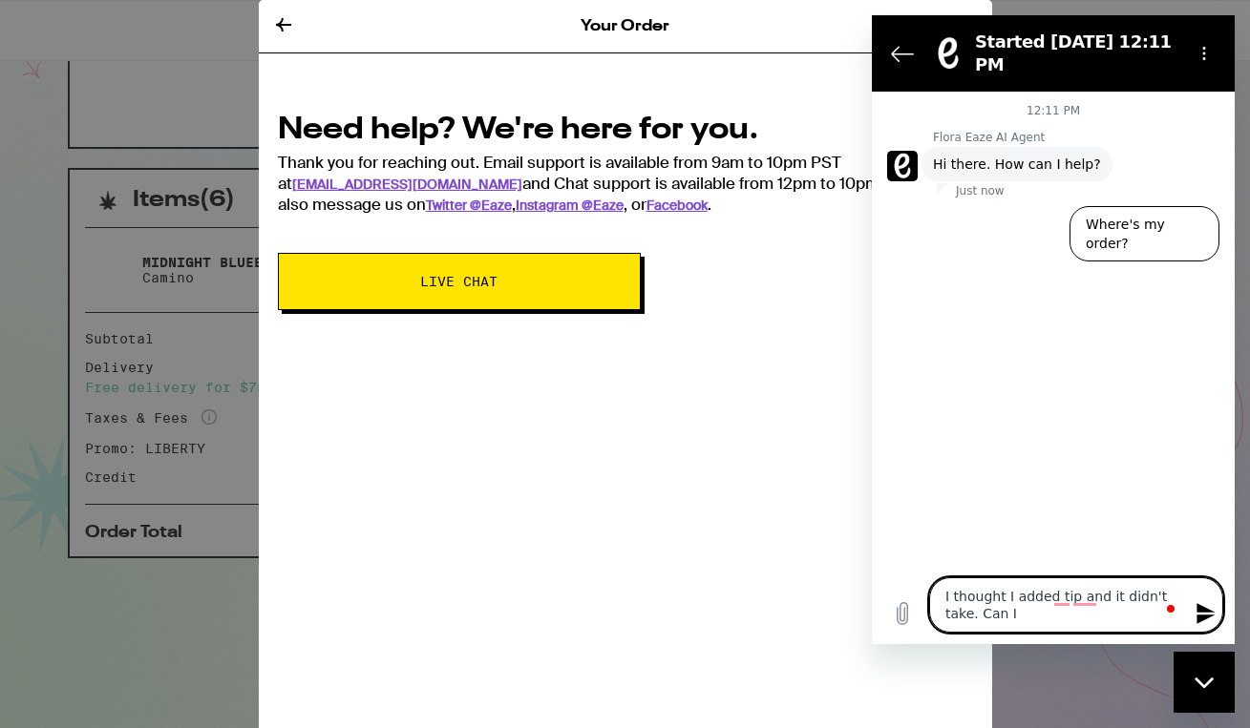
type textarea "I thought I added tip and it didn't take. Can I a"
type textarea "x"
type textarea "I thought I added tip and it didn't take. Can I ad"
type textarea "x"
type textarea "I thought I added tip and it didn't take. Can I add"
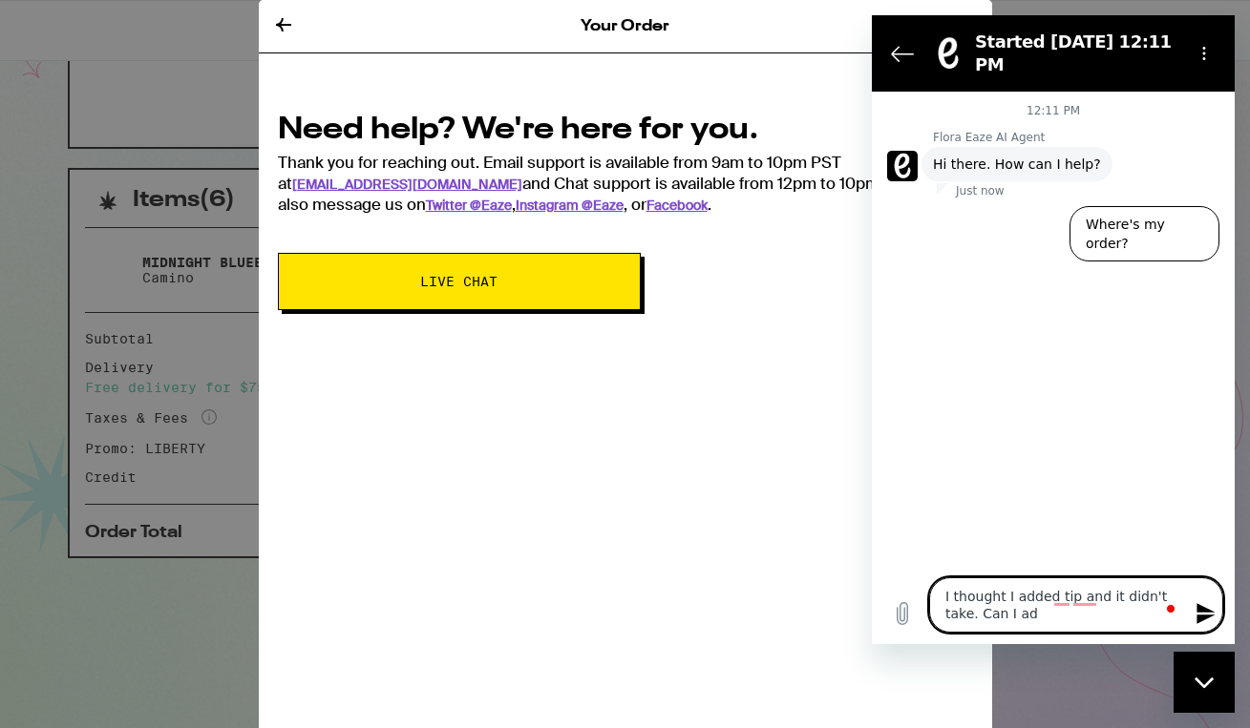
type textarea "x"
type textarea "I thought I added tip and it didn't take. Can I add"
type textarea "x"
type textarea "I thought I added tip and it didn't take. Can I add t"
type textarea "x"
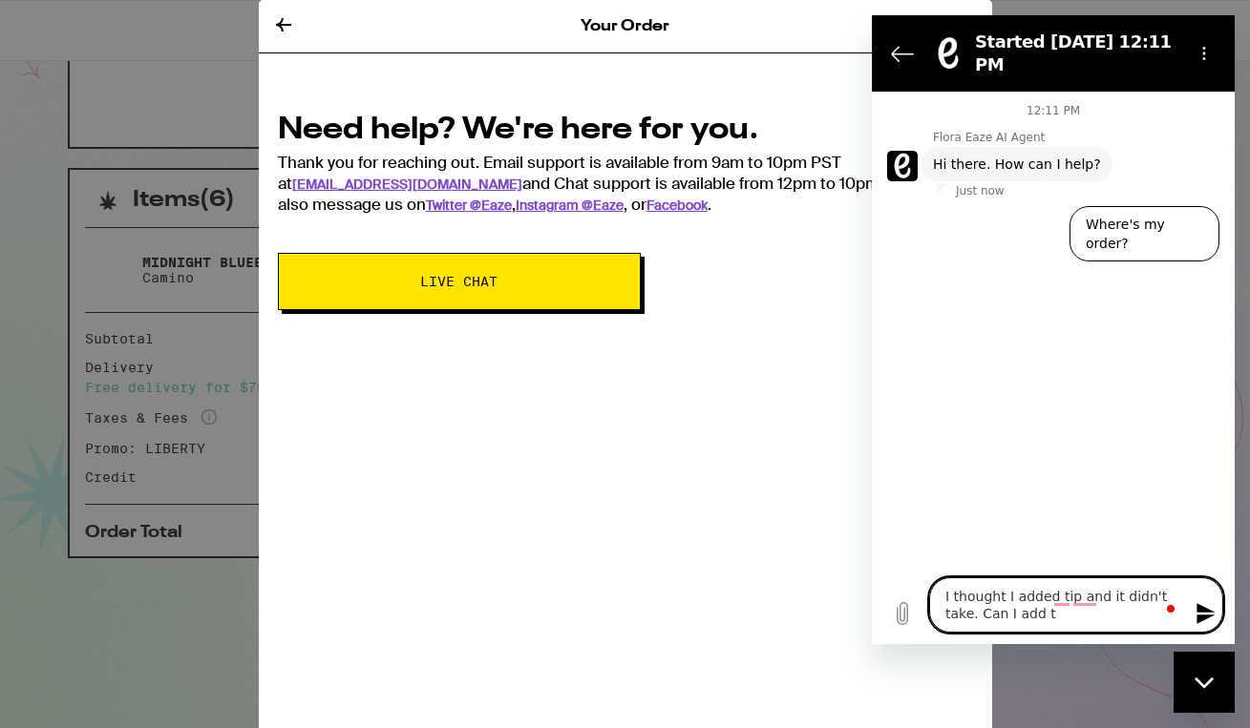
type textarea "I thought I added tip and it didn't take. Can I add to"
type textarea "x"
type textarea "I thought I added tip and it didn't take. Can I add to"
type textarea "x"
type textarea "I thought I added tip and it didn't take. Can I add to o"
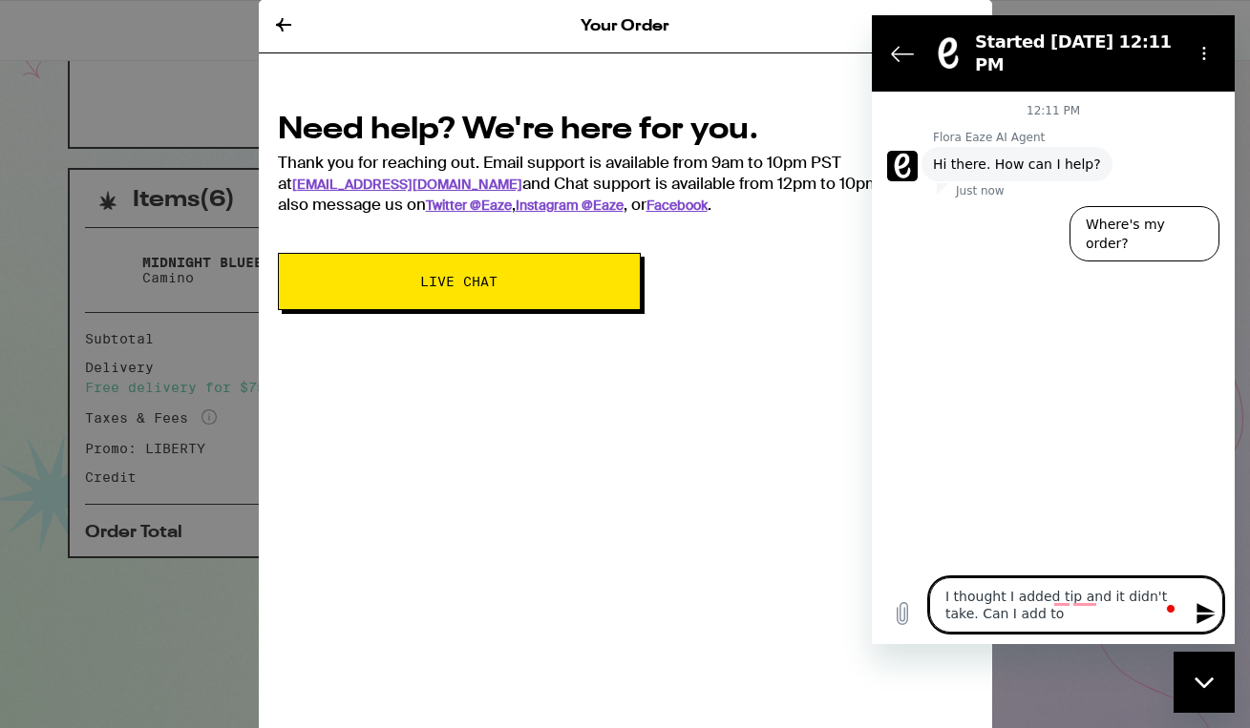
type textarea "x"
type textarea "I thought I added tip and it didn't take. Can I add to or"
type textarea "x"
type textarea "I thought I added tip and it didn't take. Can I add to ord"
type textarea "x"
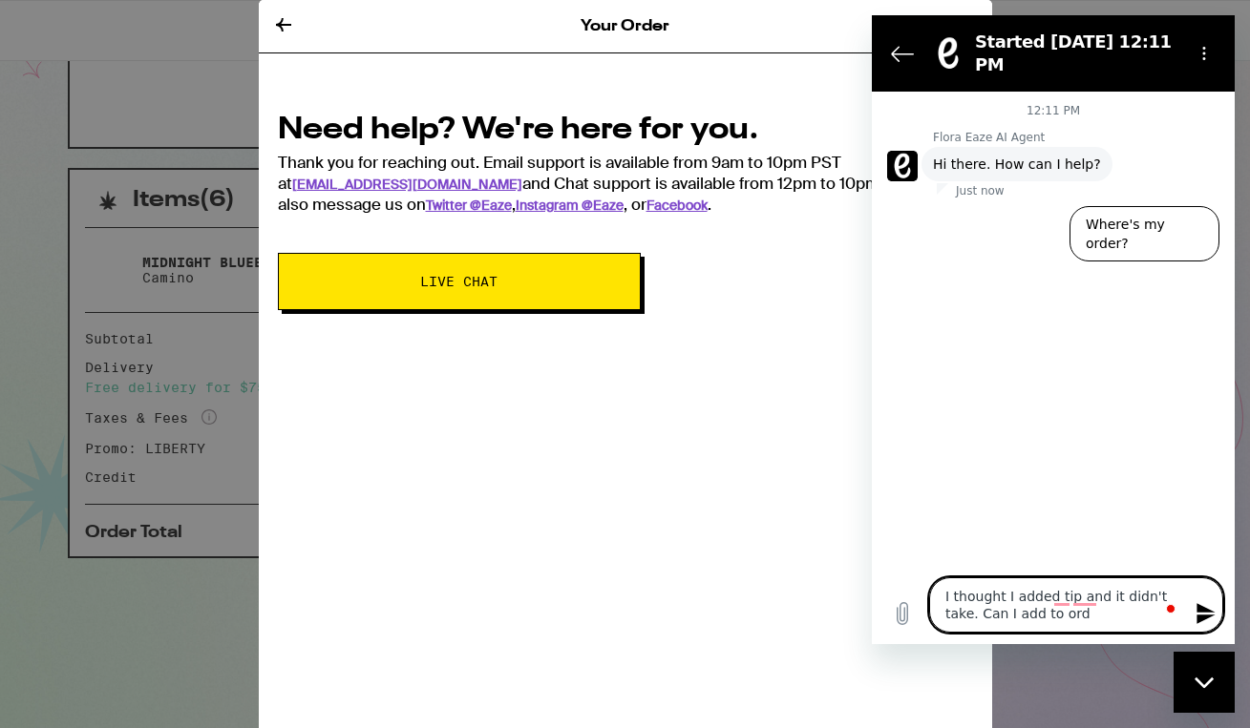
type textarea "I thought I added tip and it didn't take. Can I add to orde"
type textarea "x"
type textarea "I thought I added tip and it didn't take. Can I add to order"
type textarea "x"
type textarea "I thought I added tip and it didn't take. Can I add to order?"
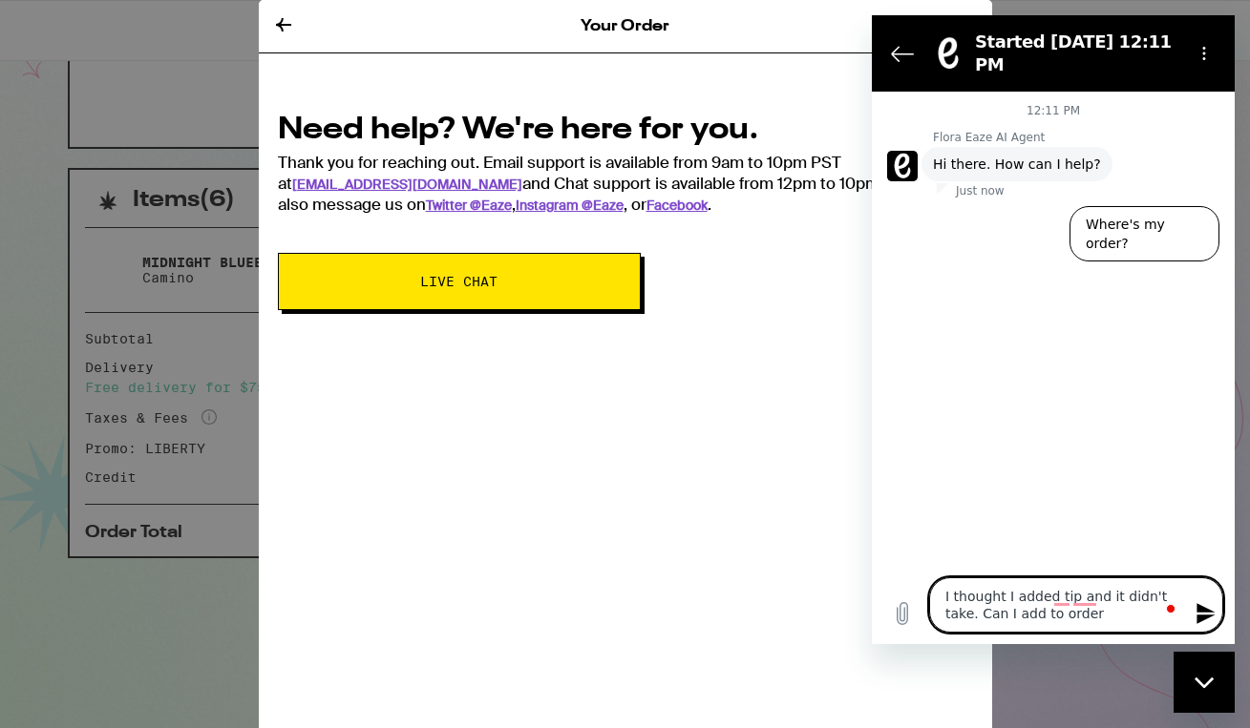
type textarea "x"
type textarea "I thought I added tip and it didn't take. Can I add to order?"
type textarea "x"
type textarea "I thought I added tip and it didn't take. Can I add to order? I"
type textarea "x"
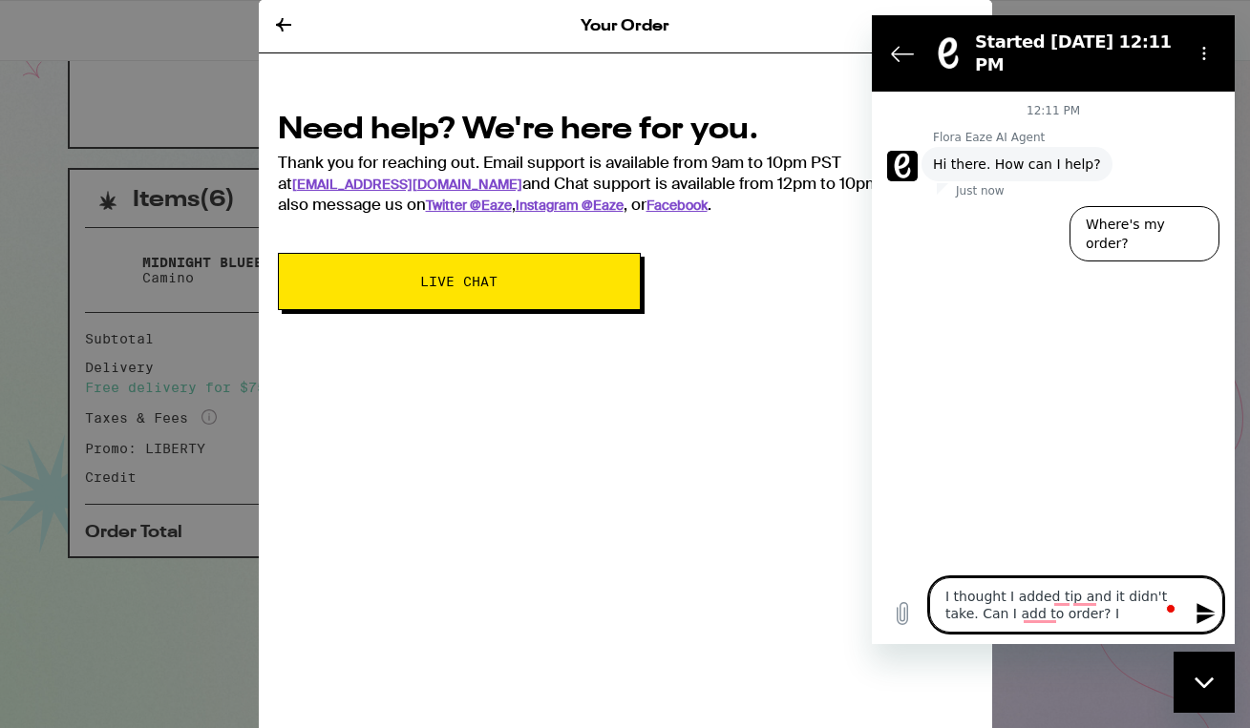
type textarea "I thought I added tip and it didn't take. Can I add to order? I"
type textarea "x"
type textarea "I thought I added tip and it didn't take. Can I add to order? I d"
type textarea "x"
type textarea "I thought I added tip and it didn't take. Can I add to order? I do"
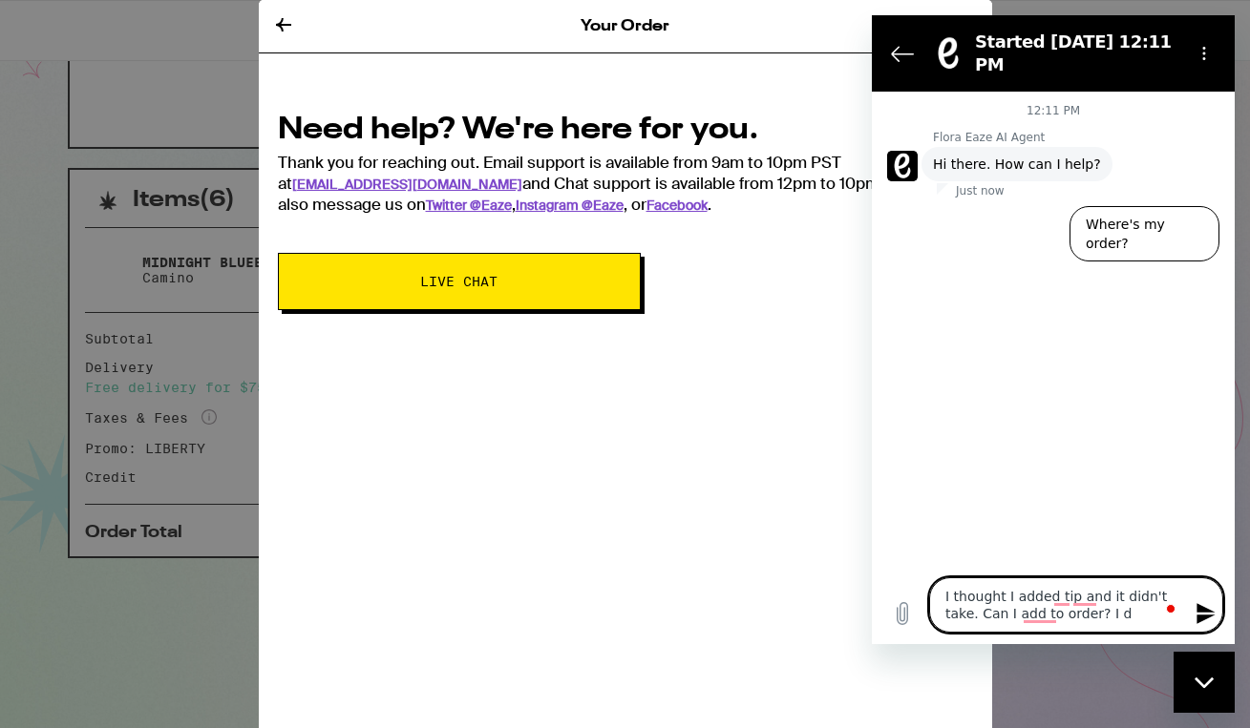
type textarea "x"
type textarea "I thought I added tip and it didn't take. Can I add to order? I don"
type textarea "x"
type textarea "I thought I added tip and it didn't take. Can I add to order? I don'"
type textarea "x"
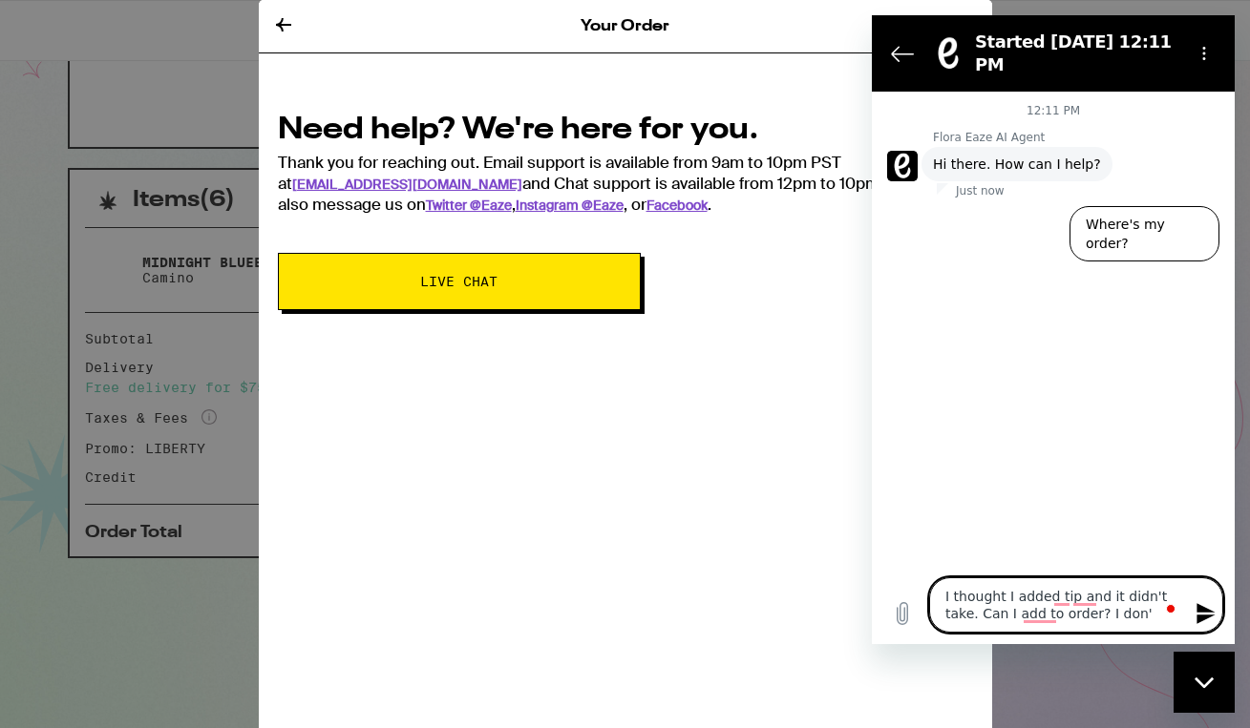
type textarea "I thought I added tip and it didn't take. Can I add to order? I don't"
type textarea "x"
type textarea "I thought I added tip and it didn't take. Can I add to order? I don't"
type textarea "x"
type textarea "I thought I added tip and it didn't take. Can I add to order? I don't h"
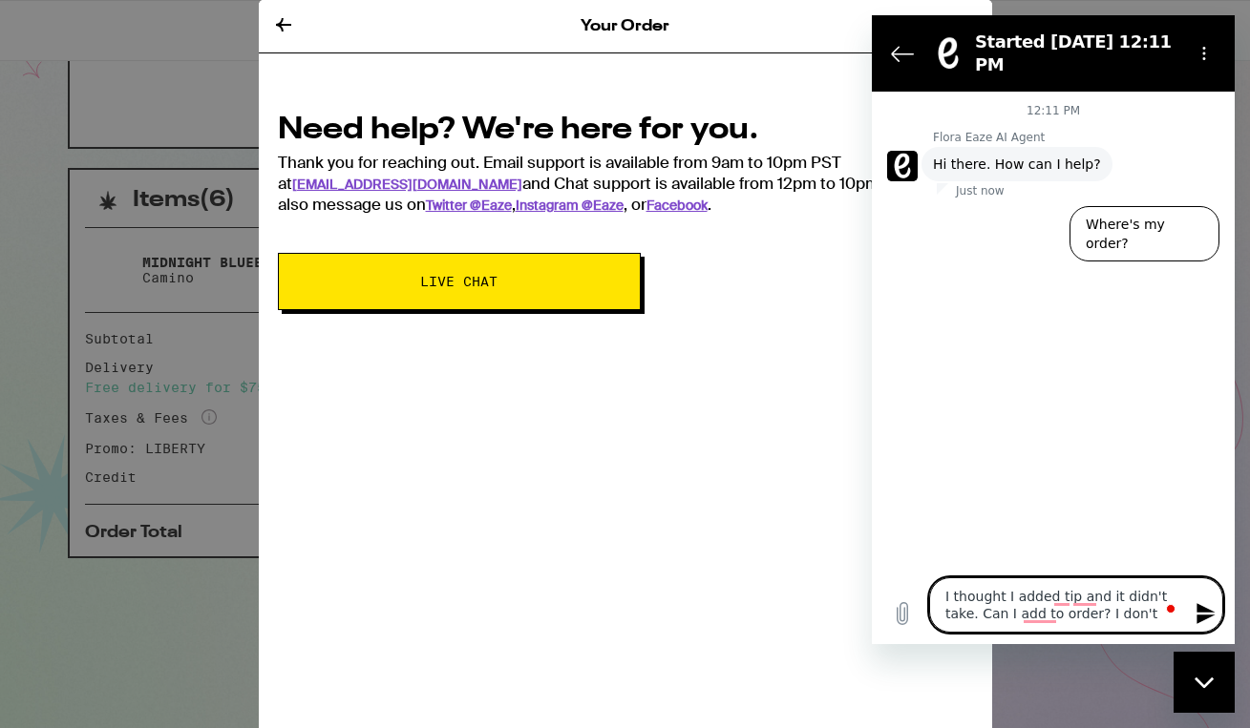
type textarea "x"
type textarea "I thought I added tip and it didn't take. Can I add to order? I don't ha"
type textarea "x"
type textarea "I thought I added tip and it didn't take. Can I add to order? I don't hav"
type textarea "x"
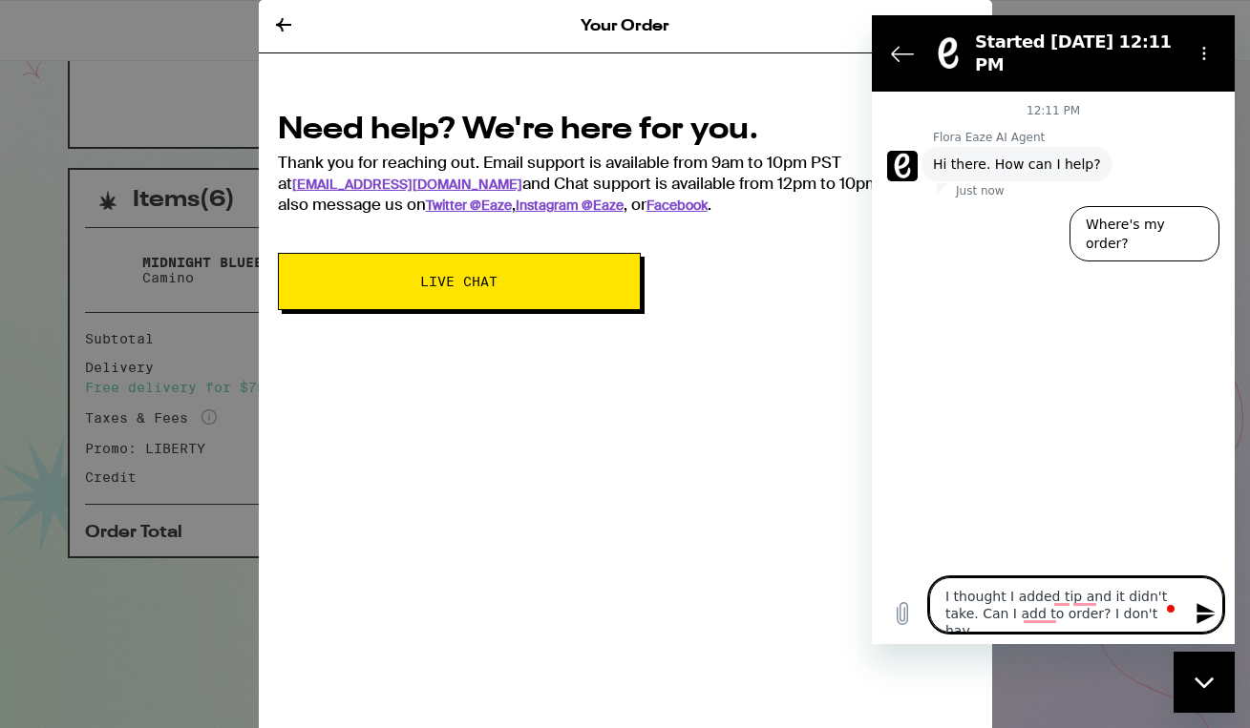
type textarea "I thought I added tip and it didn't take. Can I add to order? I don't have"
type textarea "x"
type textarea "I thought I added tip and it didn't take. Can I add to order? I don't have"
type textarea "x"
type textarea "I thought I added tip and it didn't take. Can I add to order? I don't have c"
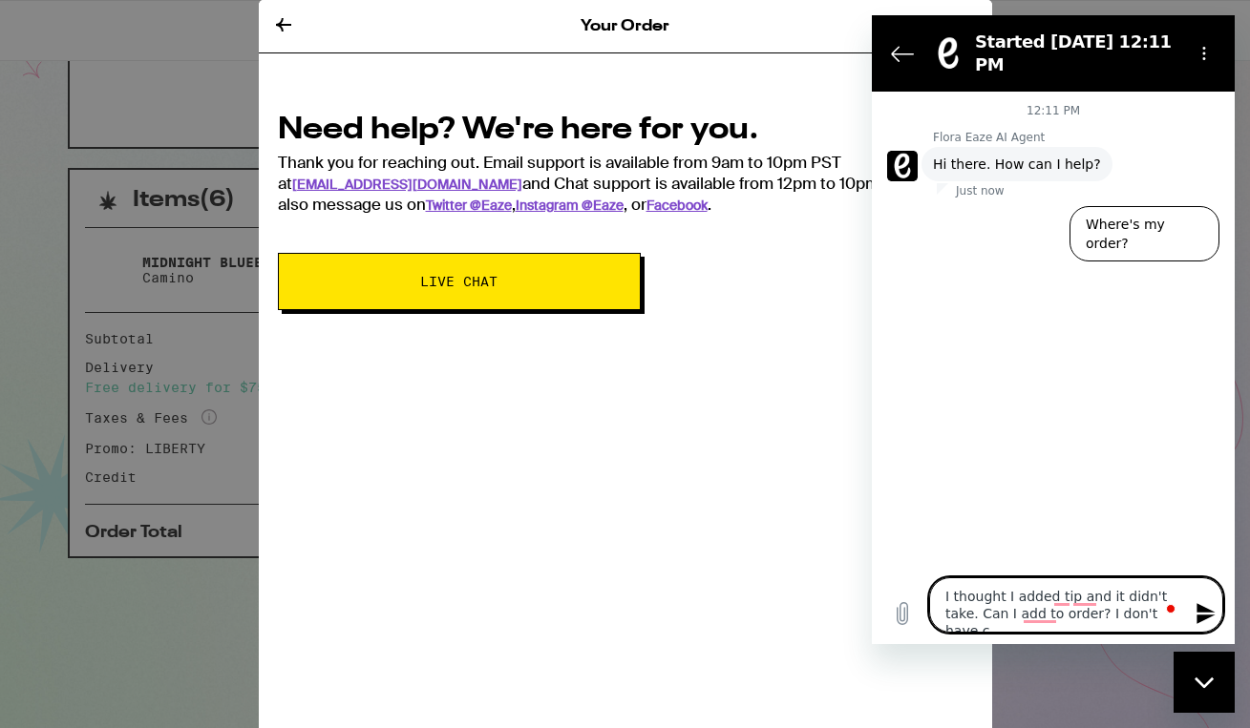
type textarea "x"
type textarea "I thought I added tip and it didn't take. Can I add to order? I don't have ca"
type textarea "x"
type textarea "I thought I added tip and it didn't take. Can I add to order? I don't have cas"
type textarea "x"
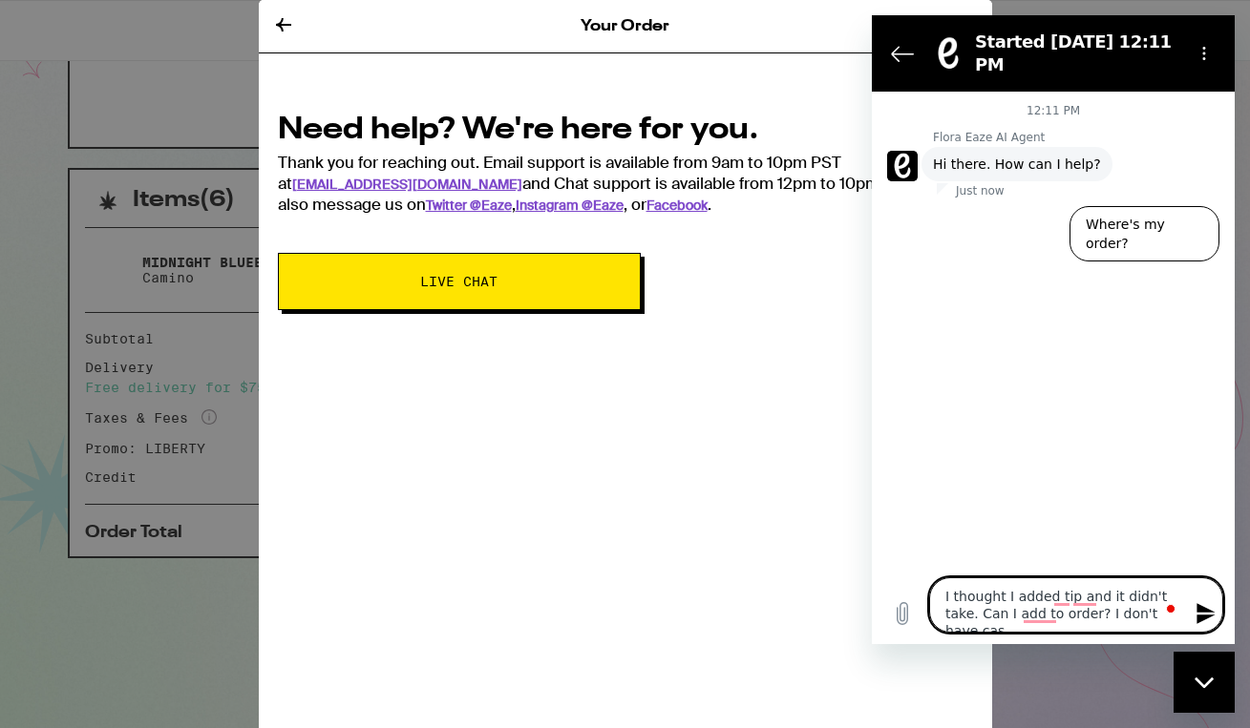
type textarea "I thought I added tip and it didn't take. Can I add to order? I don't have cash"
type textarea "x"
type textarea "I thought I added tip and it didn't take. Can I add to order? I don't have cash"
type textarea "x"
type textarea "I thought I added tip and it didn't take. Can I add to order? I don't have cash…"
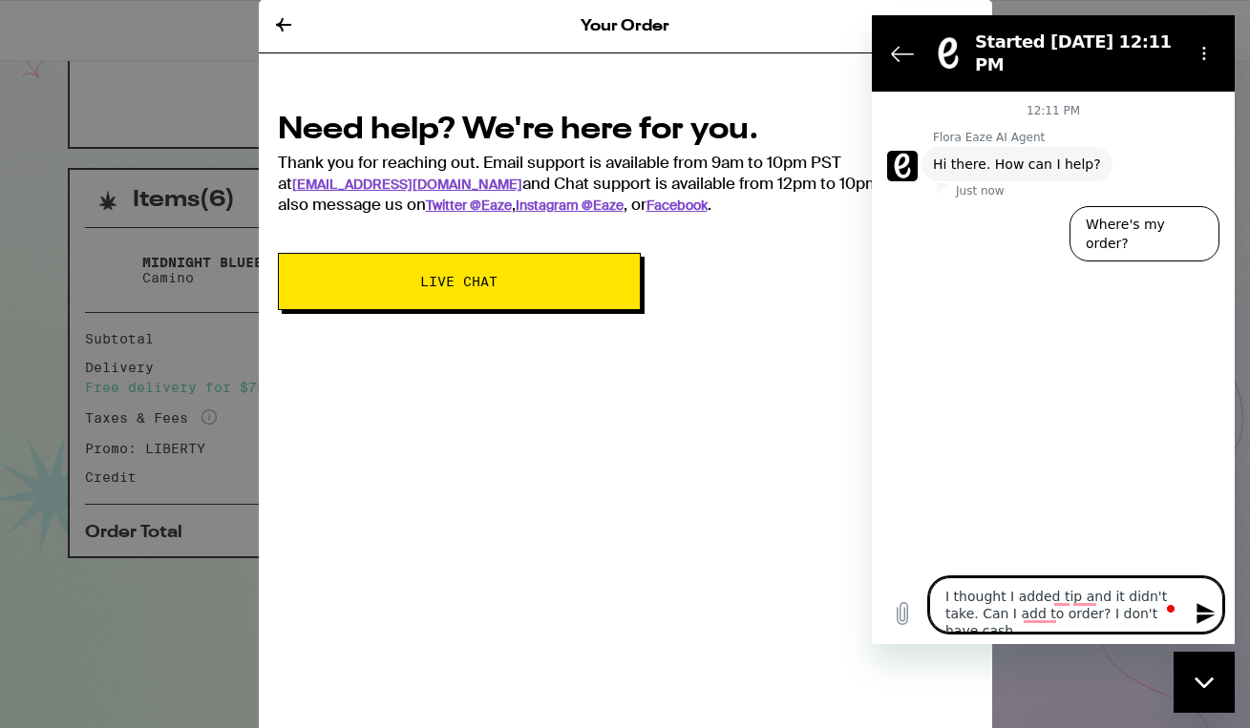
type textarea "x"
type textarea "I thought I added tip and it didn't take. Can I add to order? I don't have cash…"
type textarea "x"
type textarea "I thought I added tip and it didn't take. Can I add to order? I don't have cash…"
type textarea "x"
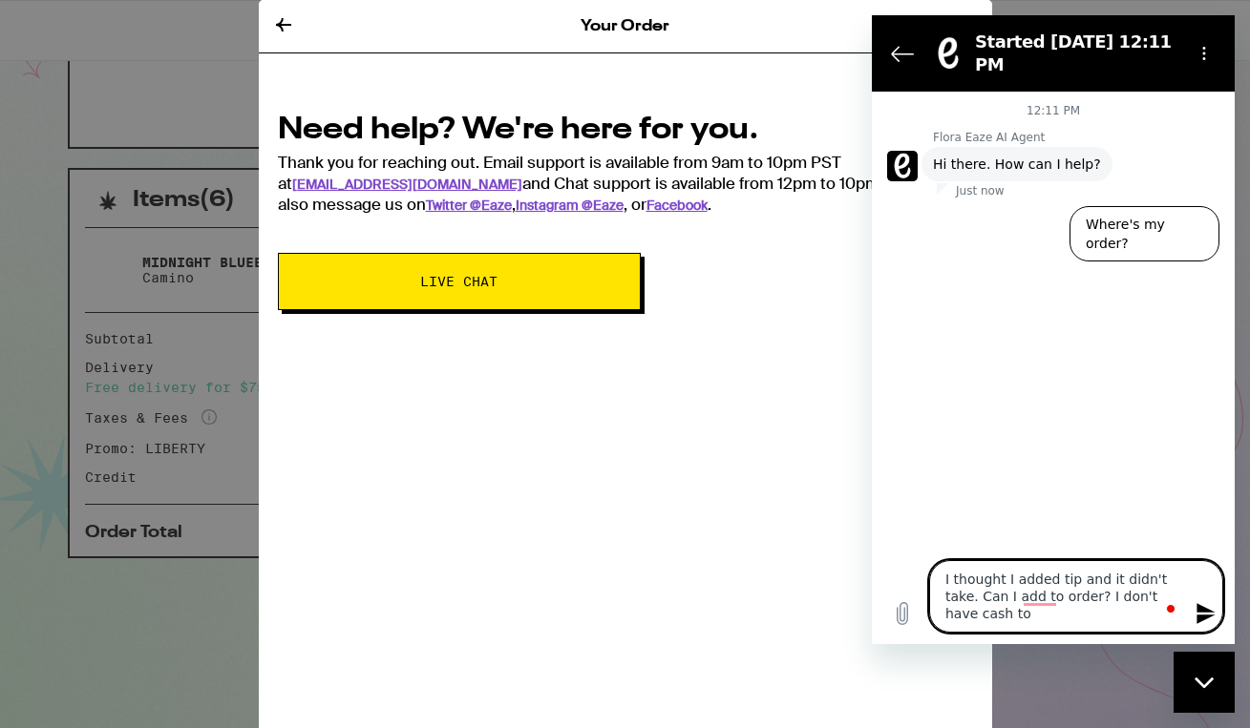
type textarea "I thought I added tip and it didn't take. Can I add to order? I don't have cash…"
type textarea "x"
type textarea "I thought I added tip and it didn't take. Can I add to order? I don't have cash…"
type textarea "x"
type textarea "I thought I added tip and it didn't take. Can I add to order? I don't have cash…"
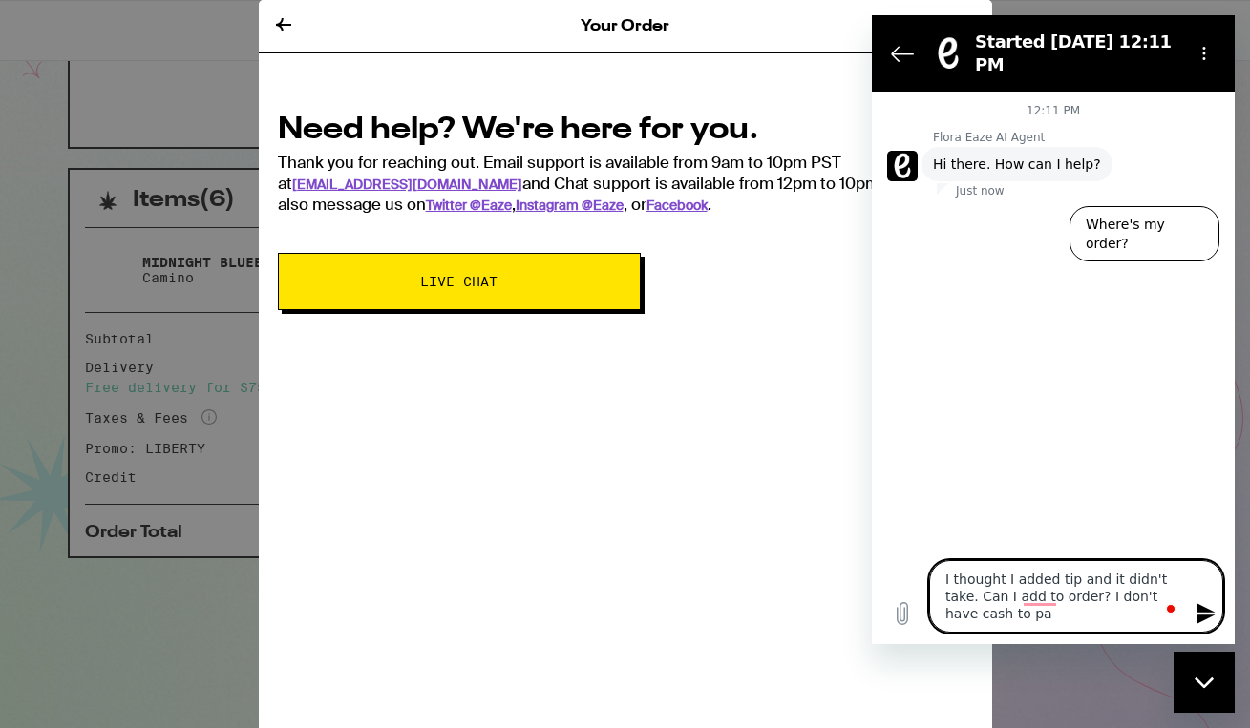
type textarea "x"
type textarea "I thought I added tip and it didn't take. Can I add to order? I don't have cash…"
type textarea "x"
type textarea "I thought I added tip and it didn't take. Can I add to order? I don't have cash…"
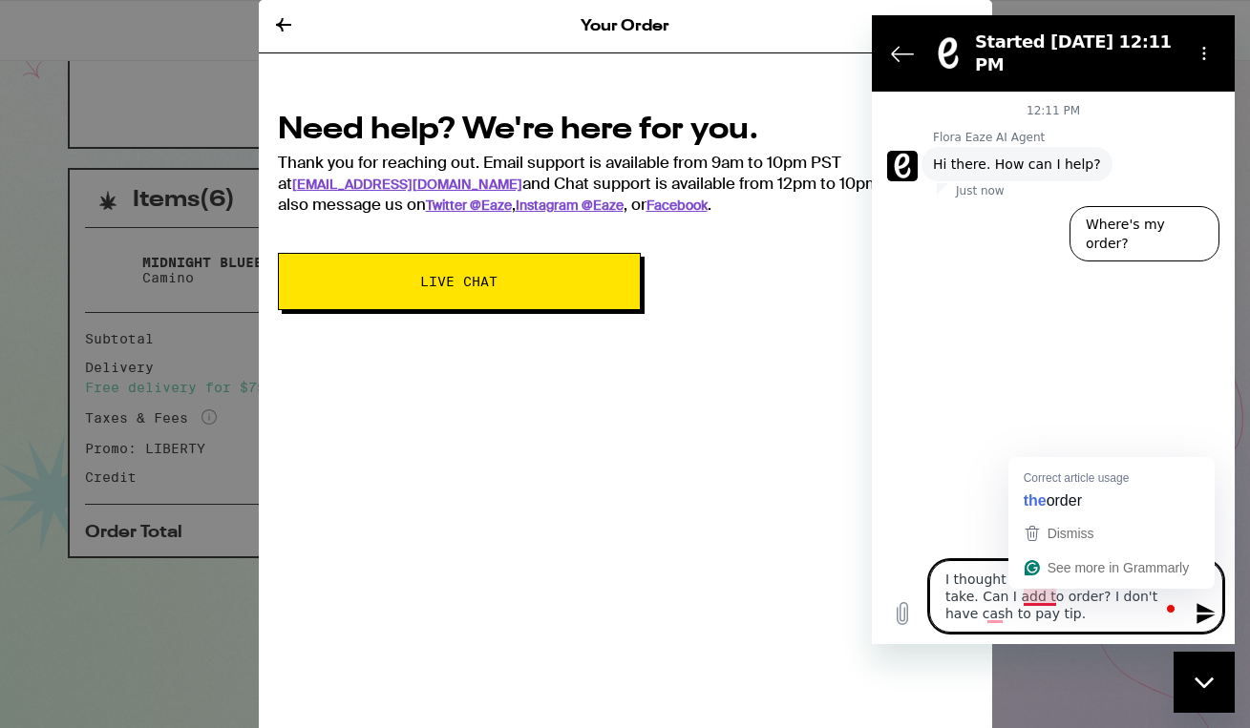
click at [1204, 617] on icon "Send message" at bounding box center [1205, 613] width 18 height 21
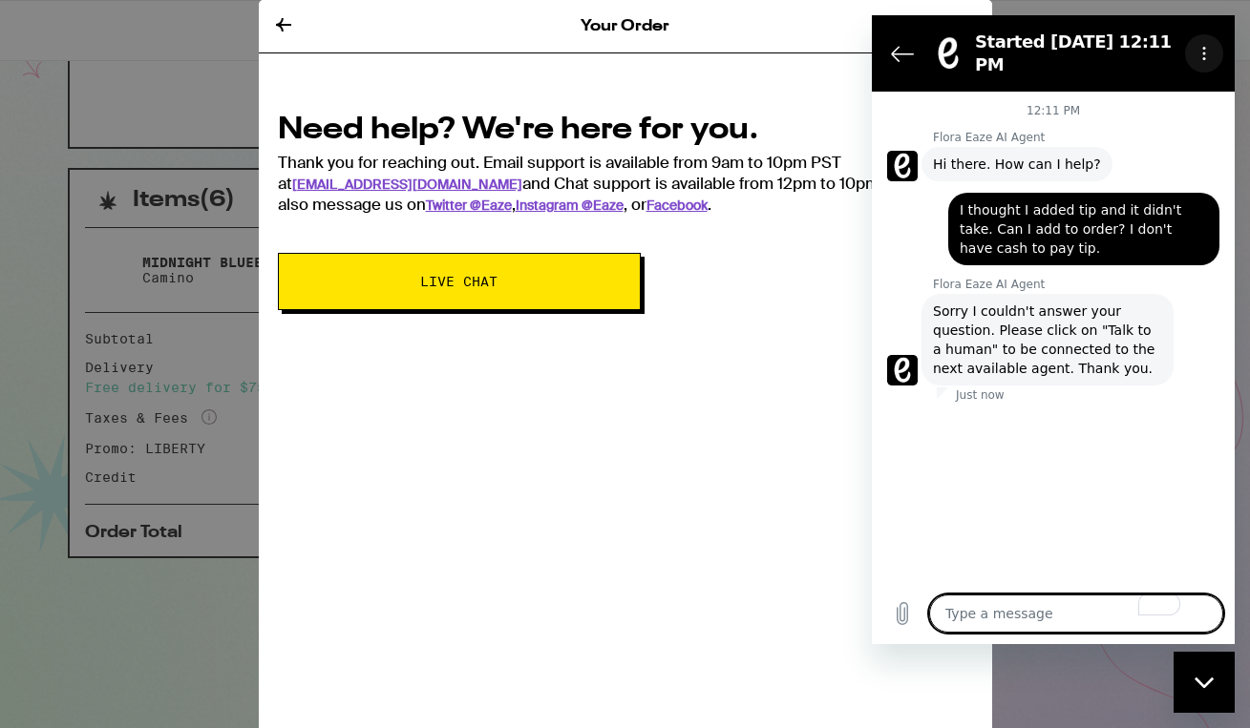
click at [1199, 47] on icon "Options menu" at bounding box center [1203, 53] width 15 height 15
click at [786, 418] on div "Your Order Need help? We're here for you. Thank you for reaching out. Email sup…" at bounding box center [625, 364] width 733 height 728
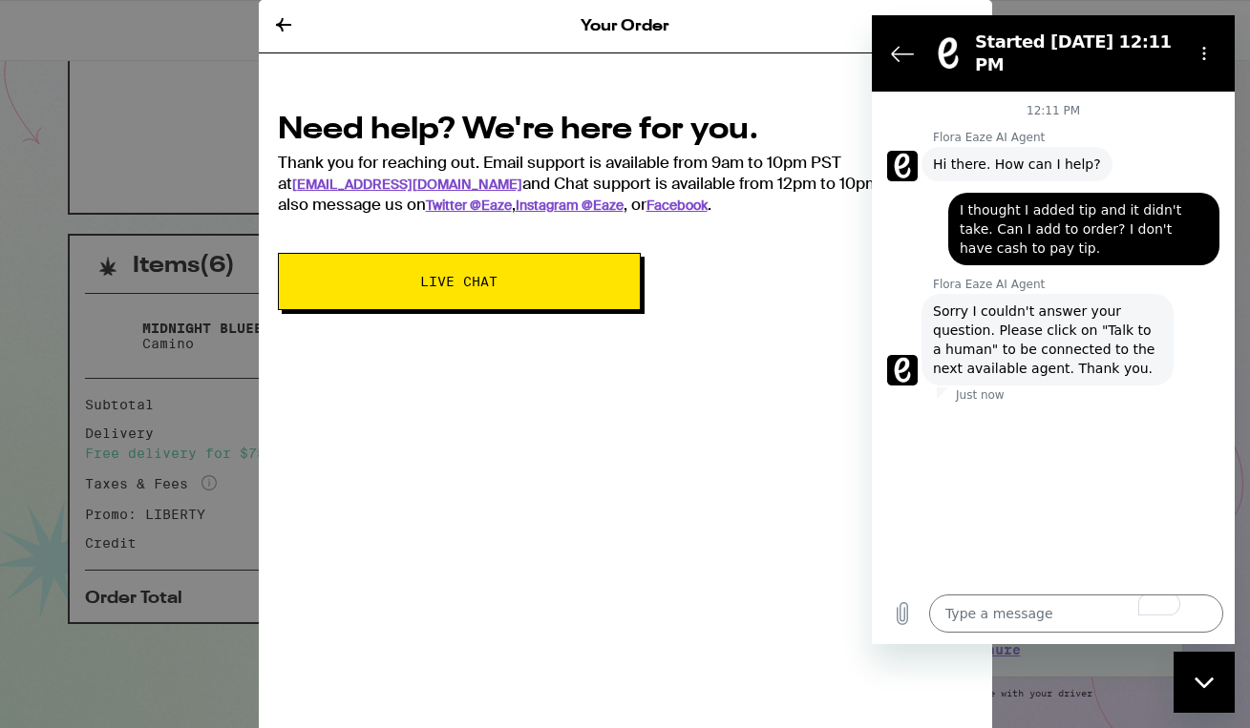
scroll to position [273, 0]
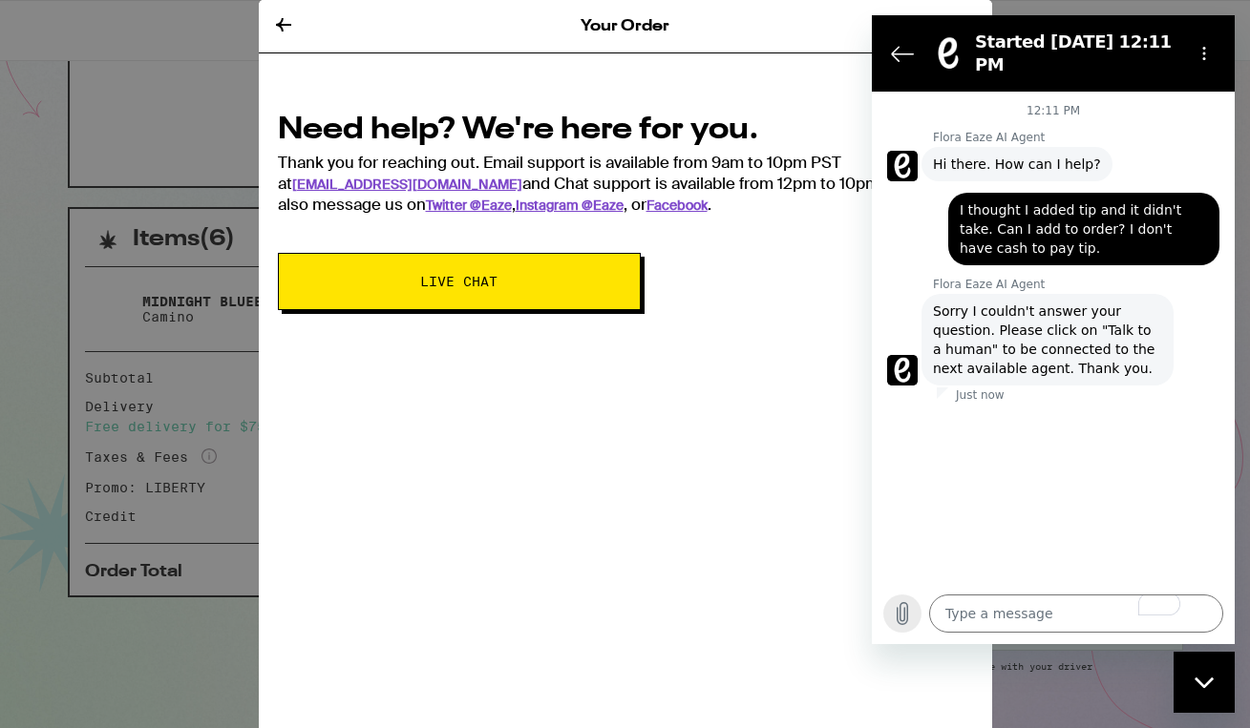
click at [902, 614] on icon "Upload file" at bounding box center [902, 613] width 23 height 23
click at [1204, 681] on icon "Close messaging window" at bounding box center [1204, 683] width 20 height 12
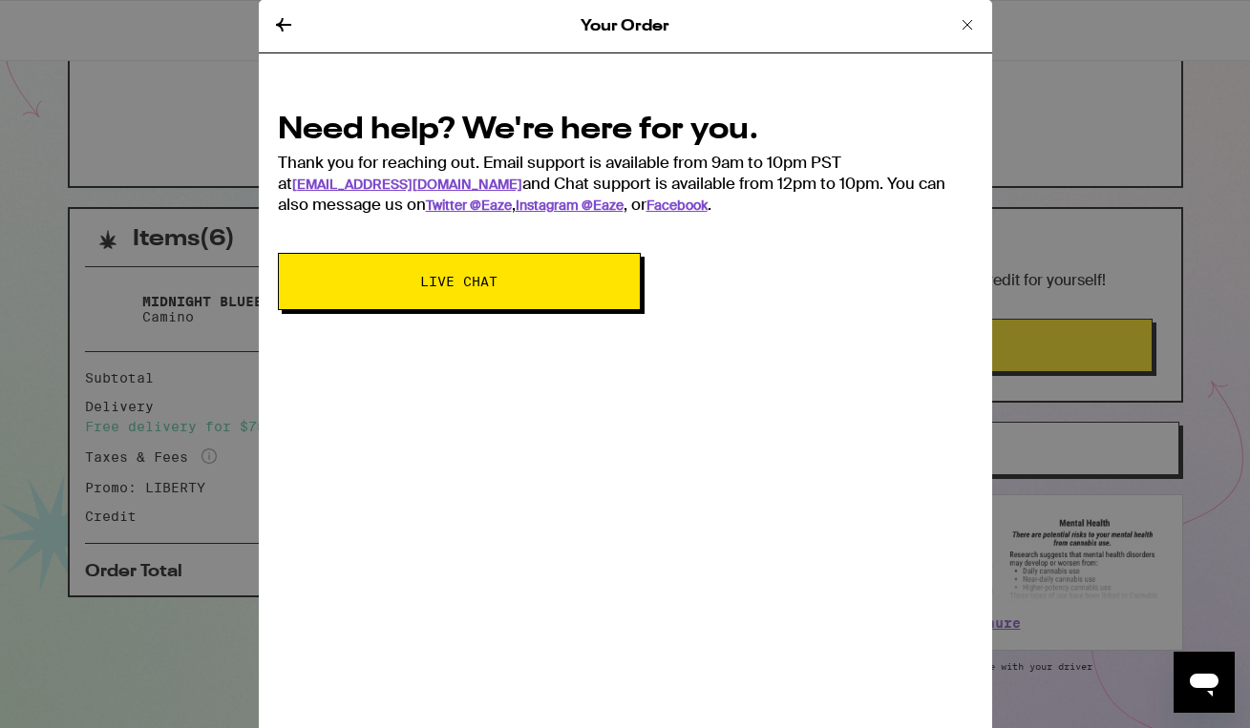
click at [1199, 686] on icon "Open messaging window" at bounding box center [1204, 685] width 29 height 23
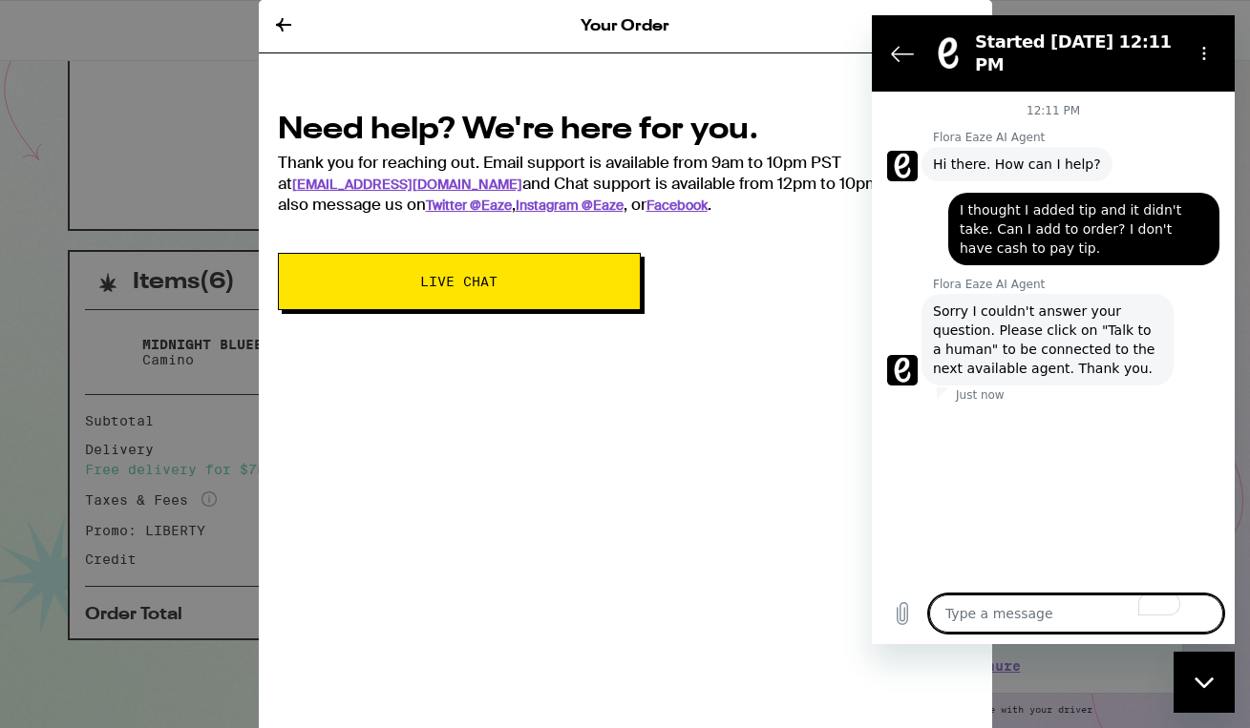
scroll to position [228, 0]
click at [1213, 54] on button "Options menu" at bounding box center [1204, 53] width 38 height 38
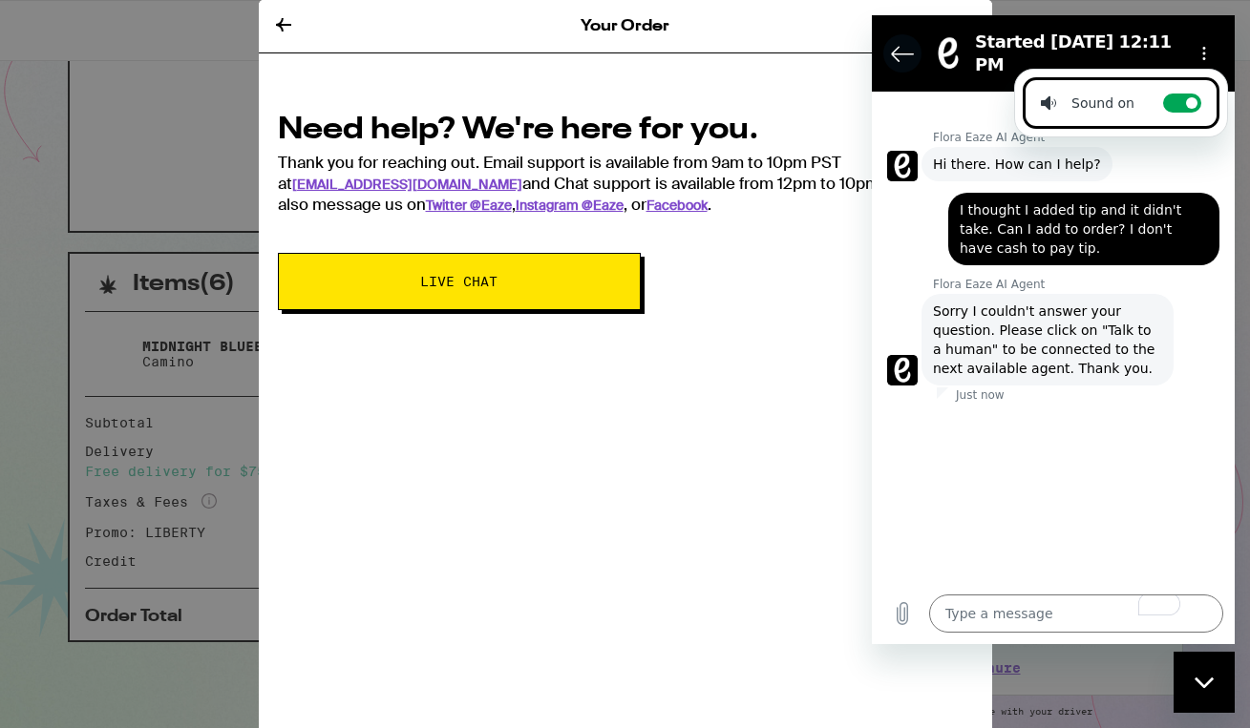
click at [908, 56] on icon "Back to the conversation list" at bounding box center [902, 53] width 23 height 23
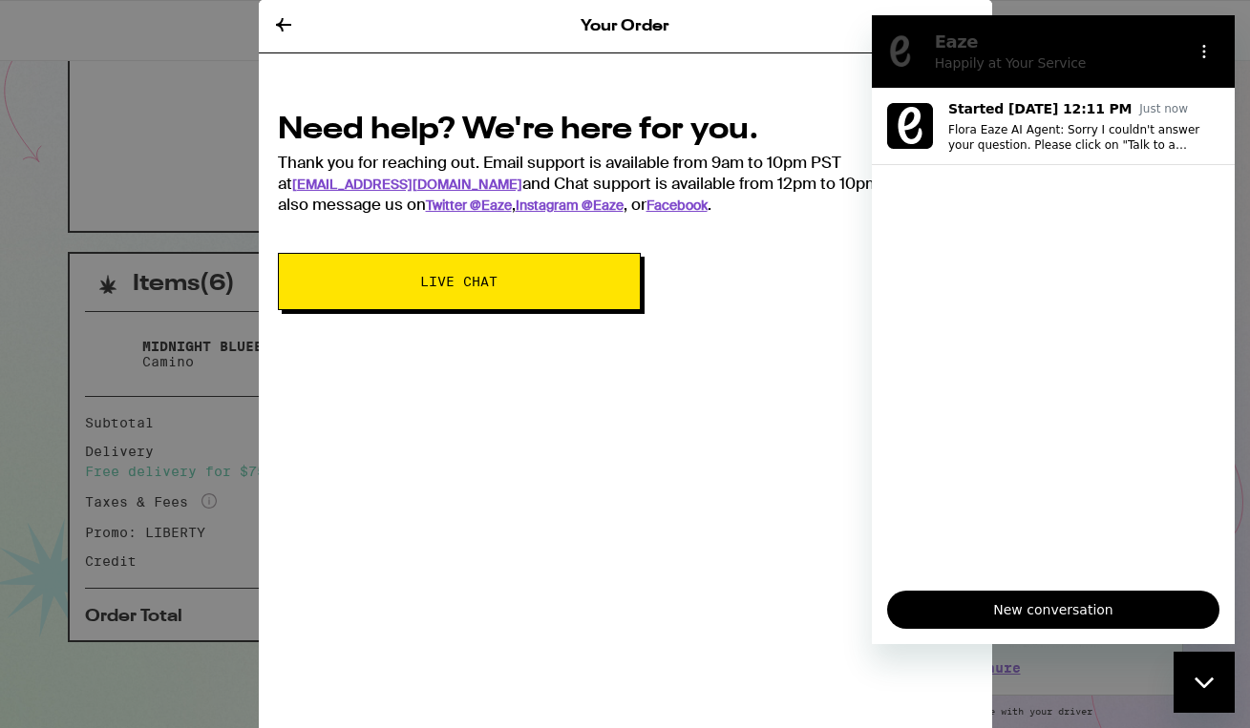
click at [795, 335] on div "Your Order Need help? We're here for you. Thank you for reaching out. Email sup…" at bounding box center [625, 364] width 733 height 728
click at [283, 29] on icon at bounding box center [283, 24] width 23 height 23
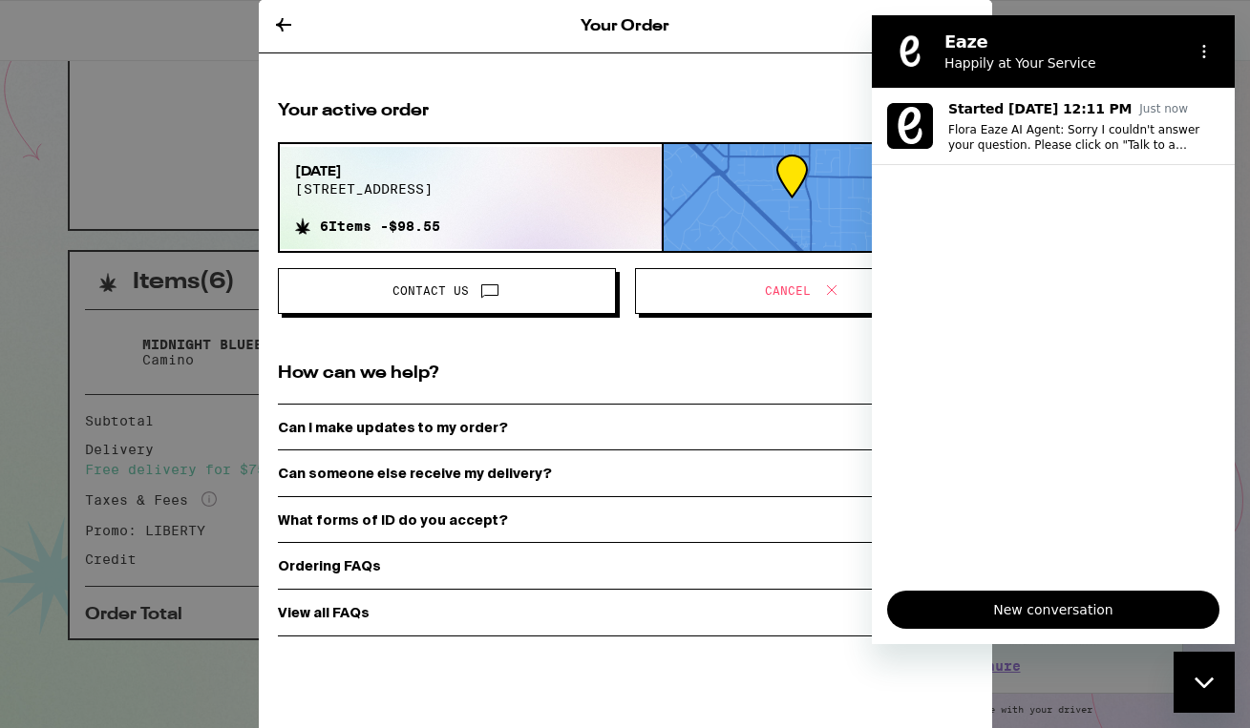
scroll to position [317, 0]
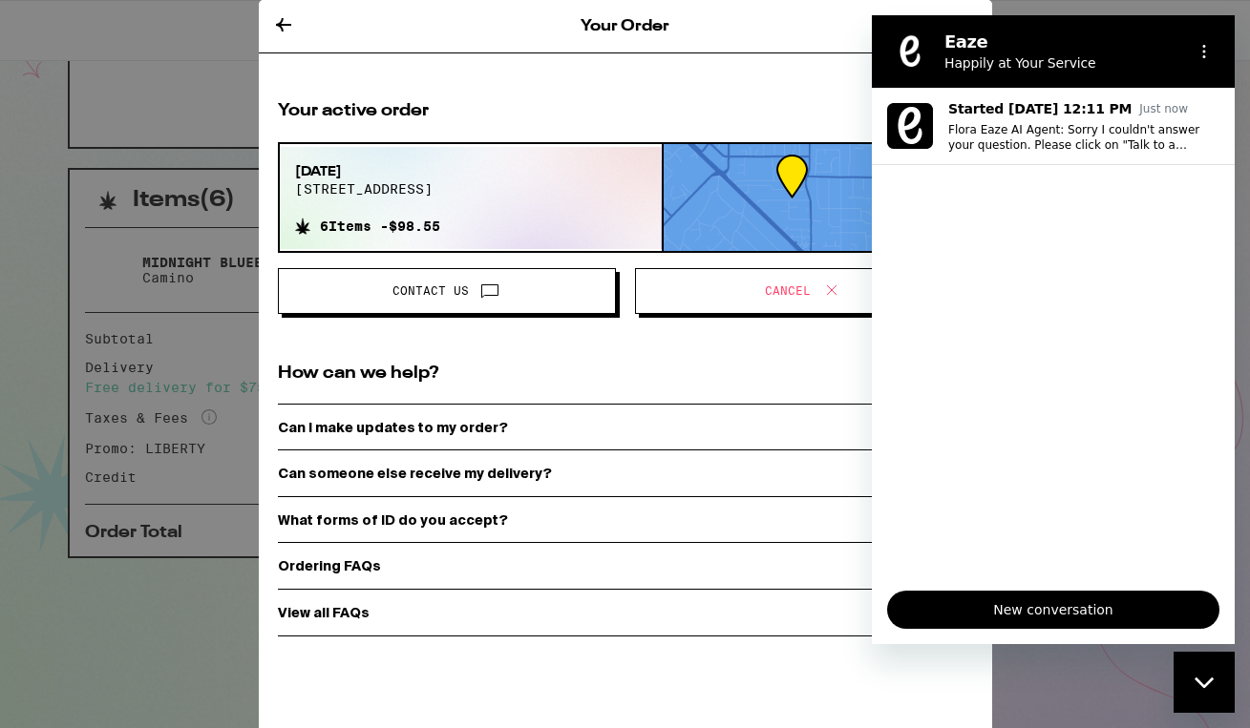
click at [657, 40] on div "Your Order" at bounding box center [625, 26] width 733 height 53
click at [182, 24] on div "Your Order Your active order [DATE] 931 manor way 6 Items - $98.55 Contact Us C…" at bounding box center [625, 364] width 1250 height 728
click at [1194, 53] on button "Options menu" at bounding box center [1204, 51] width 38 height 38
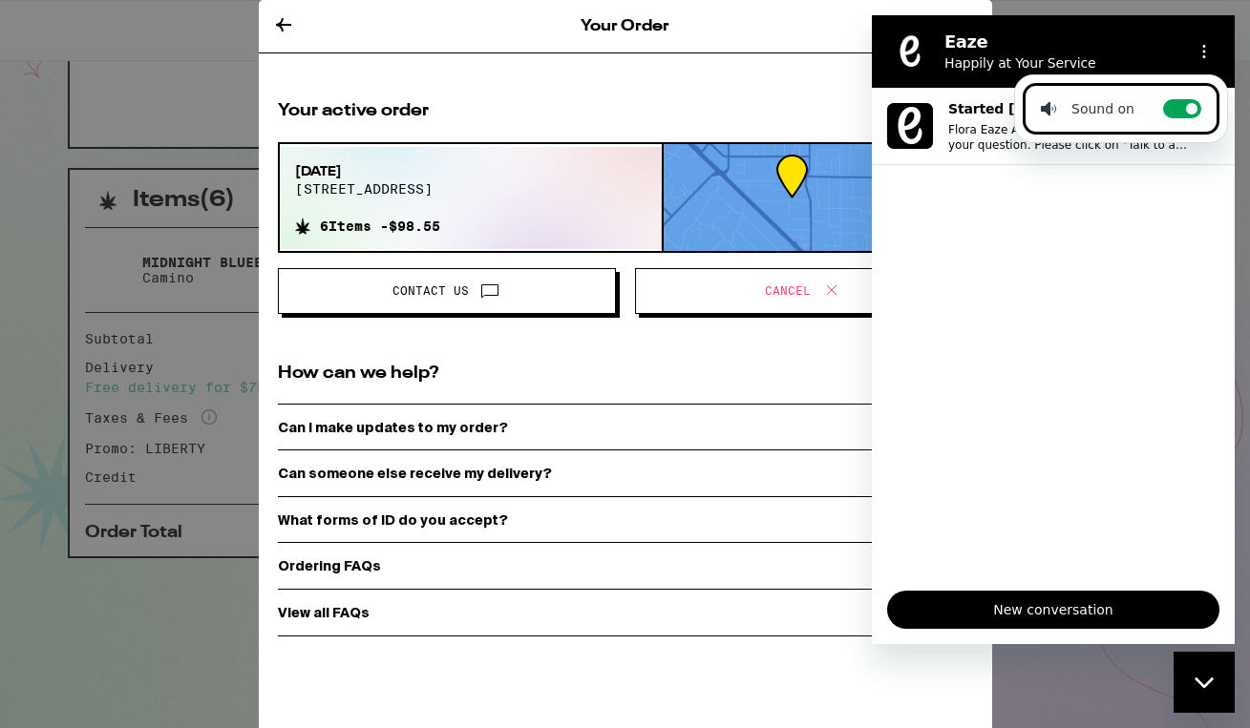
click at [1129, 99] on div "Sound on" at bounding box center [1088, 108] width 94 height 19
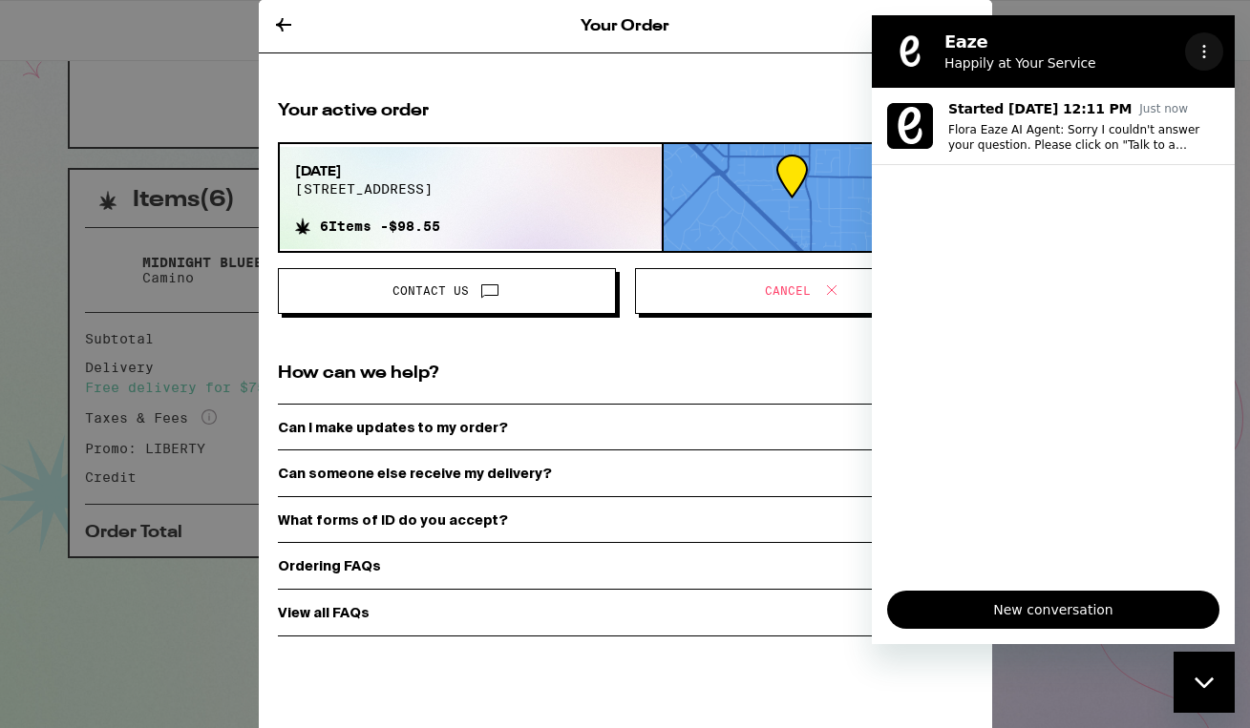
click at [1205, 36] on button "Options menu" at bounding box center [1204, 51] width 38 height 38
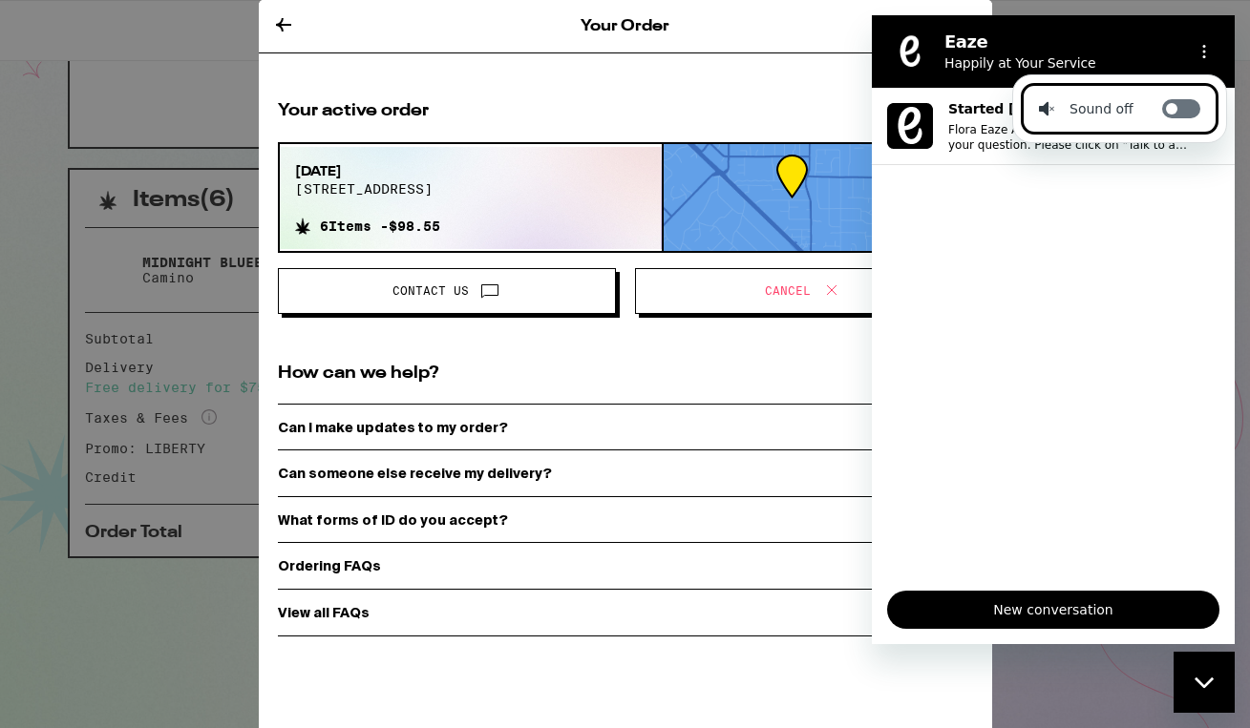
click at [1189, 100] on label "Toggle sound notifications" at bounding box center [1181, 108] width 38 height 19
click at [1189, 100] on input "Toggle sound notifications" at bounding box center [1181, 108] width 38 height 19
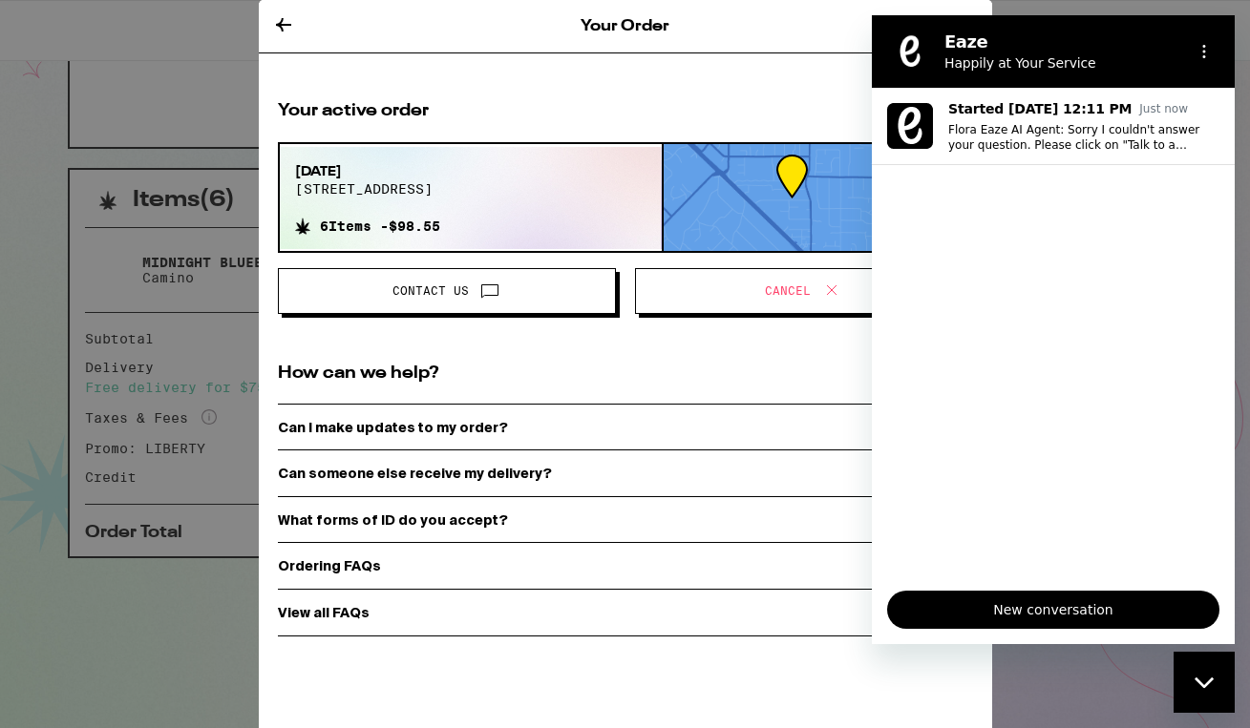
click at [1197, 686] on icon "Close messaging window" at bounding box center [1204, 683] width 20 height 12
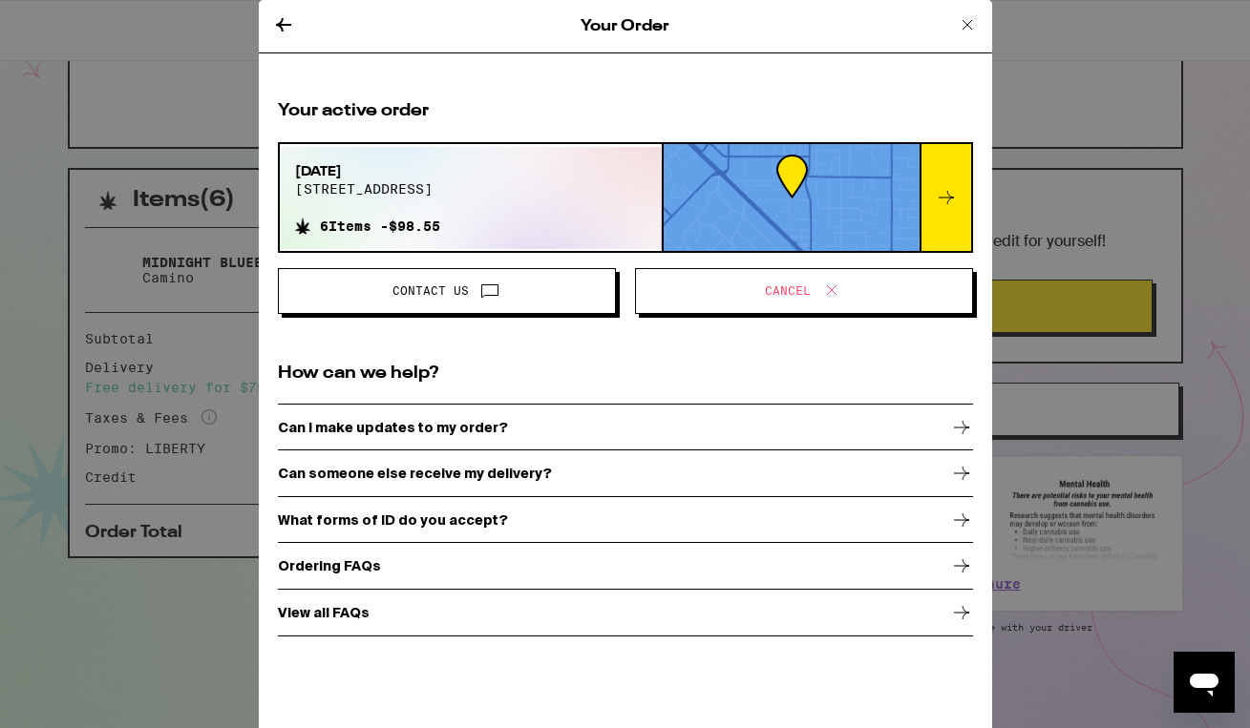
click at [1137, 678] on div "Your Order Your active order [DATE] 931 manor way 6 Items - $98.55 Contact Us C…" at bounding box center [625, 364] width 1250 height 728
click at [961, 28] on icon at bounding box center [967, 24] width 23 height 23
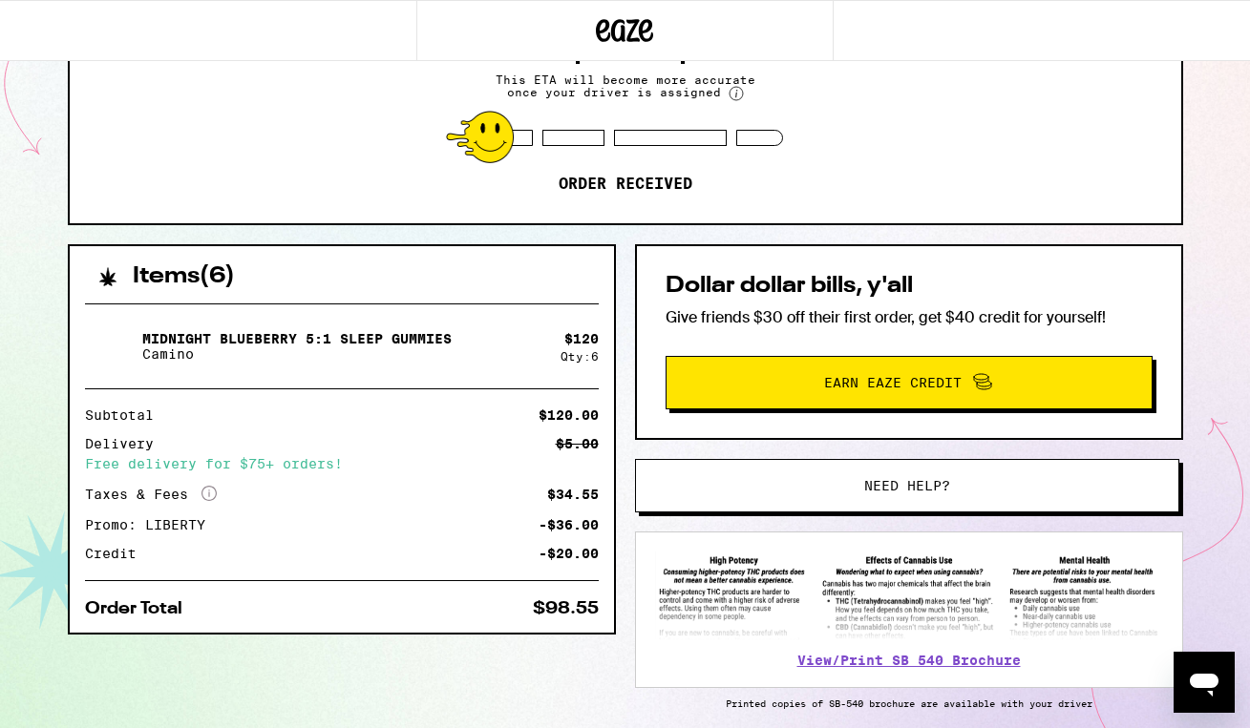
scroll to position [239, 0]
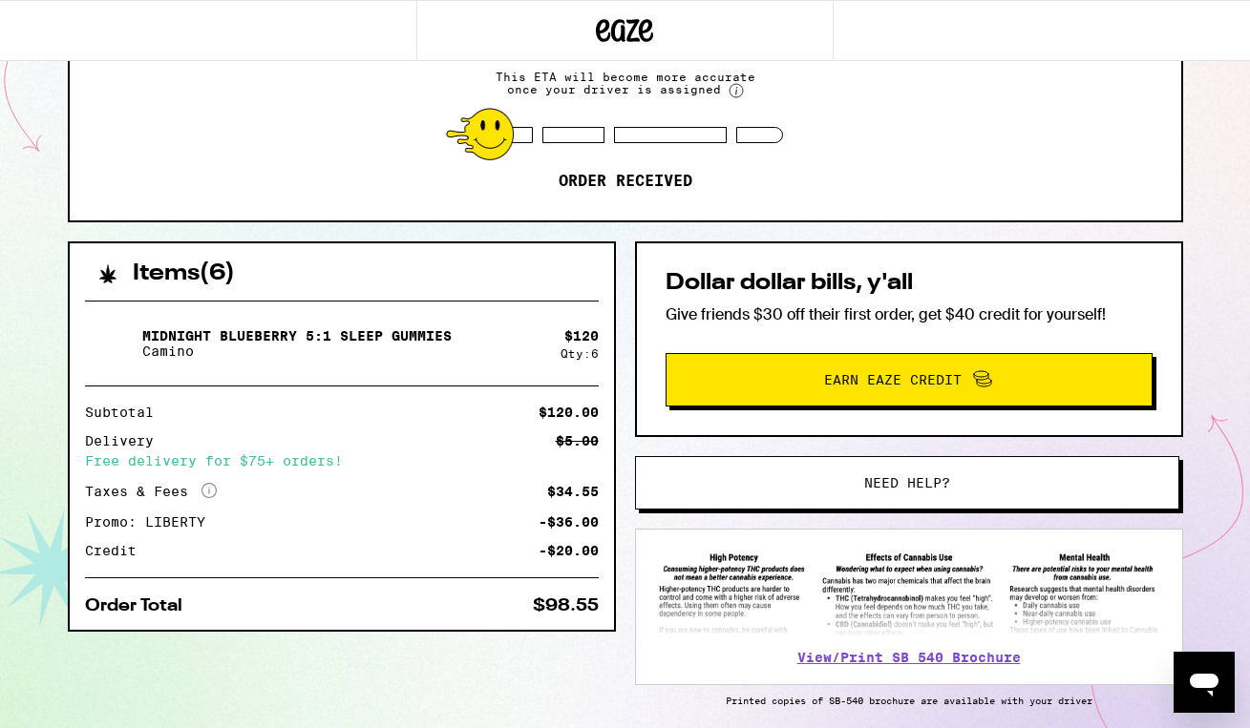
click at [905, 483] on span "Need help?" at bounding box center [907, 482] width 86 height 13
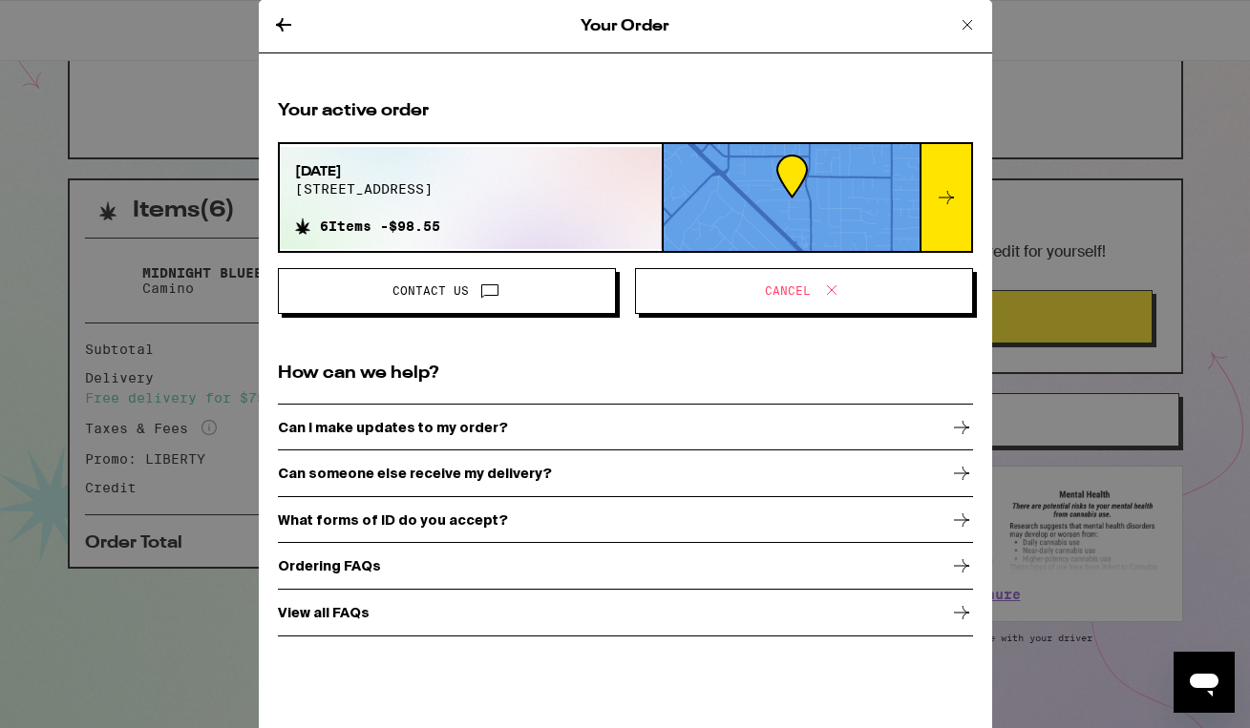
scroll to position [306, 0]
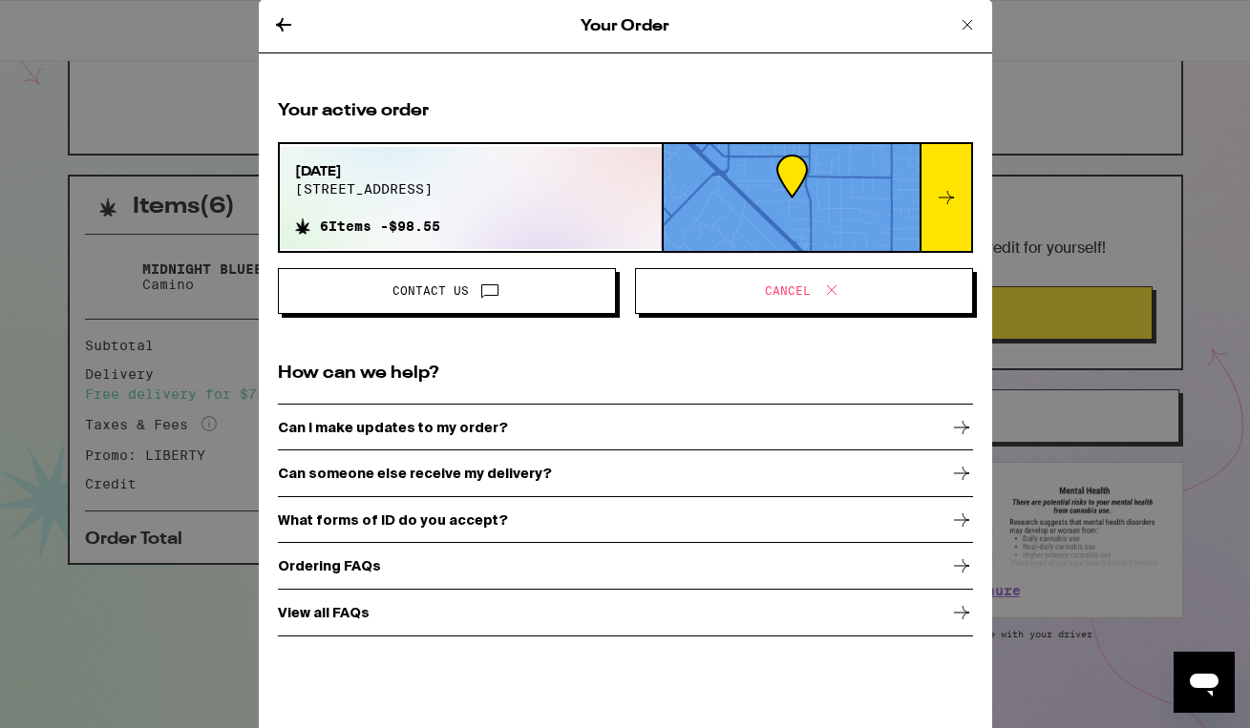
click at [519, 296] on span "Contact Us" at bounding box center [447, 291] width 306 height 25
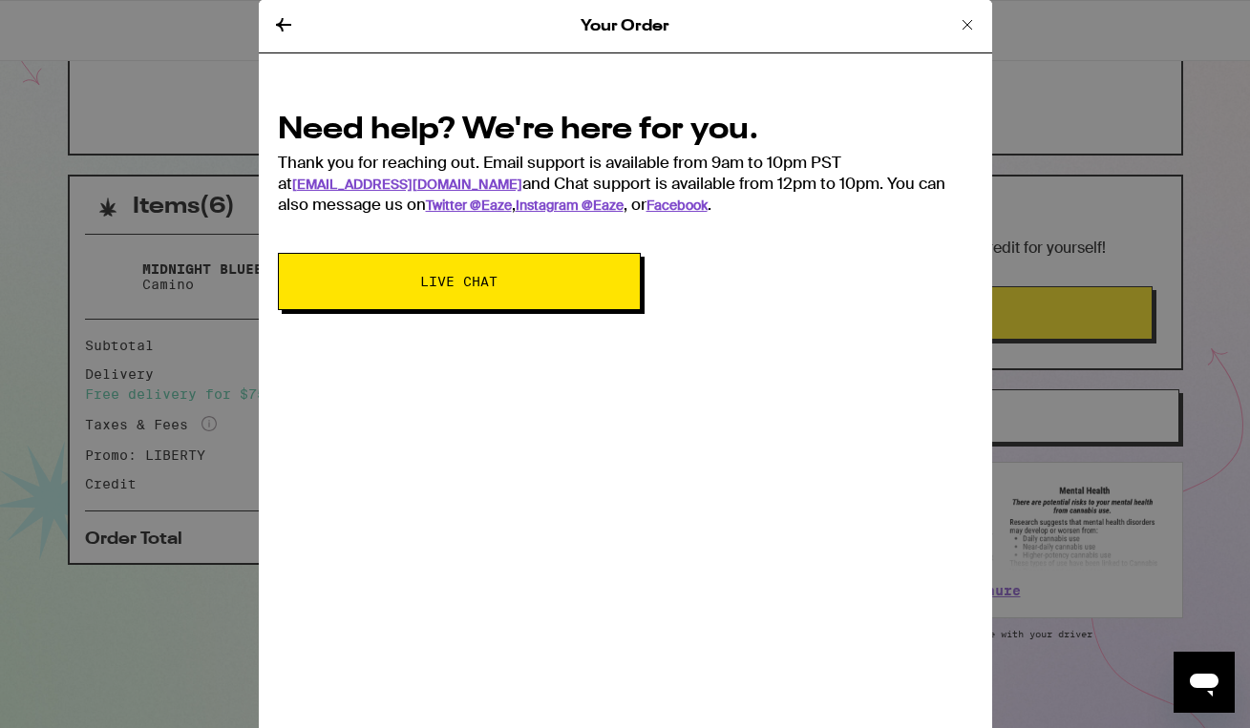
click at [485, 277] on span "Live Chat" at bounding box center [458, 281] width 77 height 13
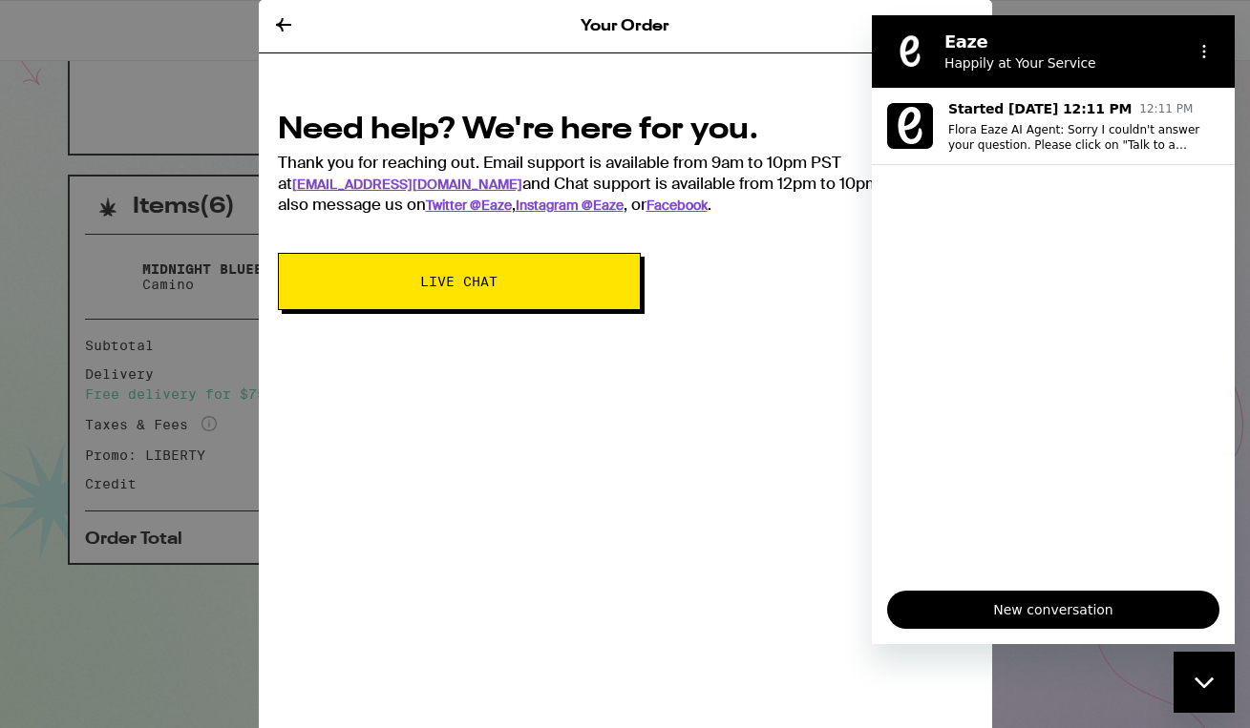
click at [1049, 603] on span "New conversation" at bounding box center [1053, 610] width 300 height 23
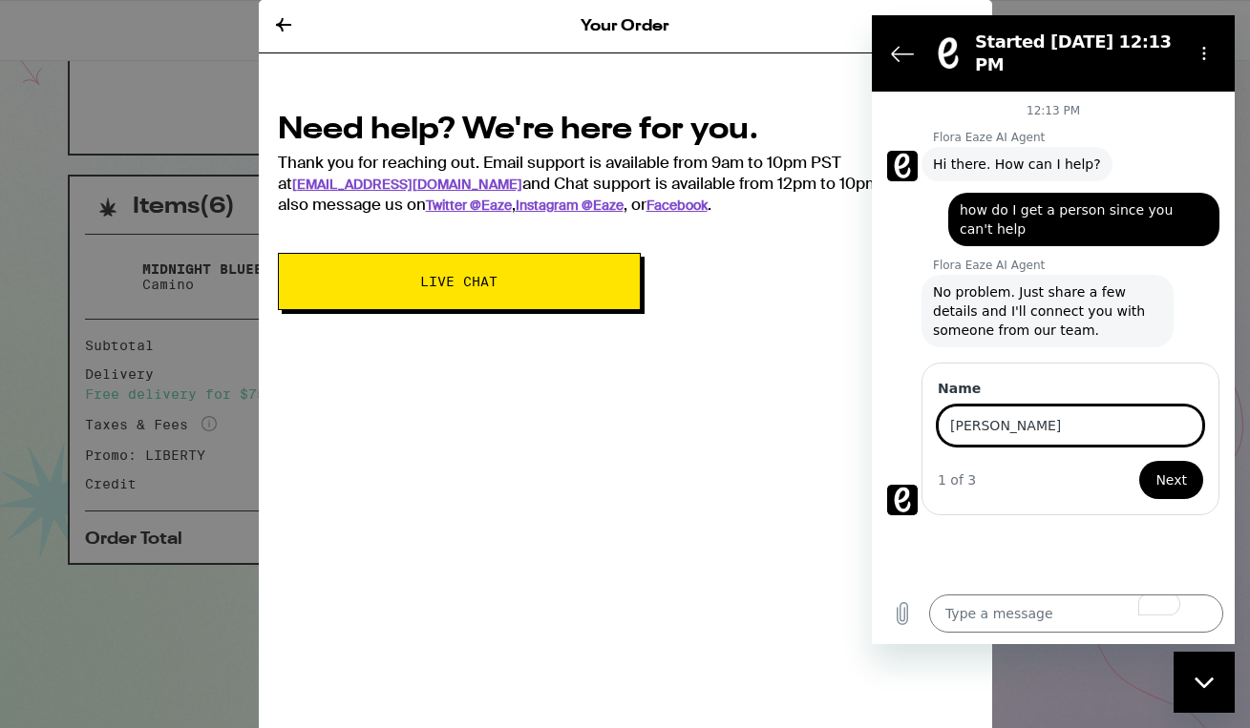
click at [1172, 469] on span "Next" at bounding box center [1171, 480] width 32 height 23
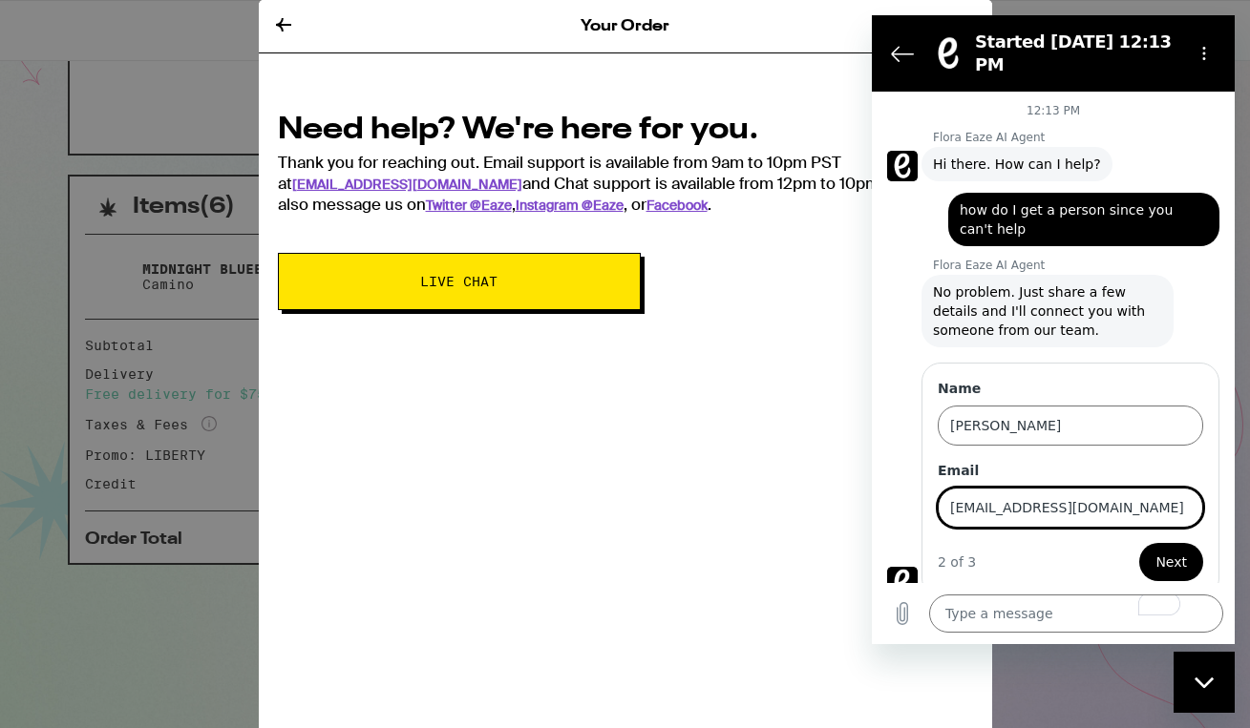
click at [1180, 557] on span "Next" at bounding box center [1171, 562] width 32 height 23
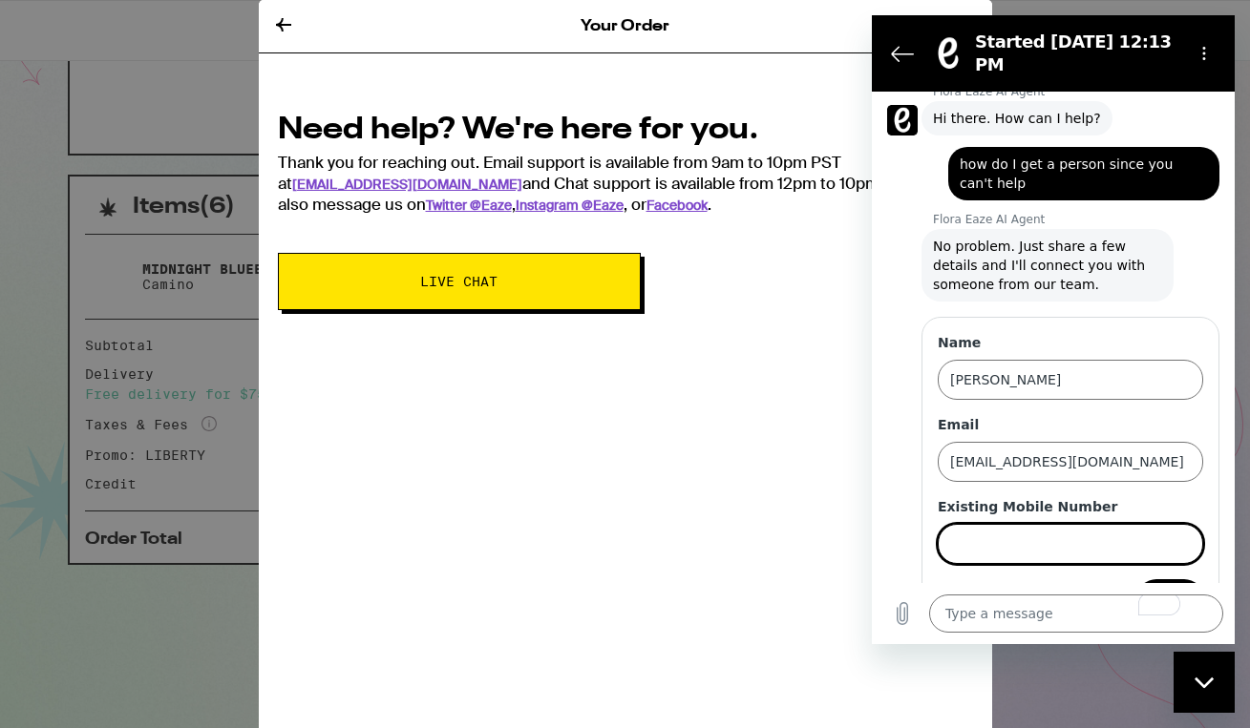
scroll to position [82, 0]
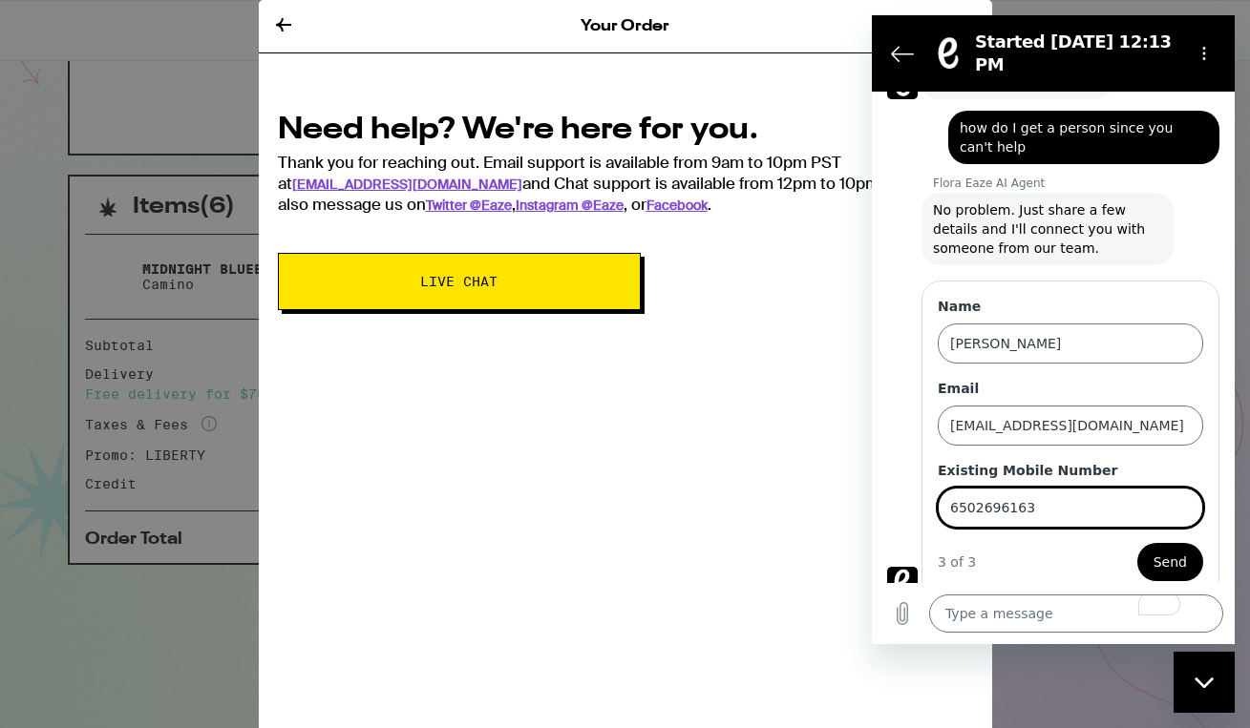
click at [1178, 551] on span "Send" at bounding box center [1169, 562] width 33 height 23
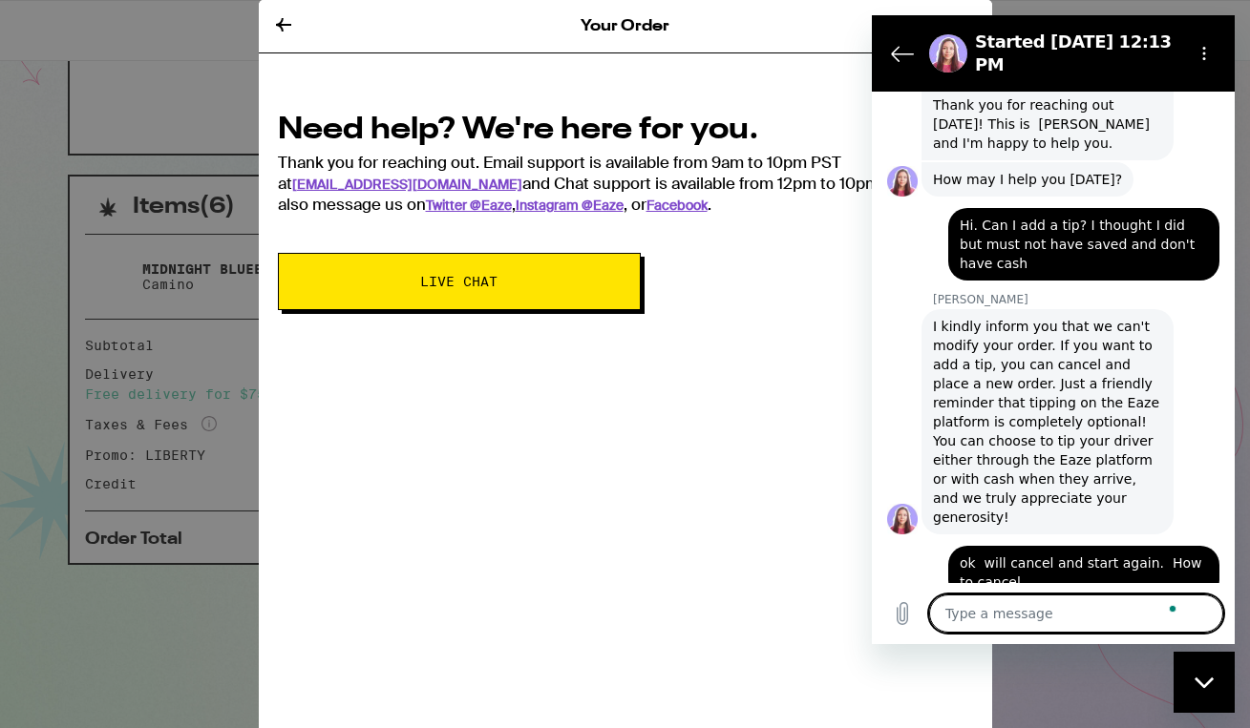
scroll to position [798, 0]
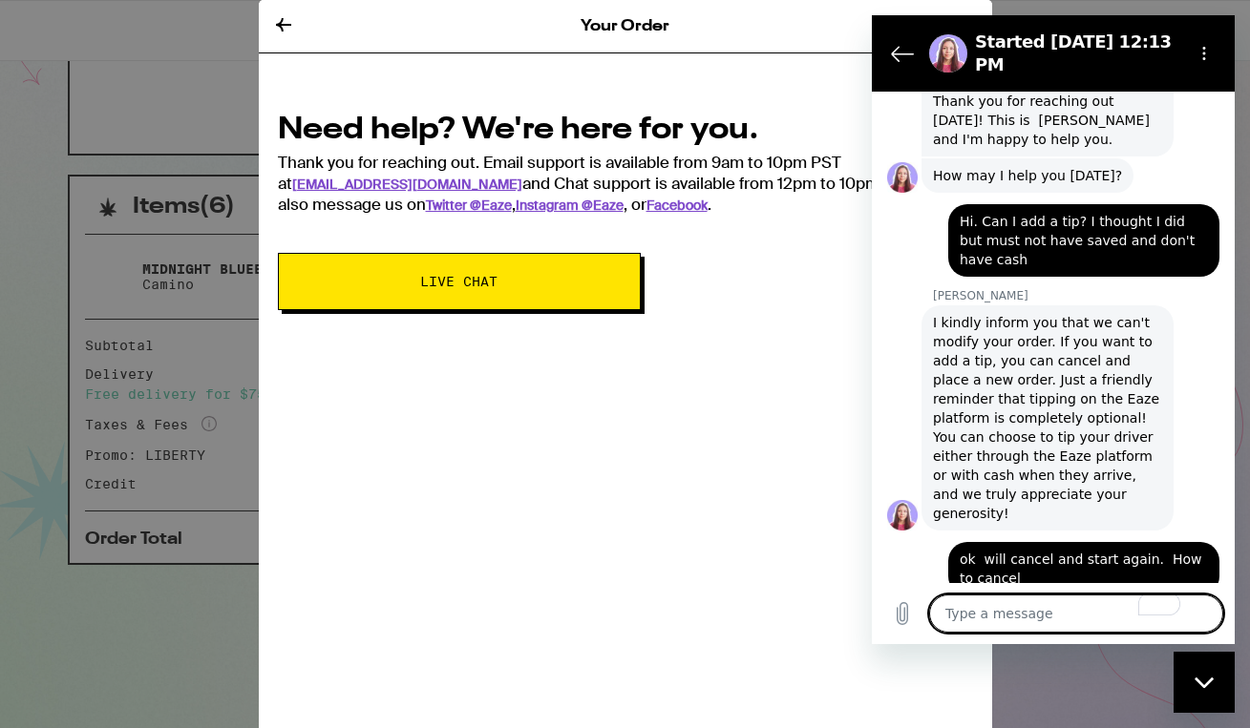
click at [201, 348] on div "Your Order Need help? We're here for you. Thank you for reaching out. Email sup…" at bounding box center [625, 364] width 1250 height 728
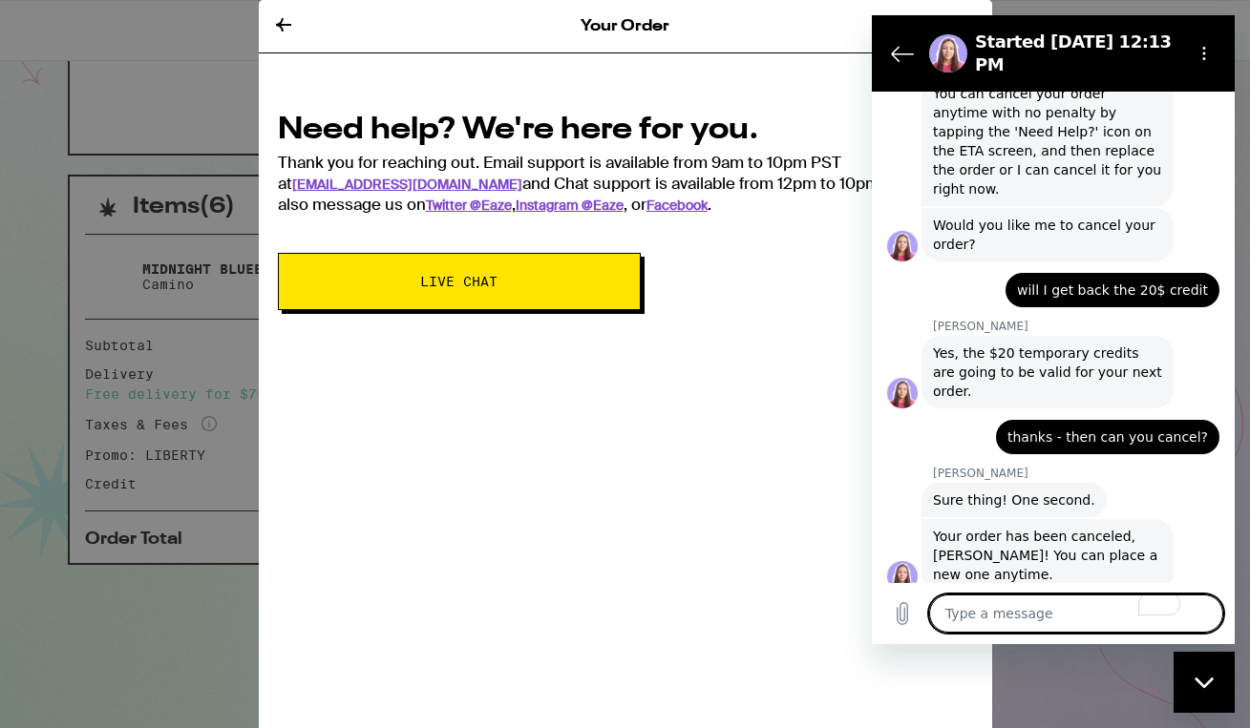
scroll to position [1350, 0]
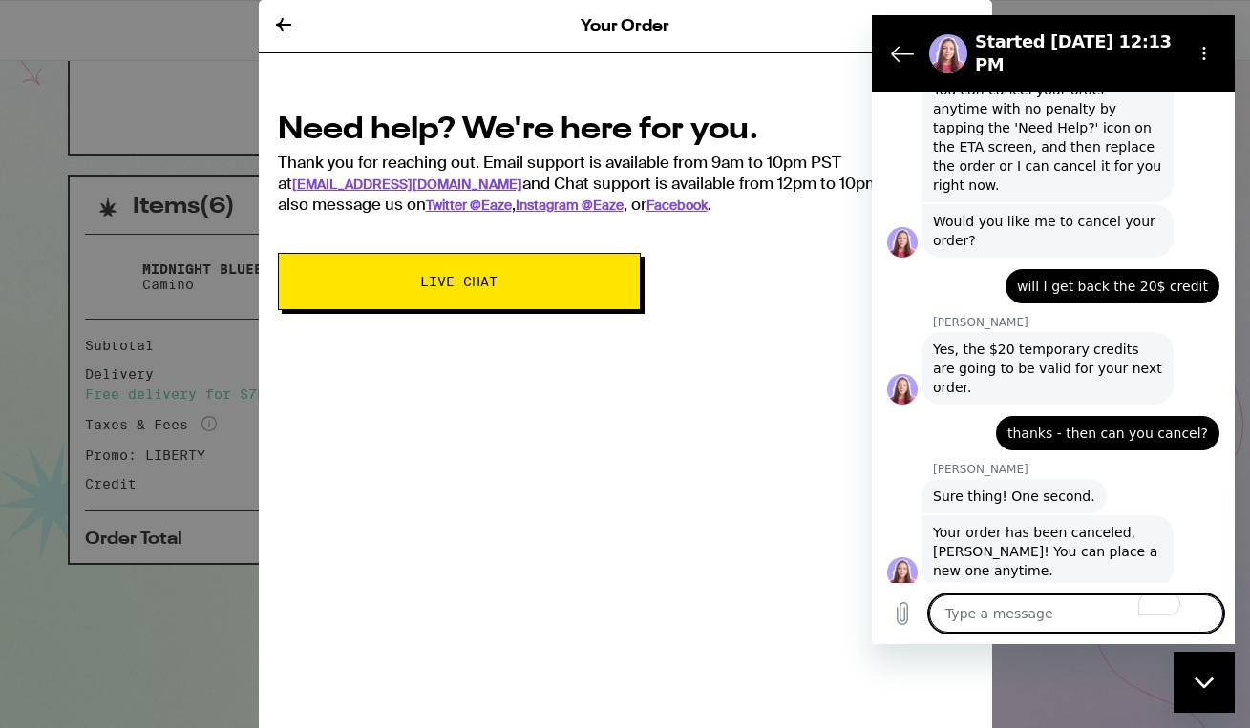
click at [275, 32] on icon at bounding box center [283, 24] width 23 height 23
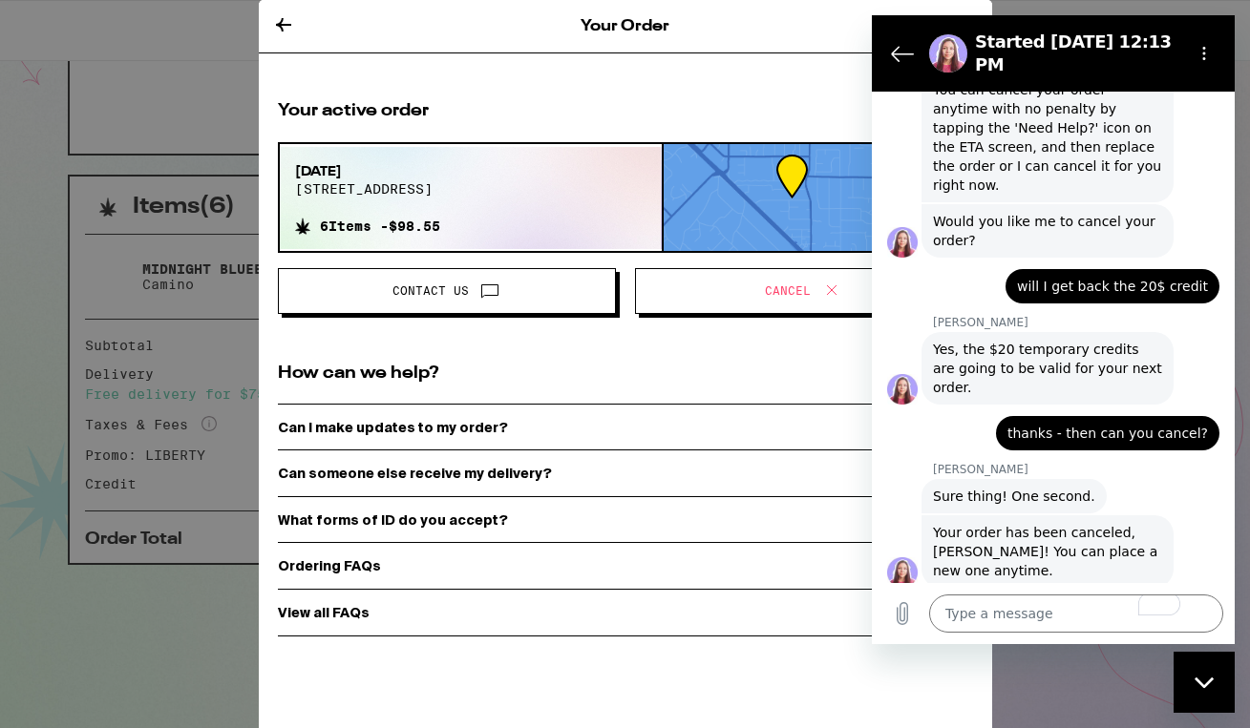
click at [280, 24] on icon at bounding box center [283, 24] width 15 height 13
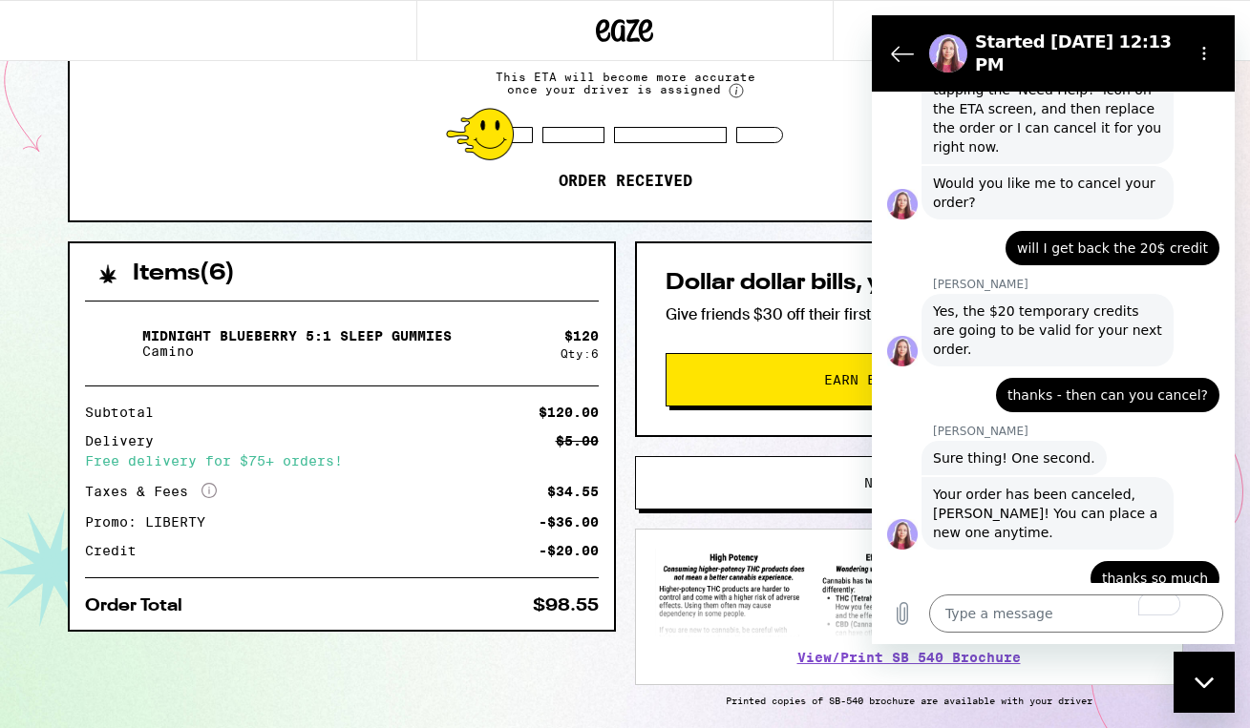
scroll to position [1386, 0]
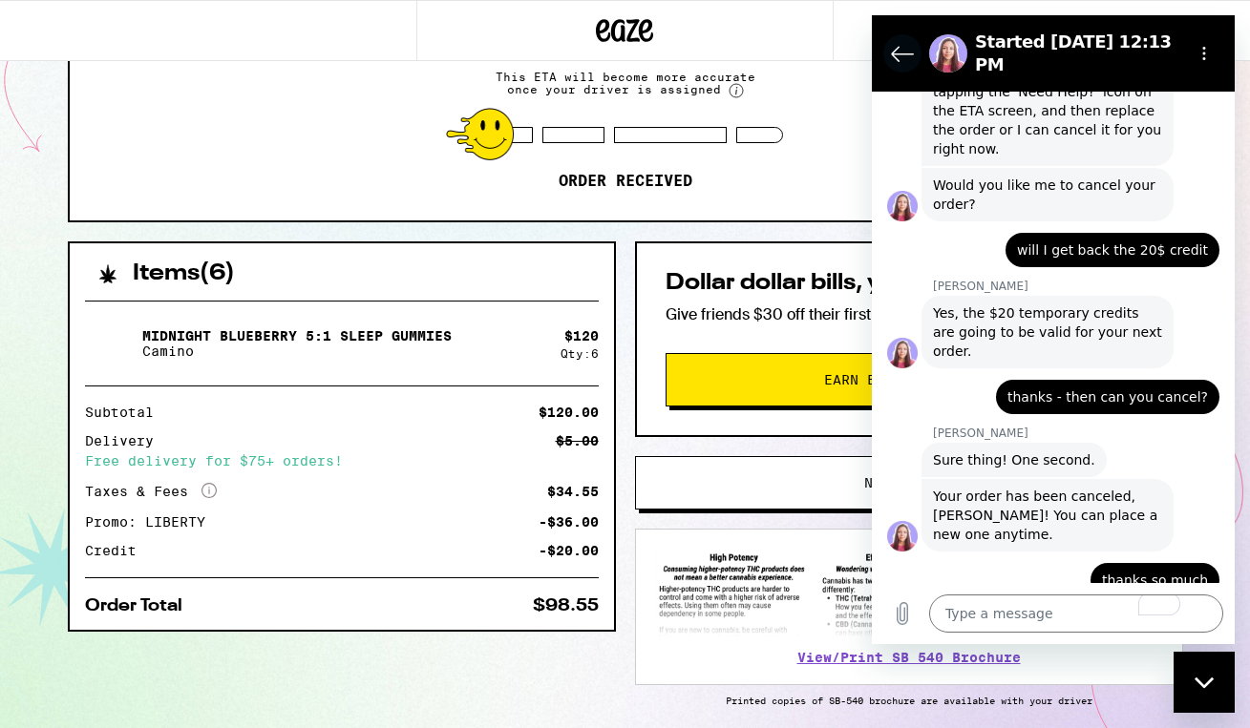
click at [899, 51] on icon "Back to the conversation list" at bounding box center [902, 53] width 23 height 23
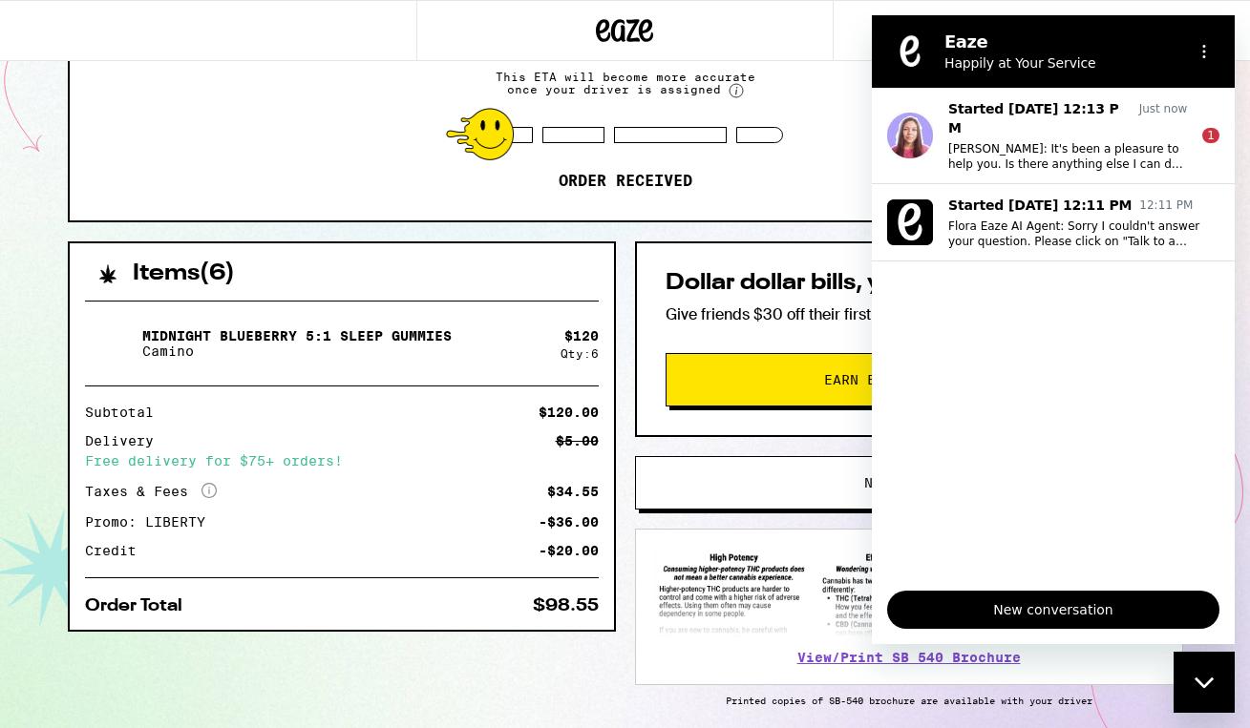
click at [438, 211] on div "ETA 1:21pm - 2:39pm This ETA will become more accurate once your driver is assi…" at bounding box center [625, 111] width 1111 height 220
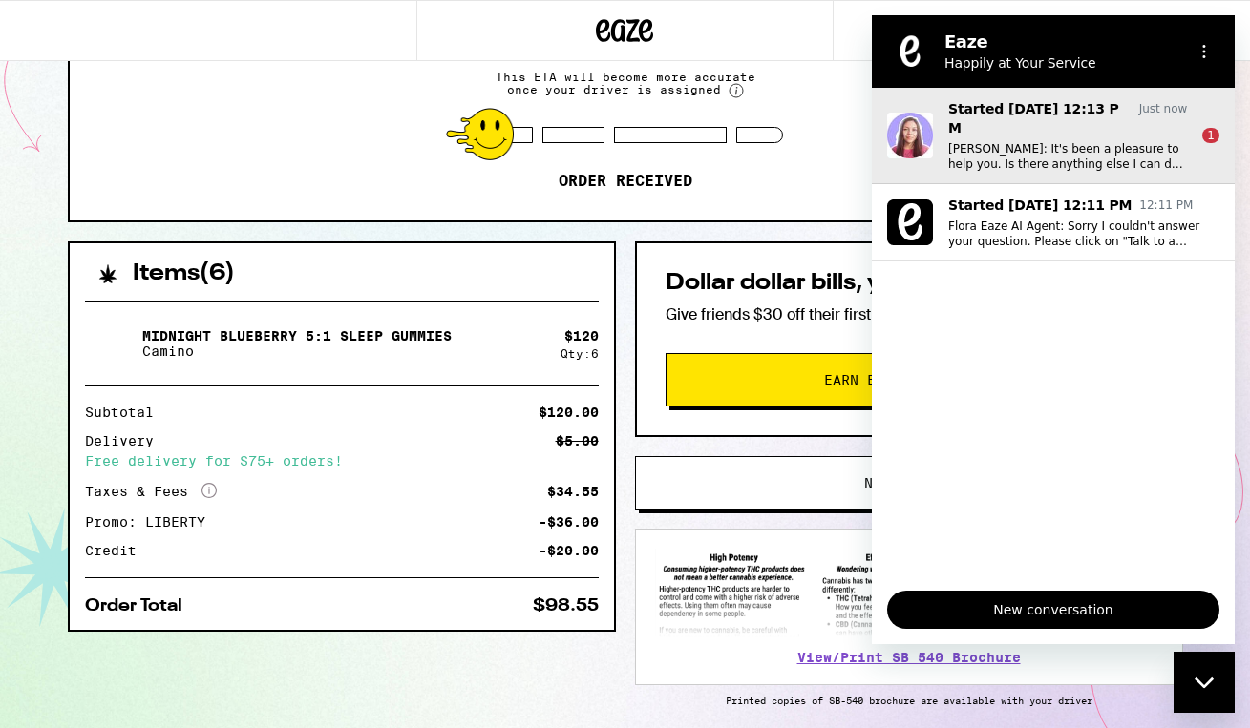
click at [994, 148] on p "[PERSON_NAME]: It's been a pleasure to help you. Is there anything else I can d…" at bounding box center [1067, 156] width 239 height 31
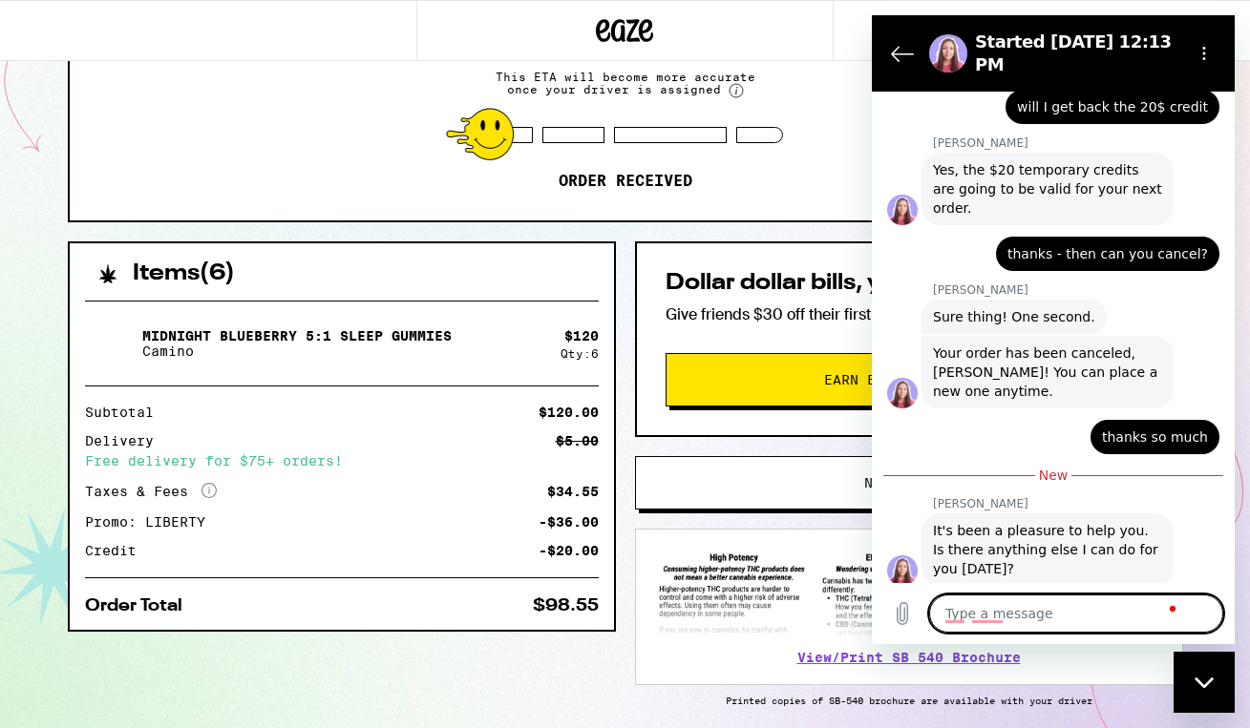
scroll to position [1528, 0]
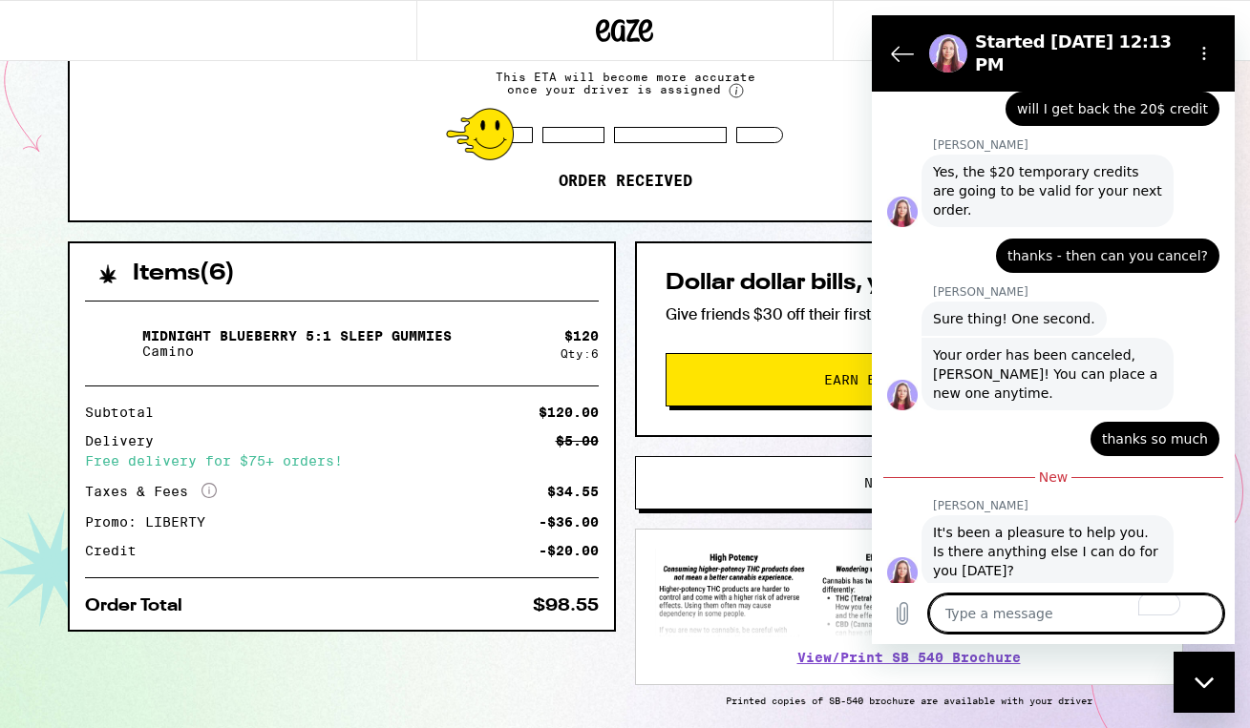
click at [290, 147] on div "ETA 1:21pm - 2:39pm This ETA will become more accurate once your driver is assi…" at bounding box center [625, 111] width 1111 height 220
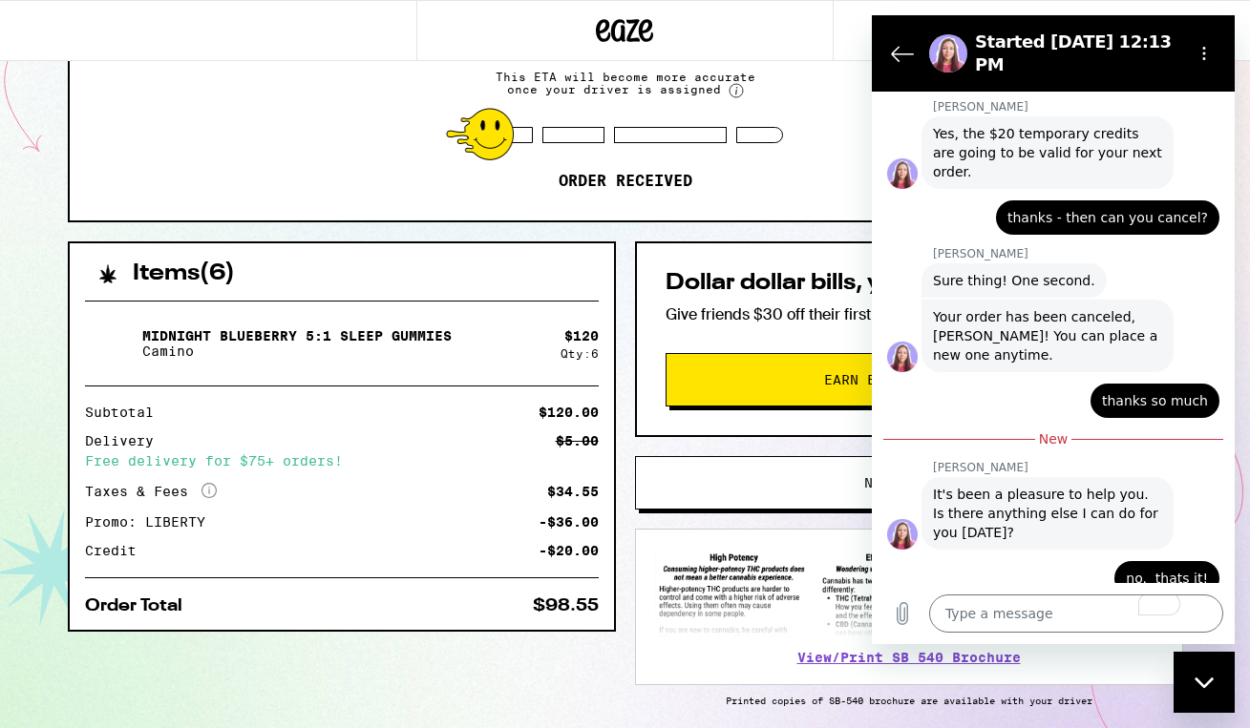
scroll to position [1564, 0]
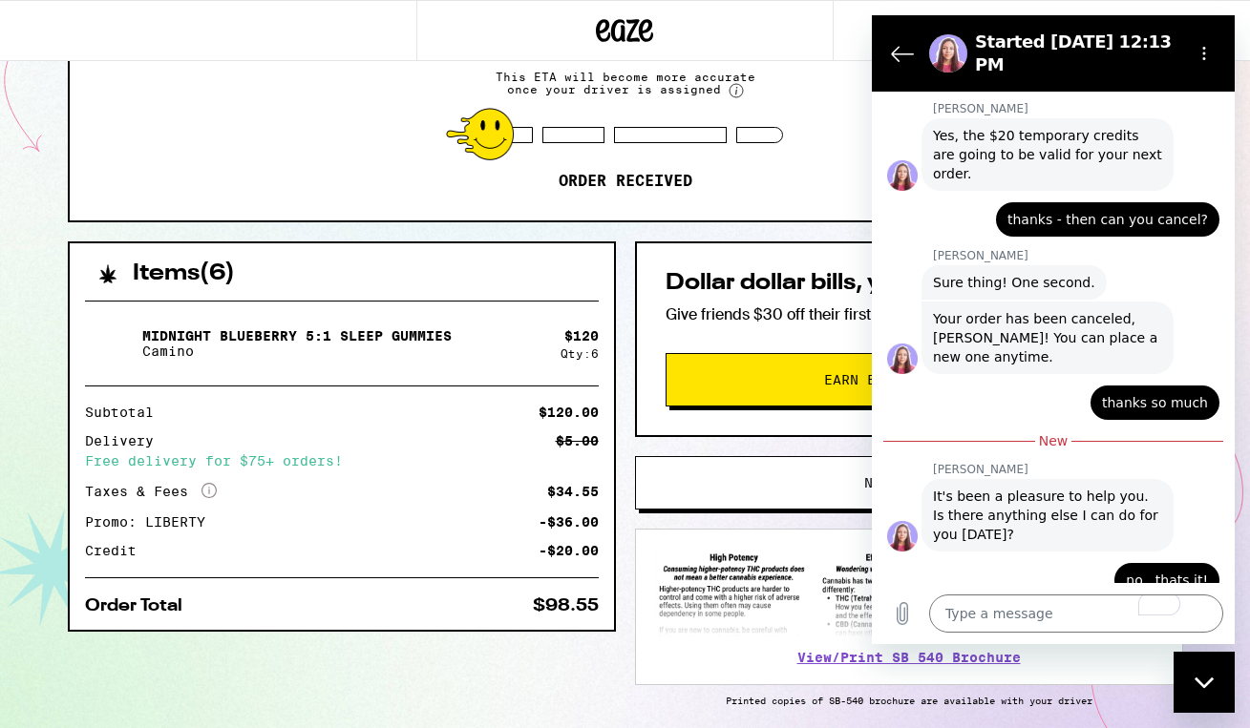
click at [261, 665] on div "Items ( 6 ) Midnight Blueberry 5:1 Sleep Gummies Camino $ 120 Qty: 6 Subtotal $…" at bounding box center [625, 522] width 1115 height 560
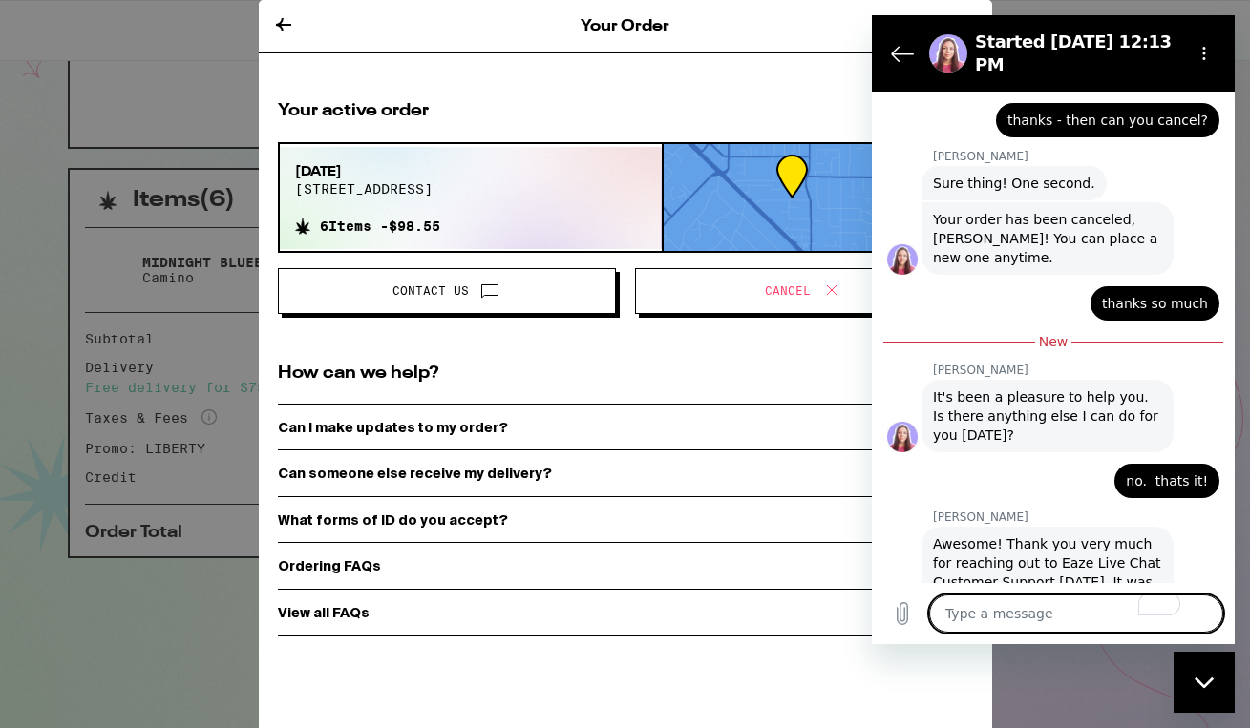
scroll to position [1667, 0]
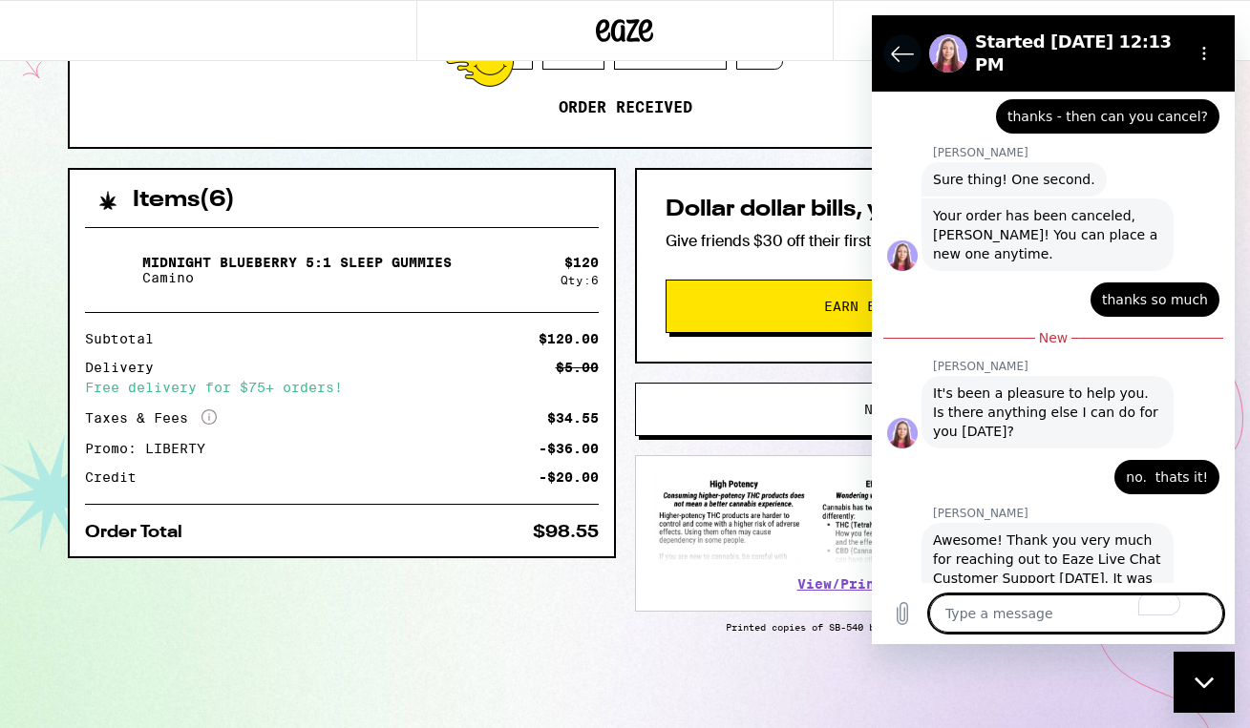
click at [895, 54] on icon "Back to the conversation list" at bounding box center [902, 53] width 23 height 23
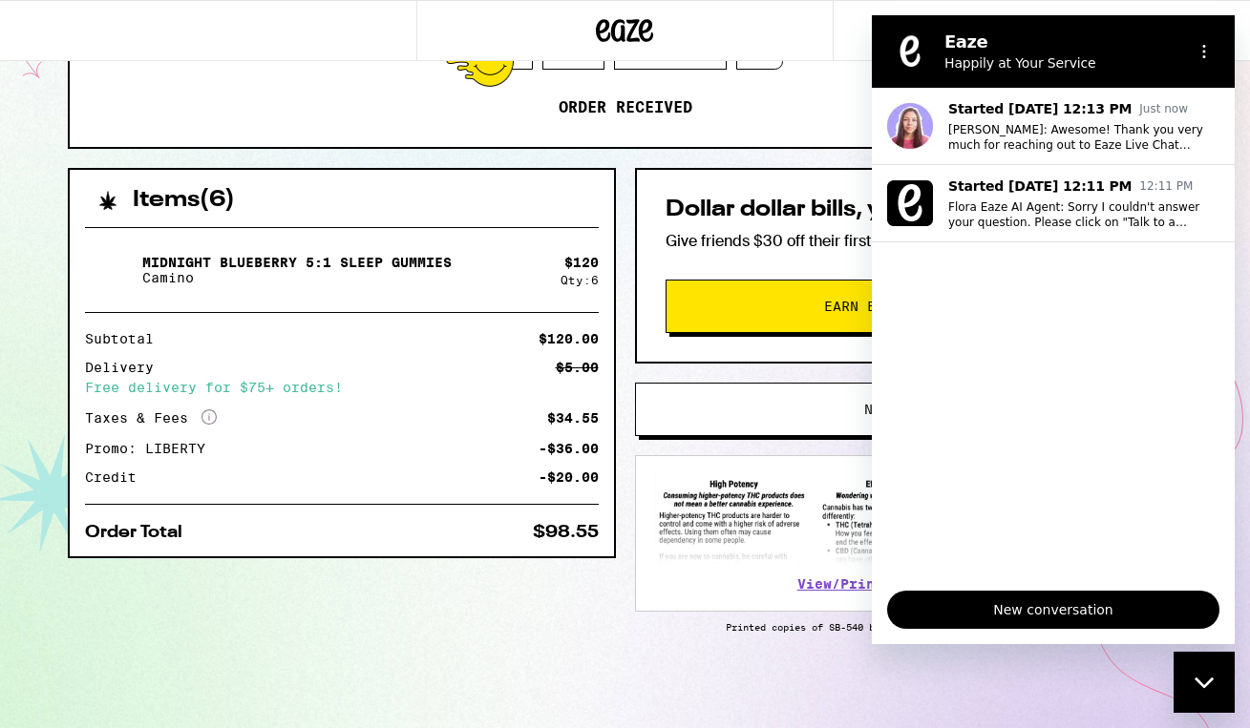
click at [1203, 685] on icon "Close messaging window" at bounding box center [1202, 682] width 19 height 11
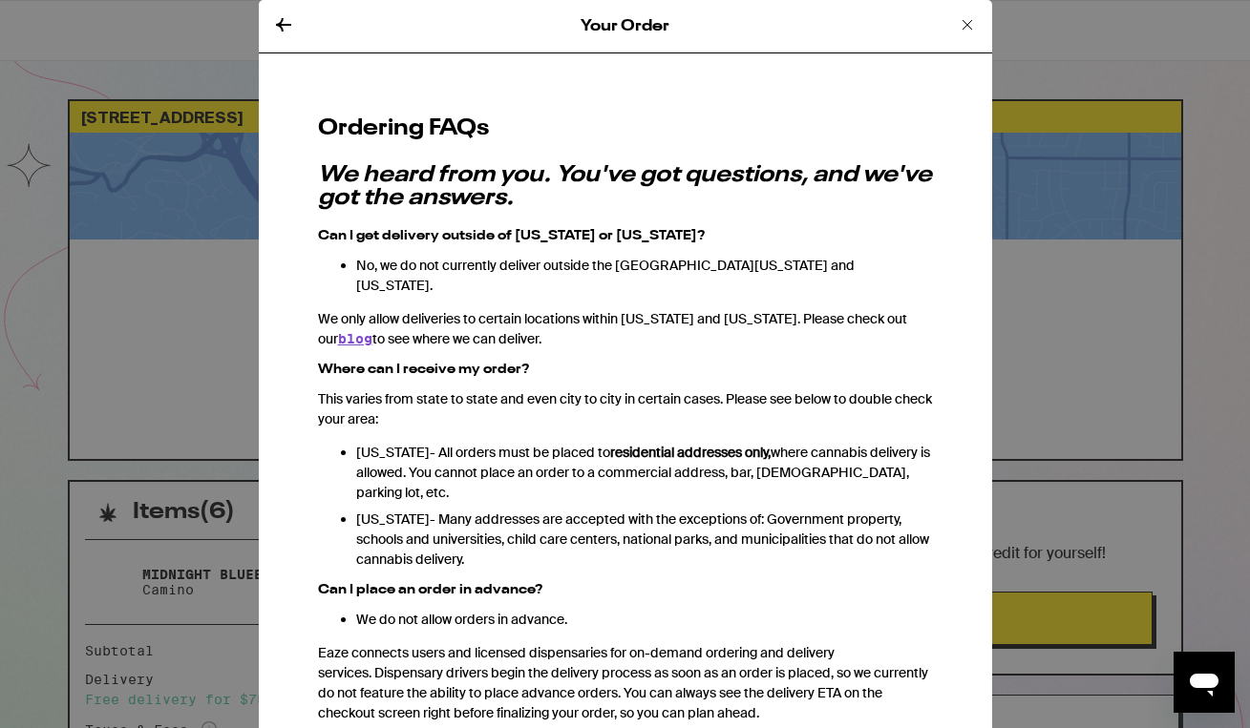
scroll to position [247, 0]
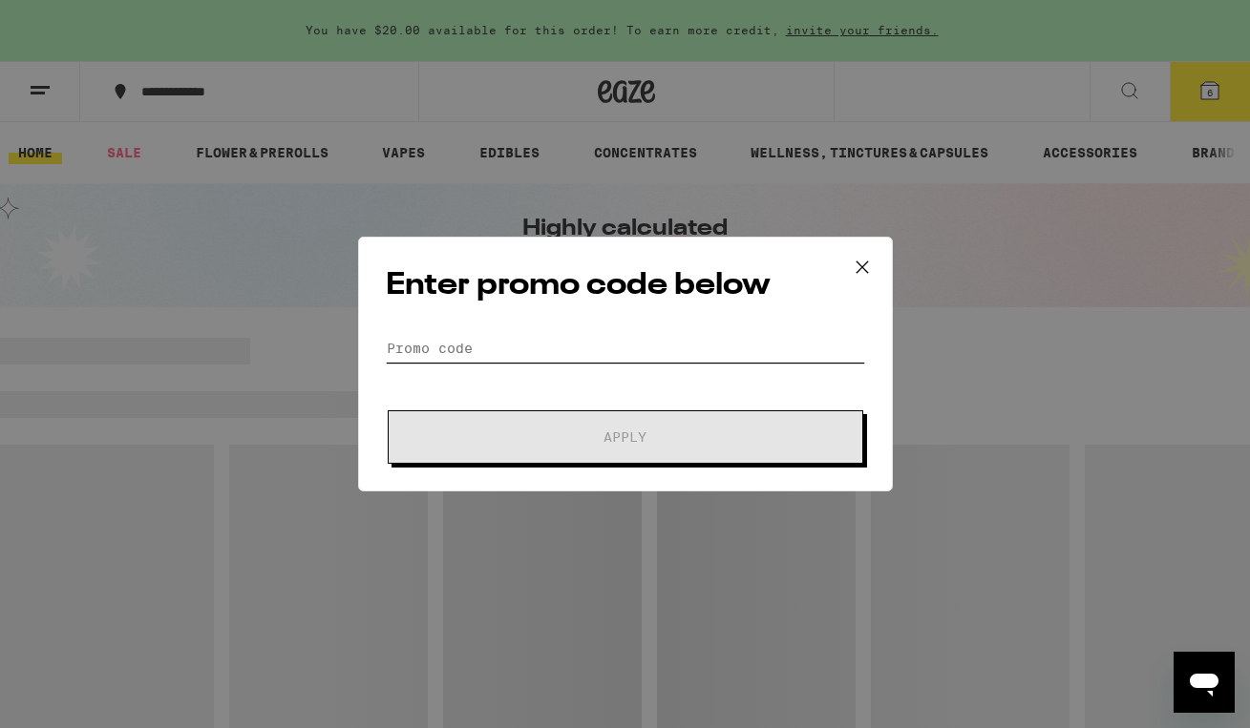
click at [518, 349] on input "Promo Code" at bounding box center [625, 348] width 479 height 29
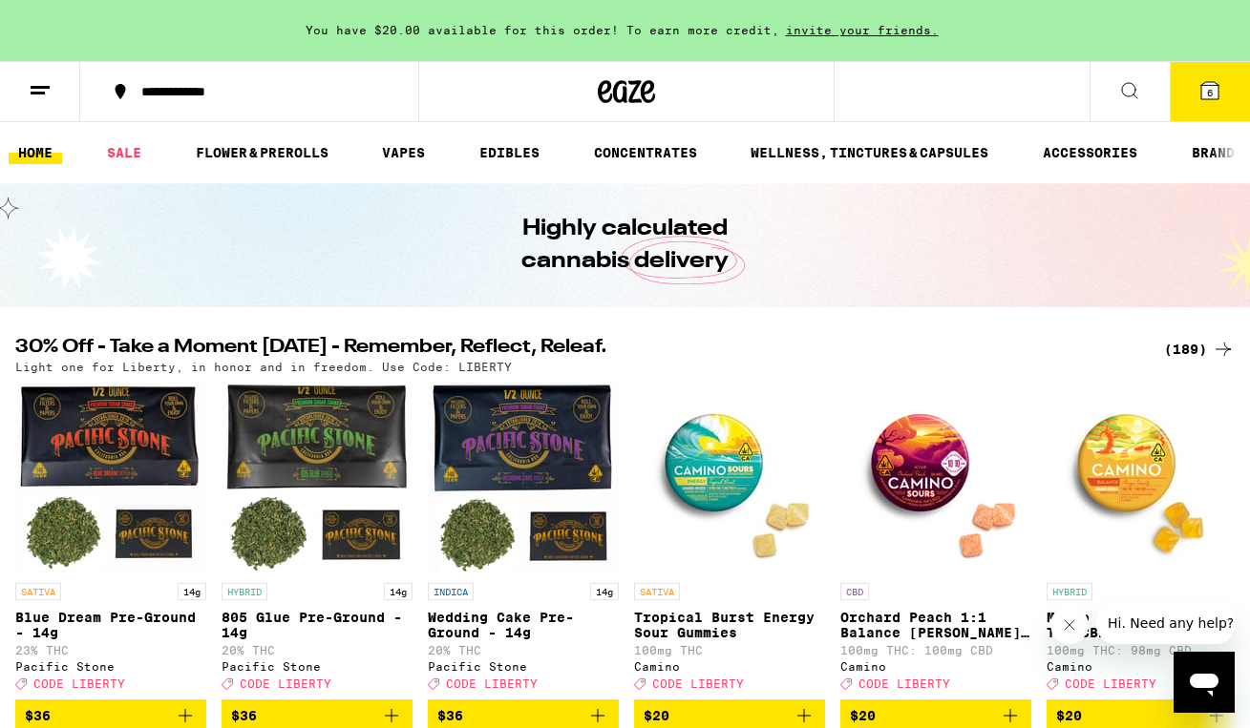
click at [1211, 89] on span "6" at bounding box center [1210, 92] width 6 height 11
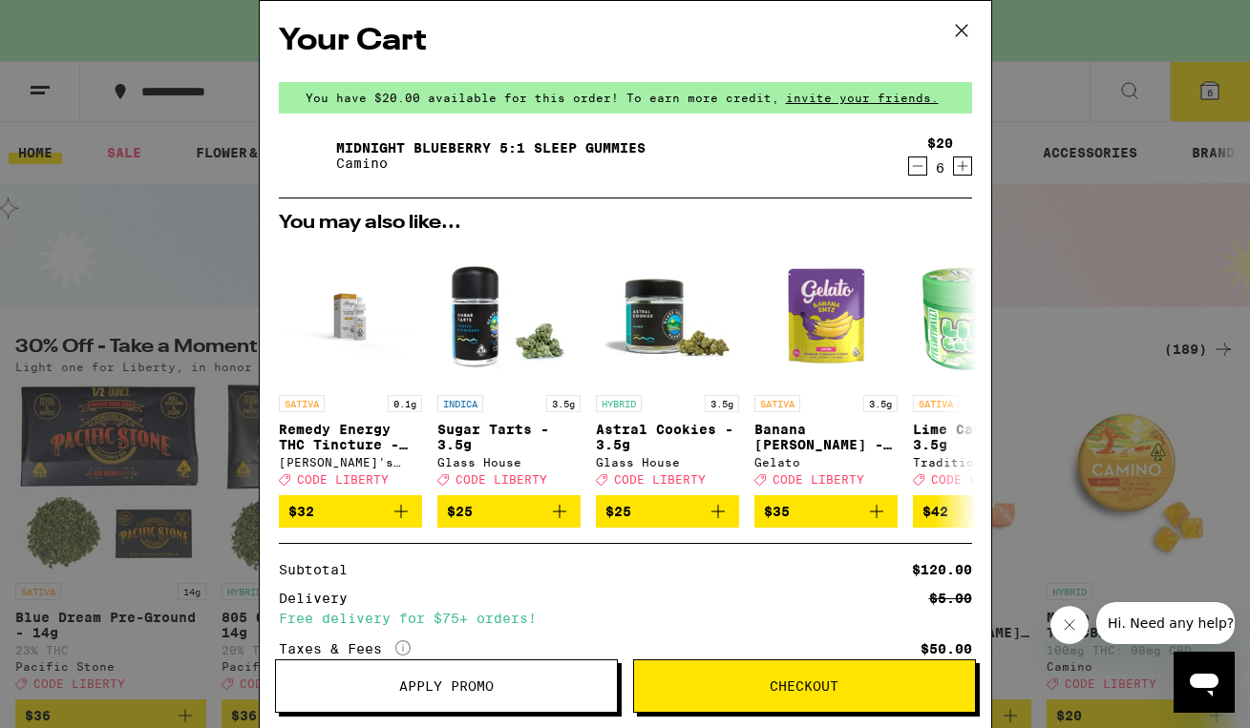
click at [490, 688] on span "Apply Promo" at bounding box center [446, 686] width 95 height 13
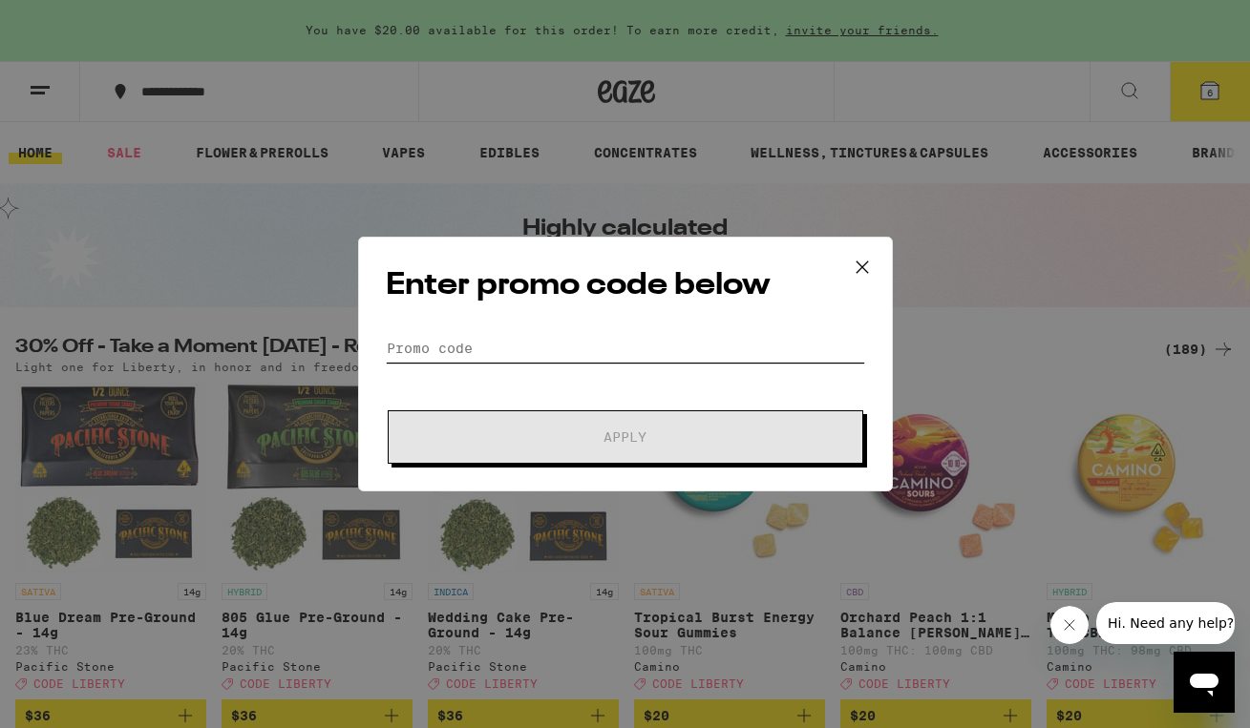
click at [567, 354] on input "Promo Code" at bounding box center [625, 348] width 479 height 29
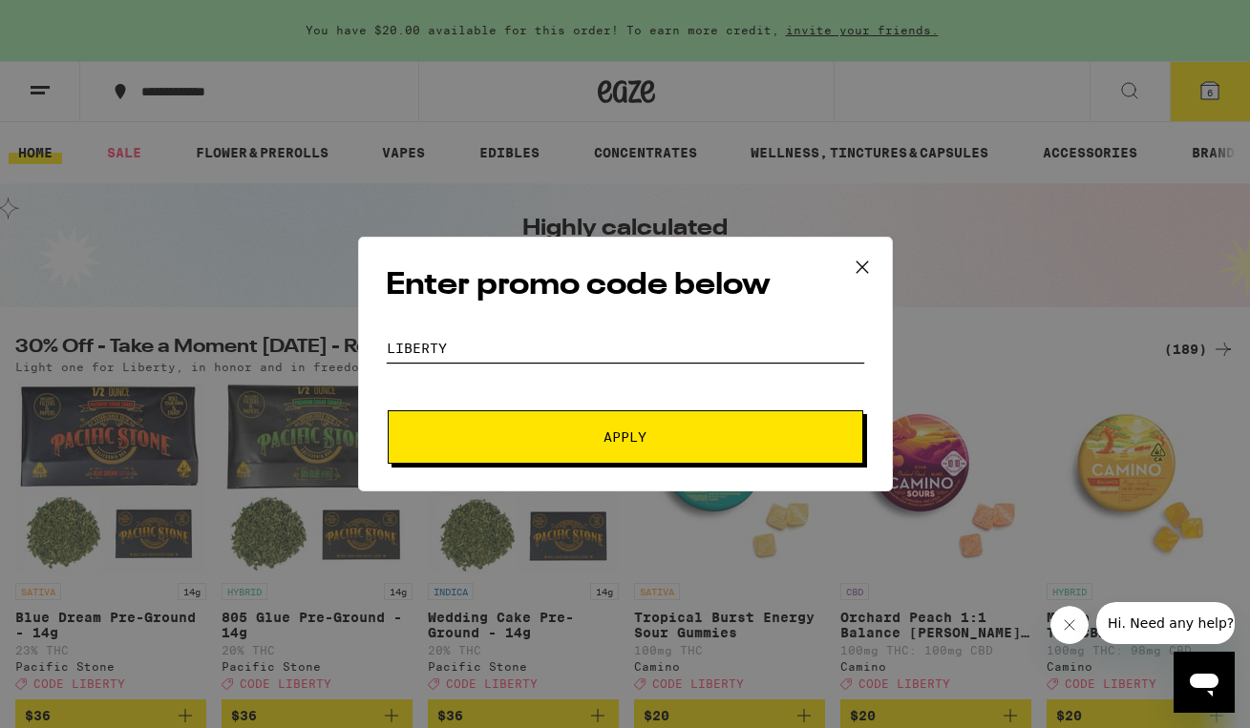
type input "liberty"
click at [655, 436] on span "Apply" at bounding box center [626, 437] width 344 height 13
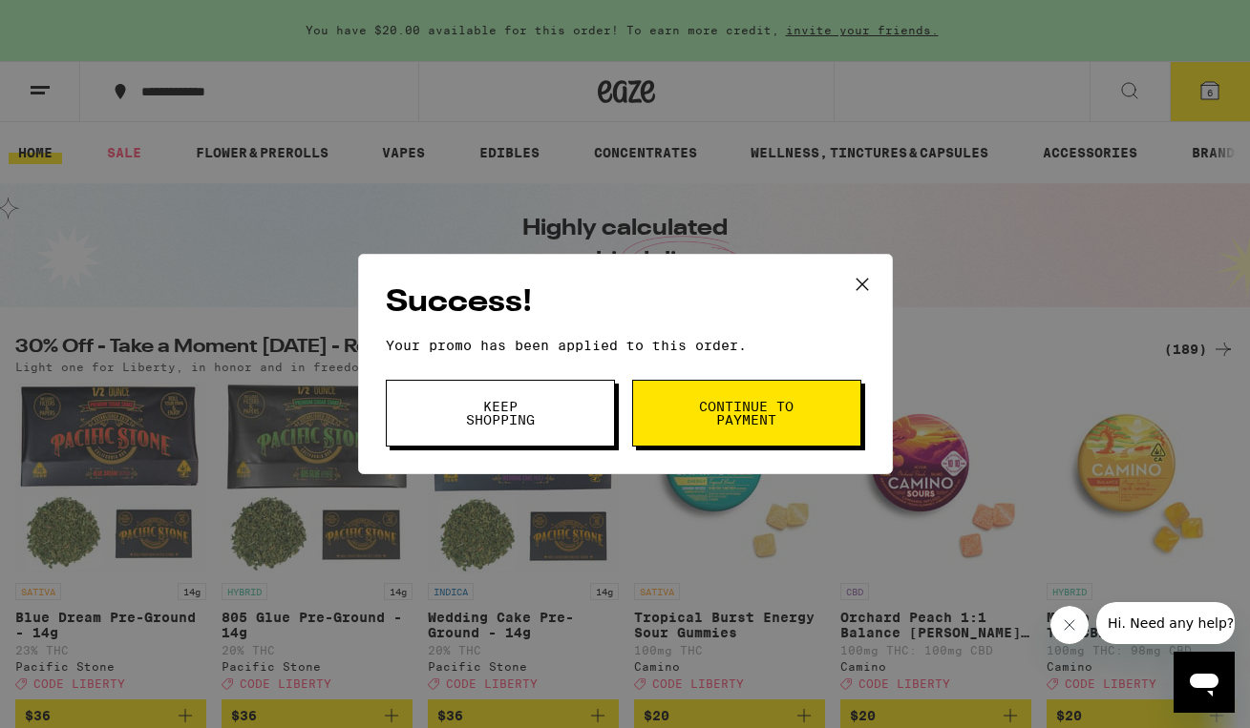
click at [742, 415] on span "Continue to payment" at bounding box center [746, 413] width 97 height 27
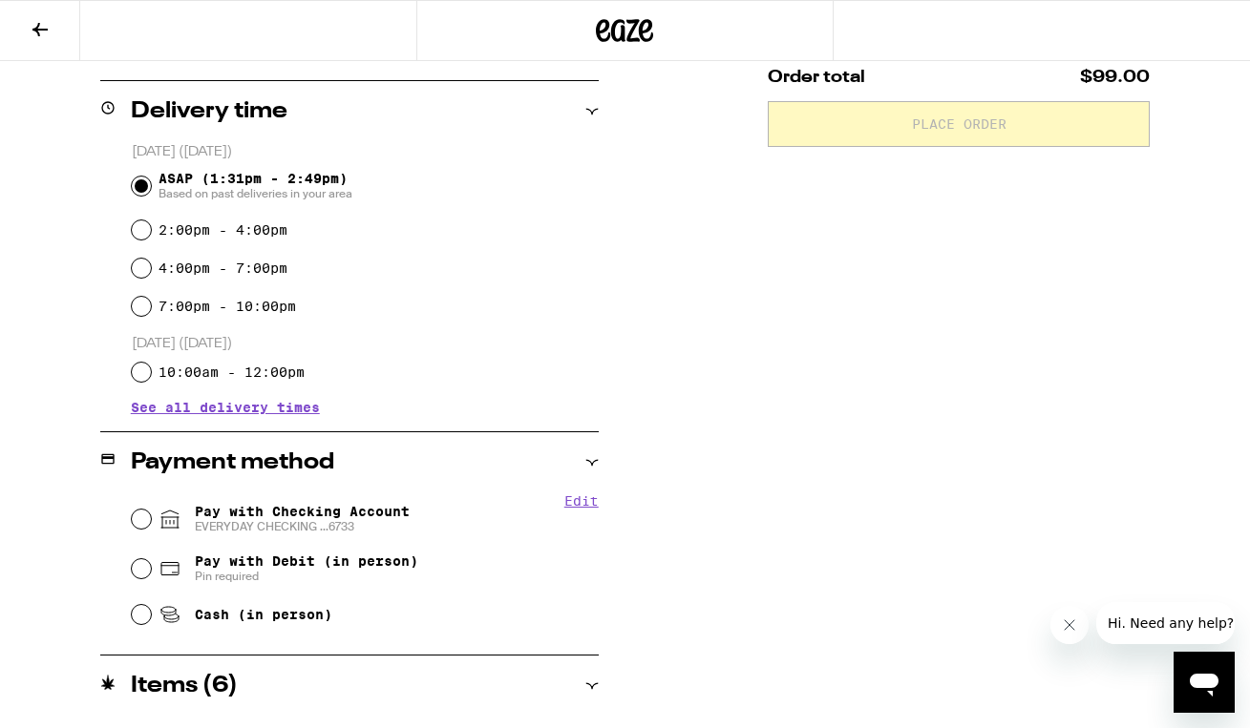
scroll to position [455, 0]
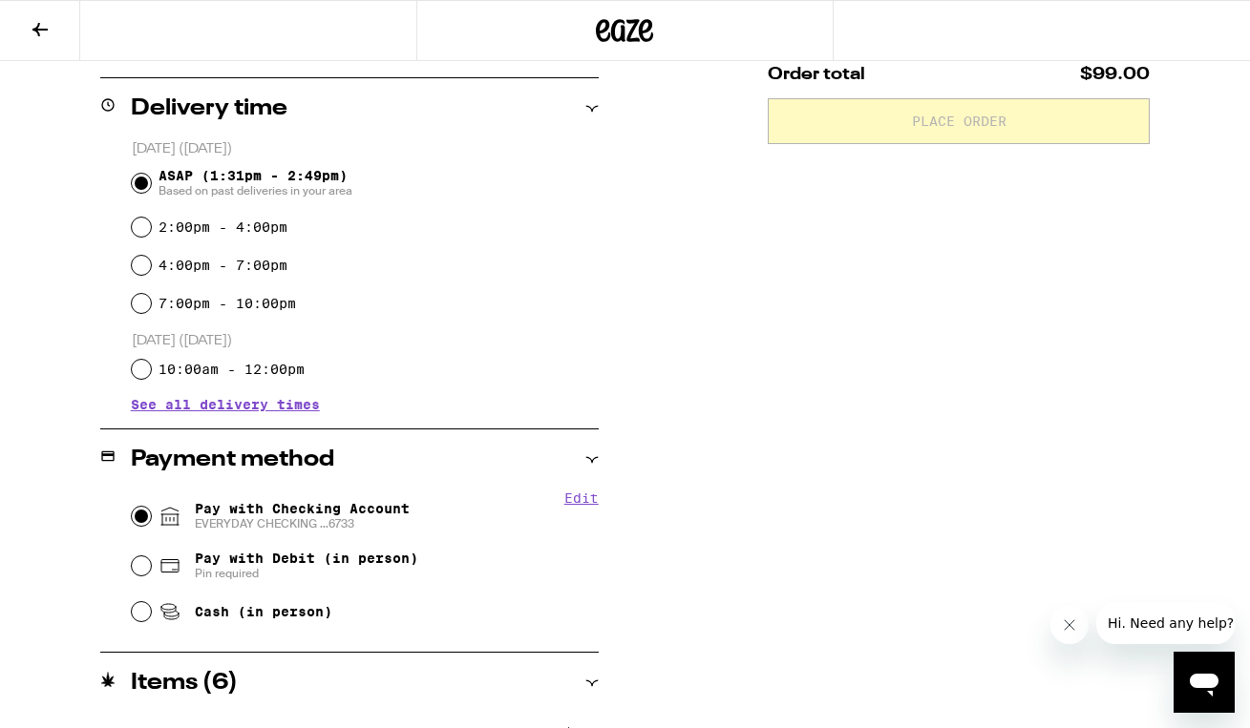
click at [141, 517] on input "Pay with Checking Account EVERYDAY CHECKING ...6733" at bounding box center [141, 516] width 19 height 19
radio input "true"
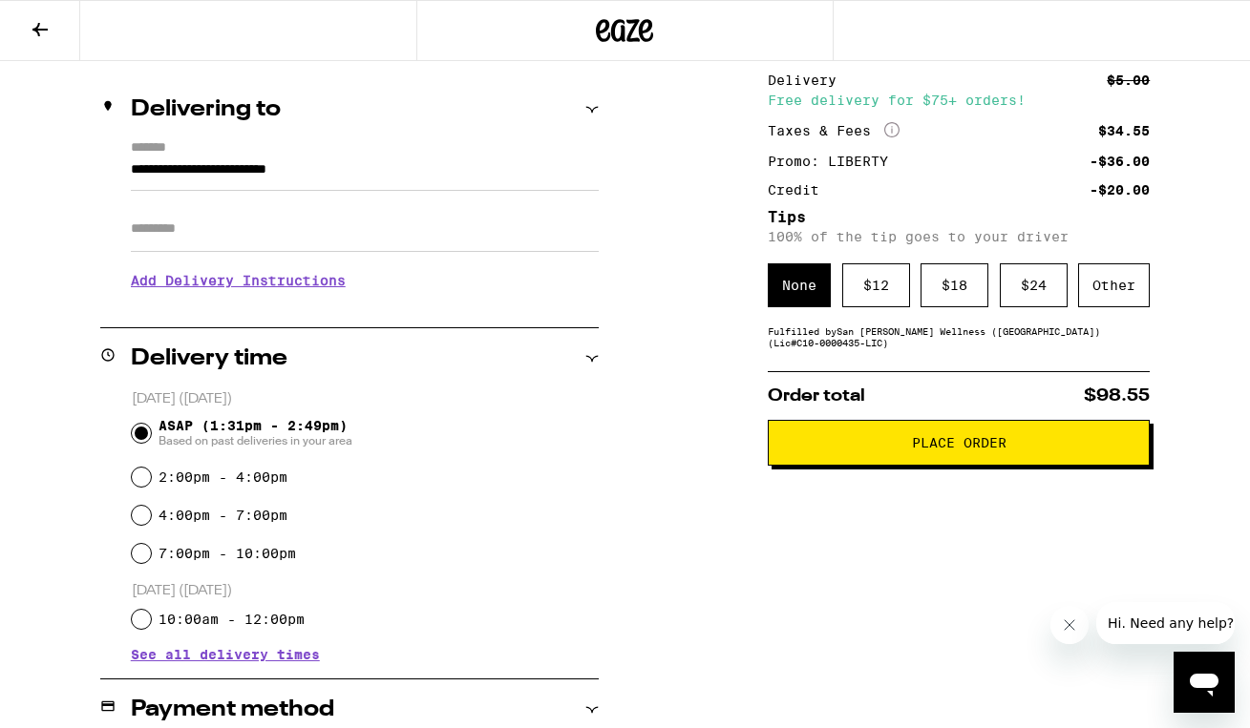
scroll to position [139, 0]
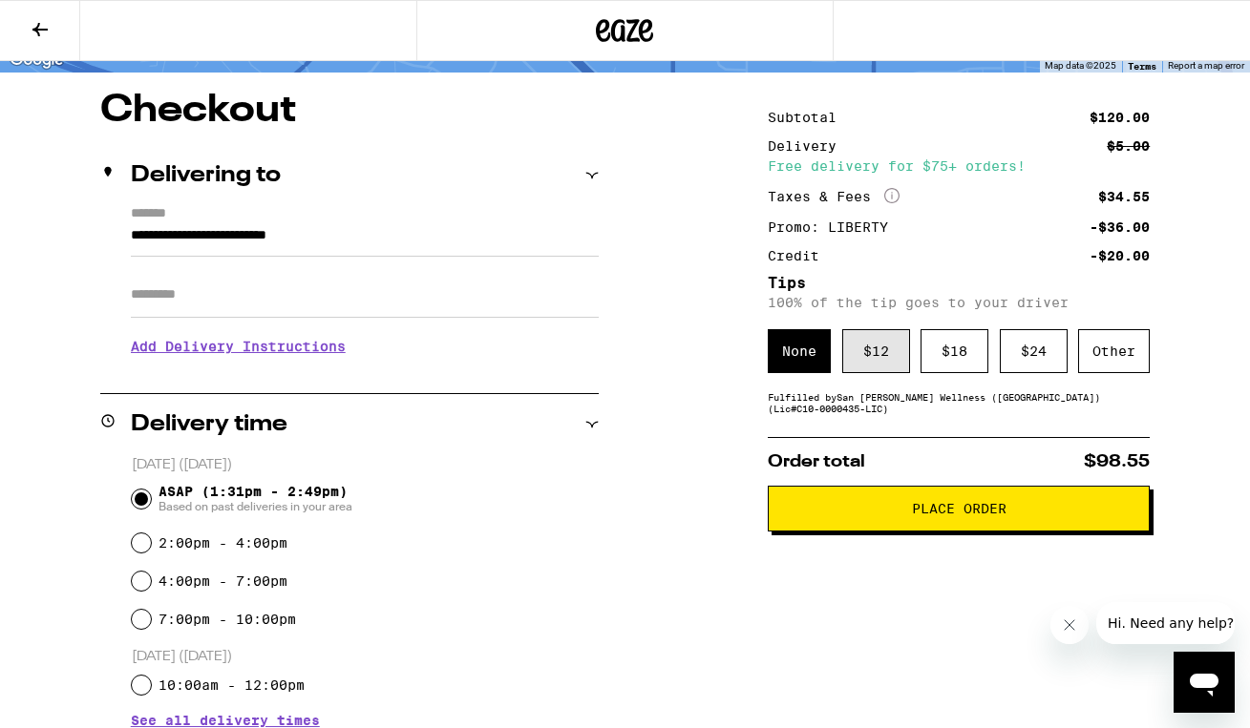
click at [880, 353] on div "$ 12" at bounding box center [876, 351] width 68 height 44
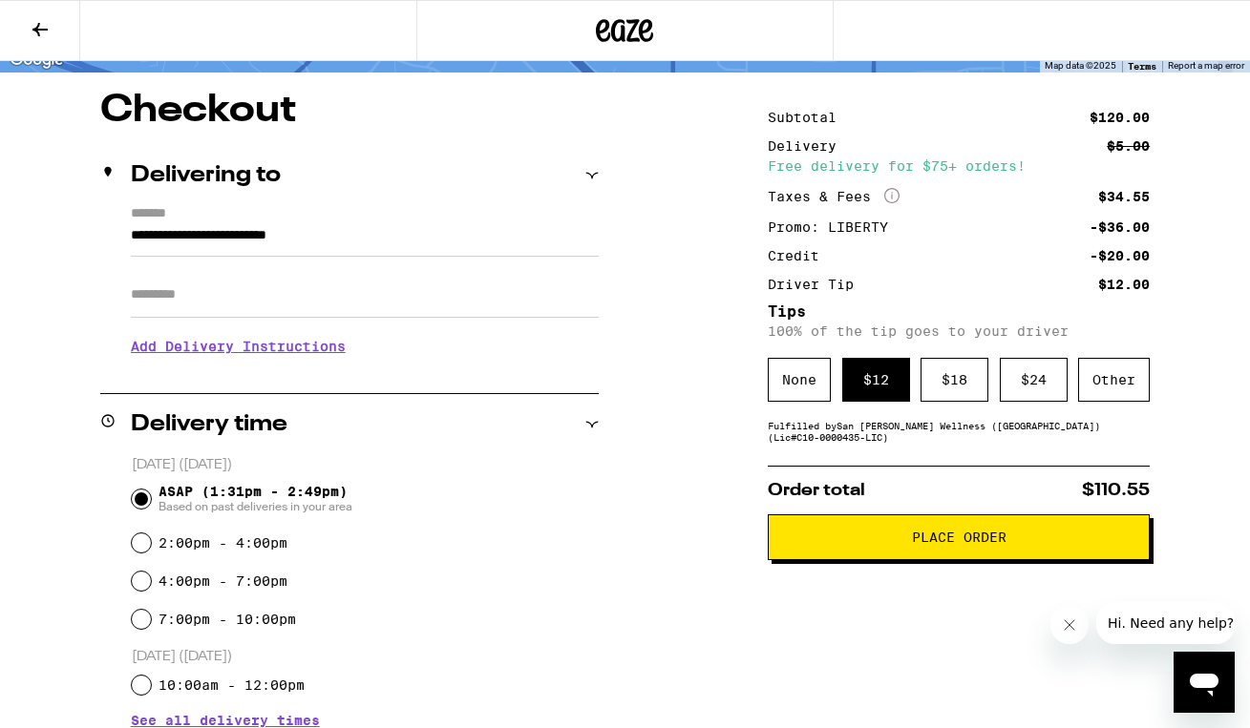
click at [971, 544] on span "Place Order" at bounding box center [959, 537] width 95 height 13
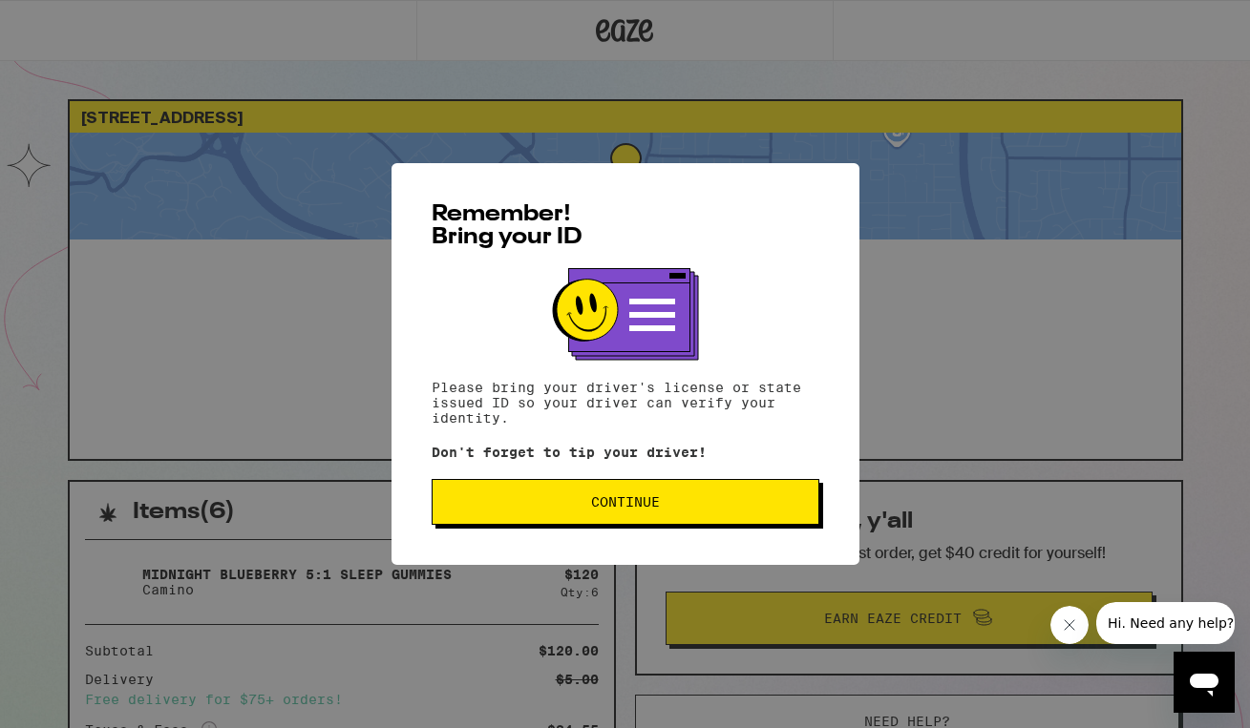
click at [678, 504] on span "Continue" at bounding box center [625, 502] width 355 height 13
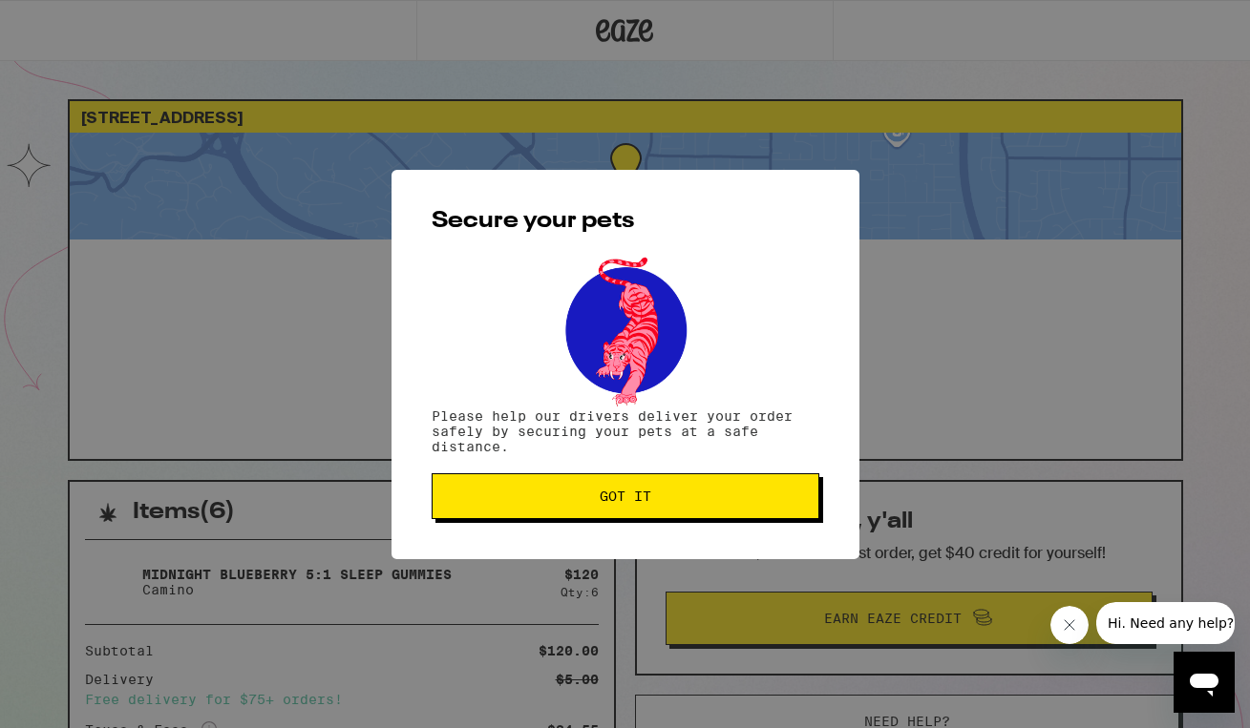
click at [678, 503] on span "Got it" at bounding box center [625, 496] width 355 height 13
